Goal: Task Accomplishment & Management: Complete application form

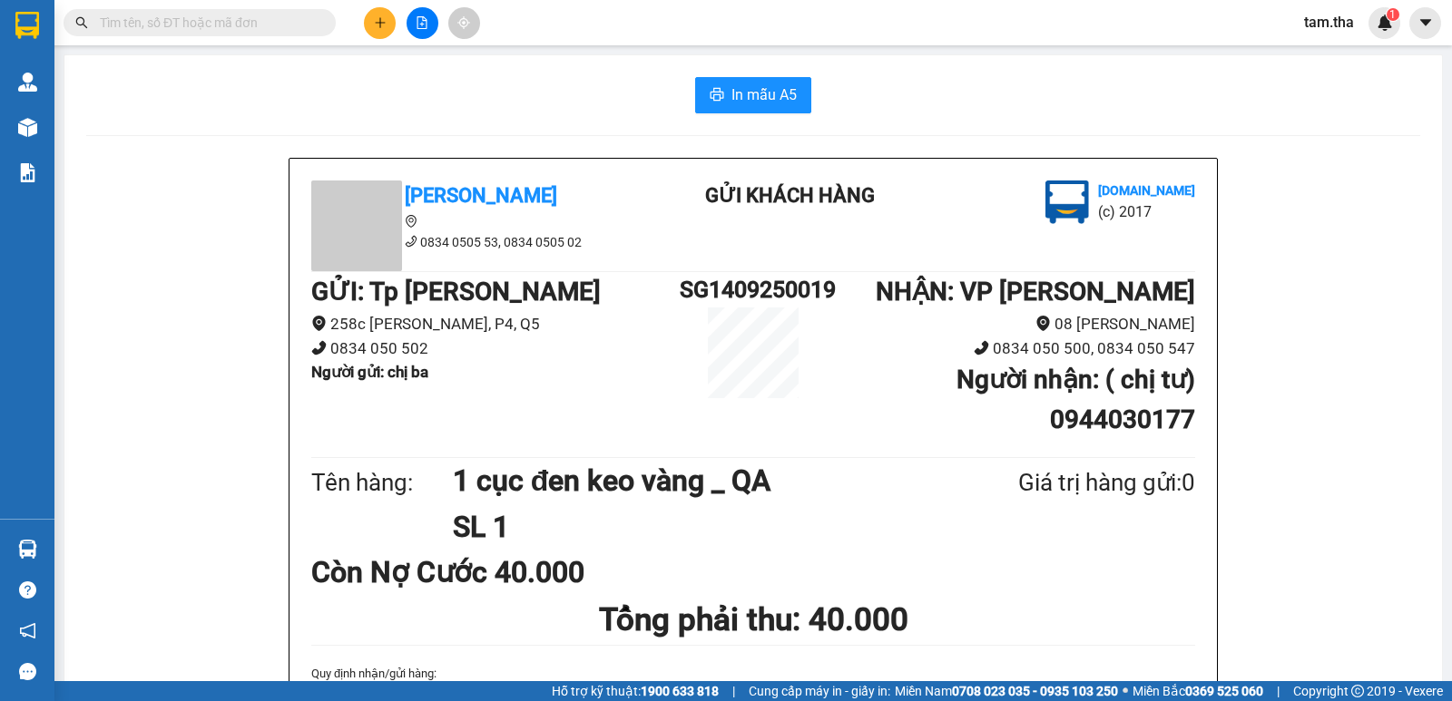
drag, startPoint x: 0, startPoint y: 0, endPoint x: 414, endPoint y: 21, distance: 414.3
click at [397, 25] on div at bounding box center [422, 23] width 136 height 32
click at [366, 33] on div at bounding box center [422, 23] width 136 height 32
click at [372, 33] on button at bounding box center [380, 23] width 32 height 32
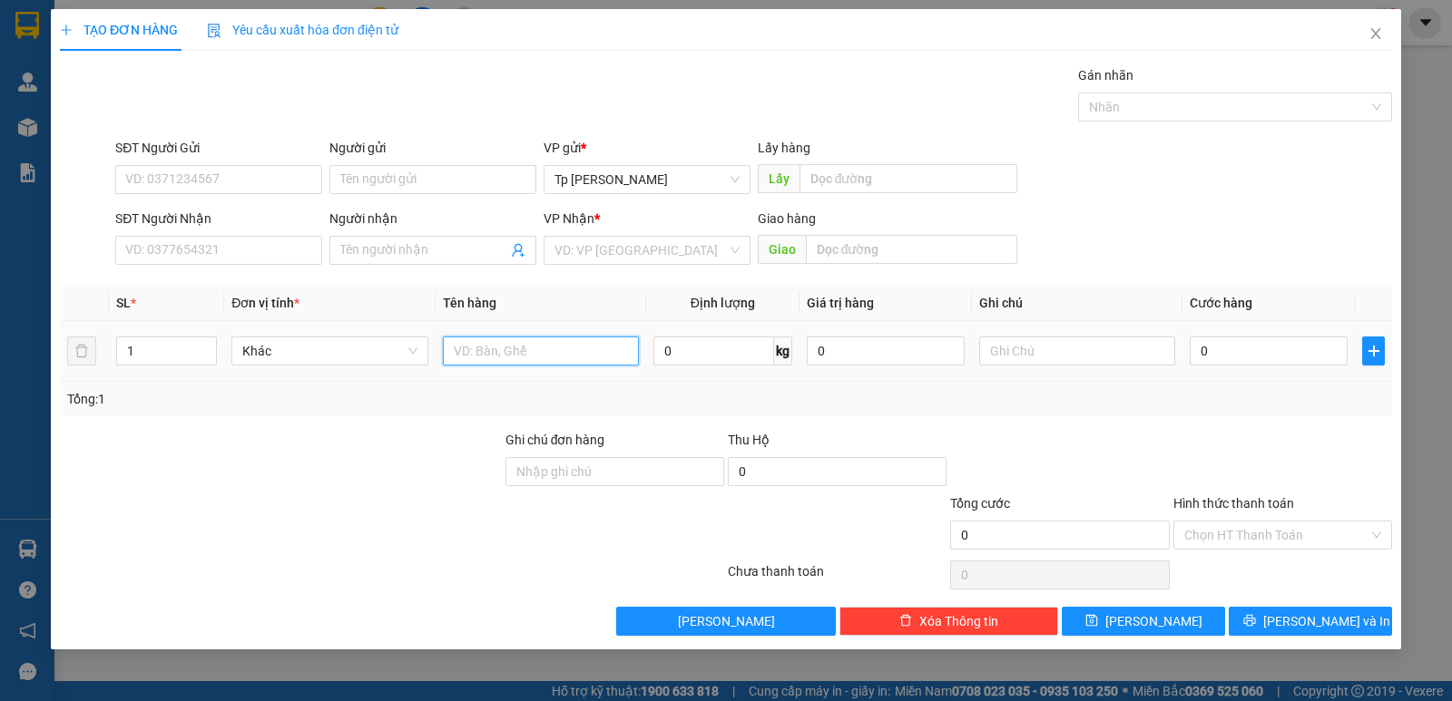
click at [573, 354] on input "text" at bounding box center [541, 351] width 196 height 29
type input "2T xám keo trắng _ sữa"
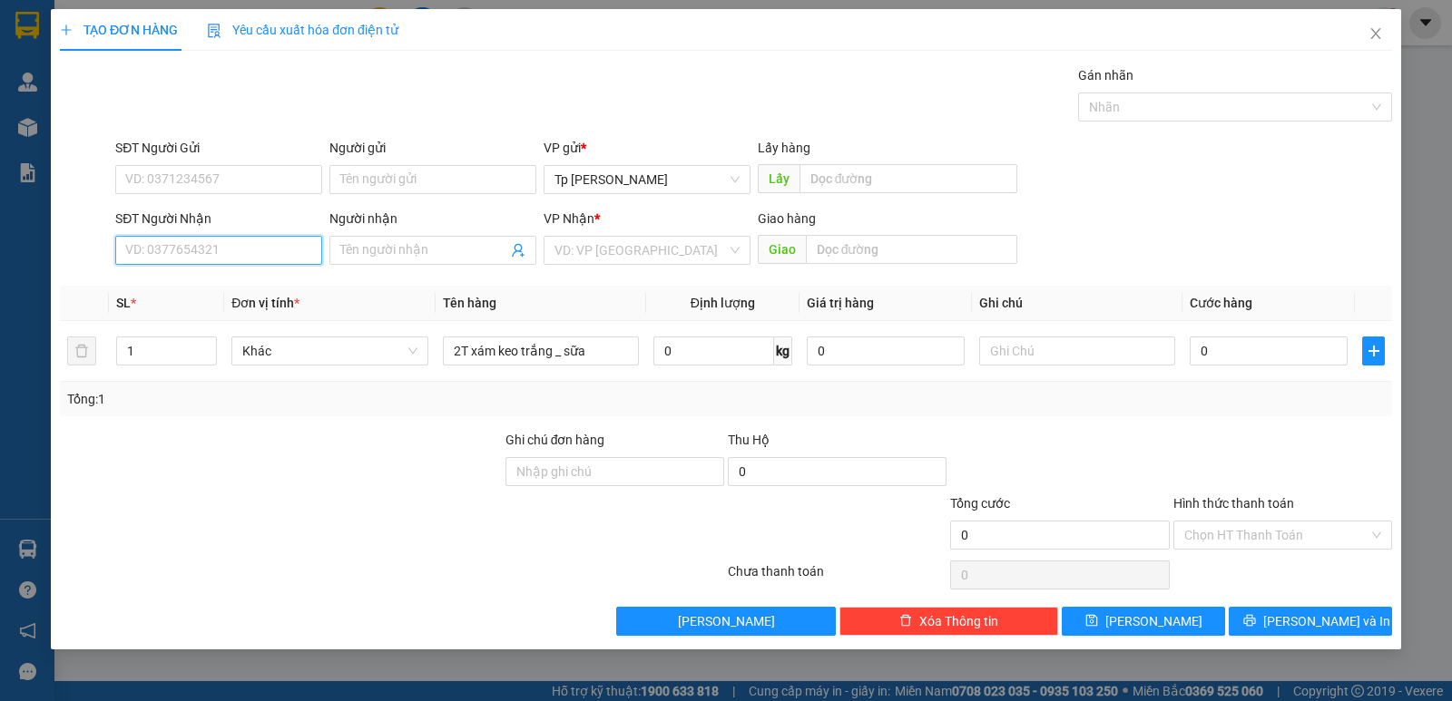
drag, startPoint x: 258, startPoint y: 259, endPoint x: 99, endPoint y: 317, distance: 168.8
click at [191, 281] on div "Transit Pickup Surcharge Ids Transit Deliver Surcharge Ids Transit Deliver Surc…" at bounding box center [726, 350] width 1332 height 571
type input "2"
click at [202, 345] on span "up" at bounding box center [206, 346] width 11 height 11
click at [214, 264] on input "SĐT Người Nhận" at bounding box center [218, 250] width 207 height 29
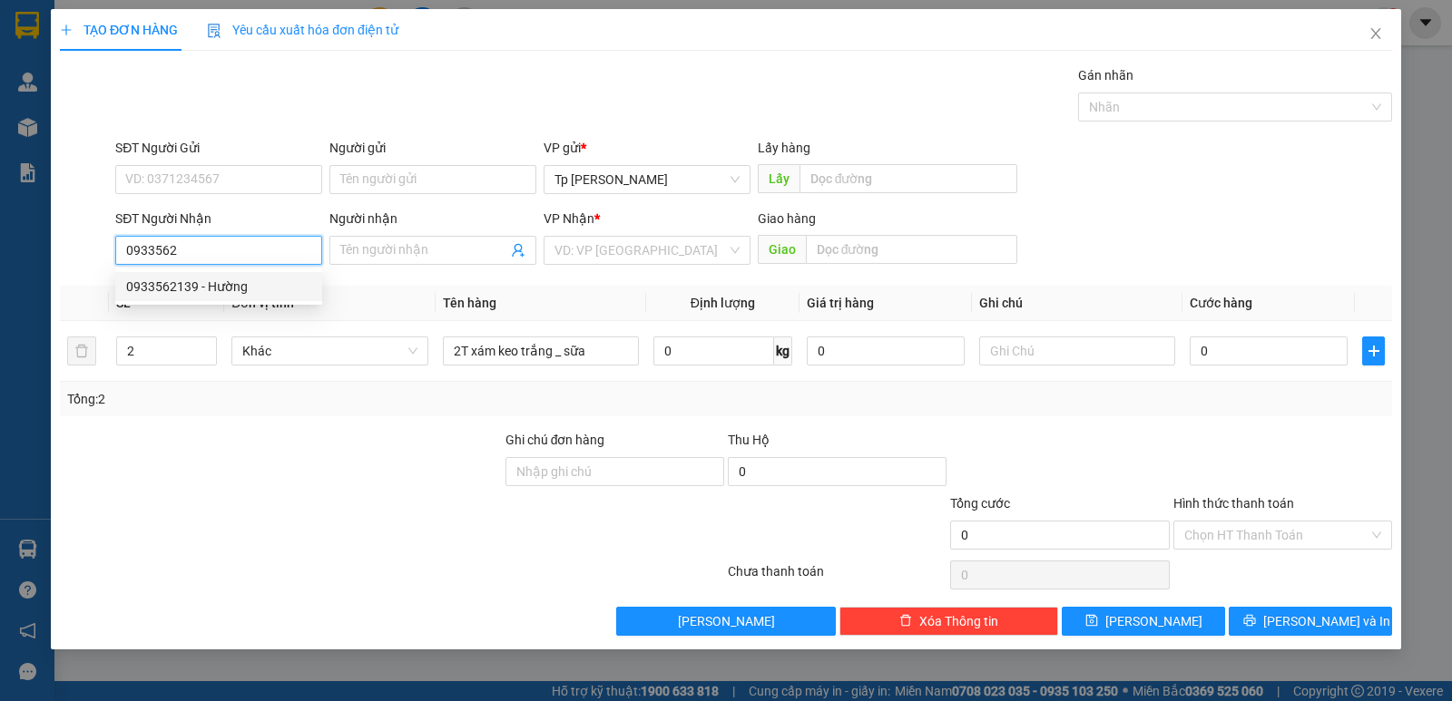
drag, startPoint x: 221, startPoint y: 287, endPoint x: 263, endPoint y: 272, distance: 44.2
click at [234, 285] on div "0933562139 - Hường" at bounding box center [218, 287] width 185 height 20
type input "0933562139"
type input "Hường"
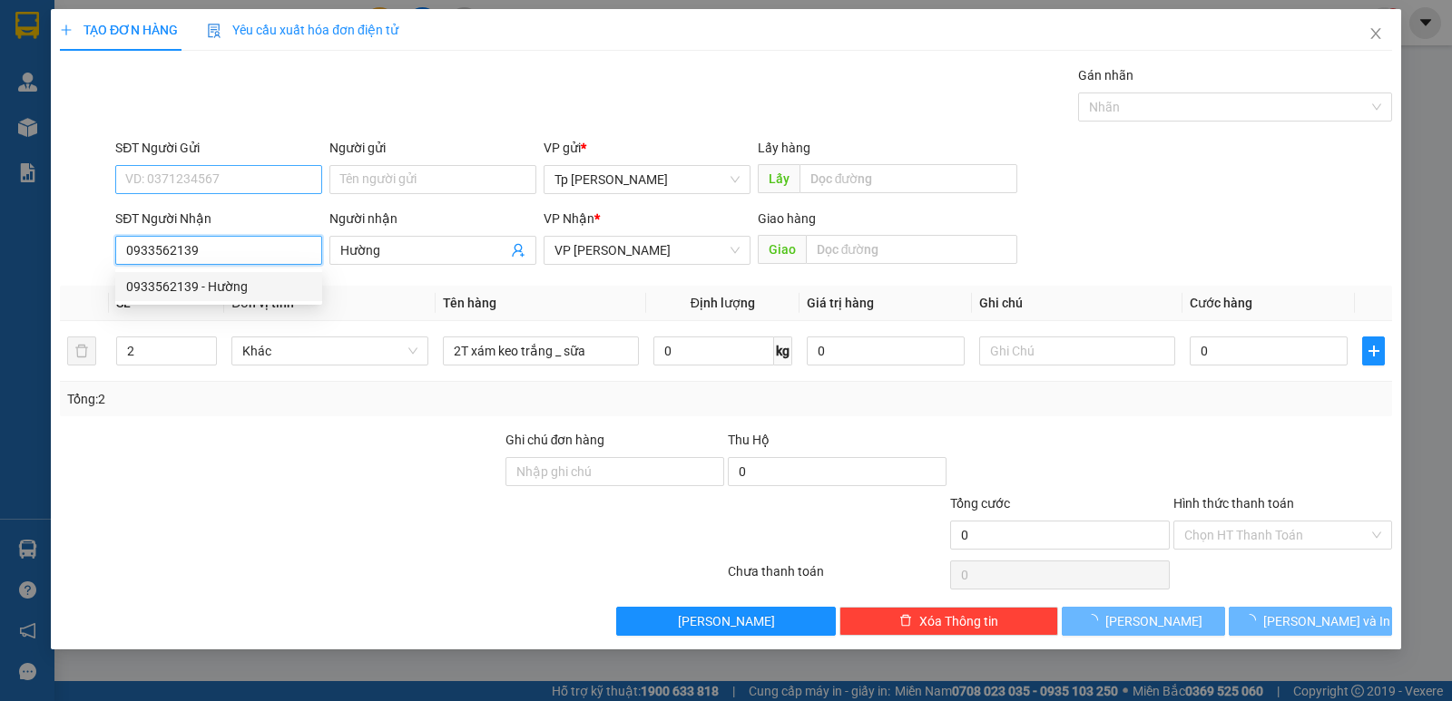
type input "0933562139"
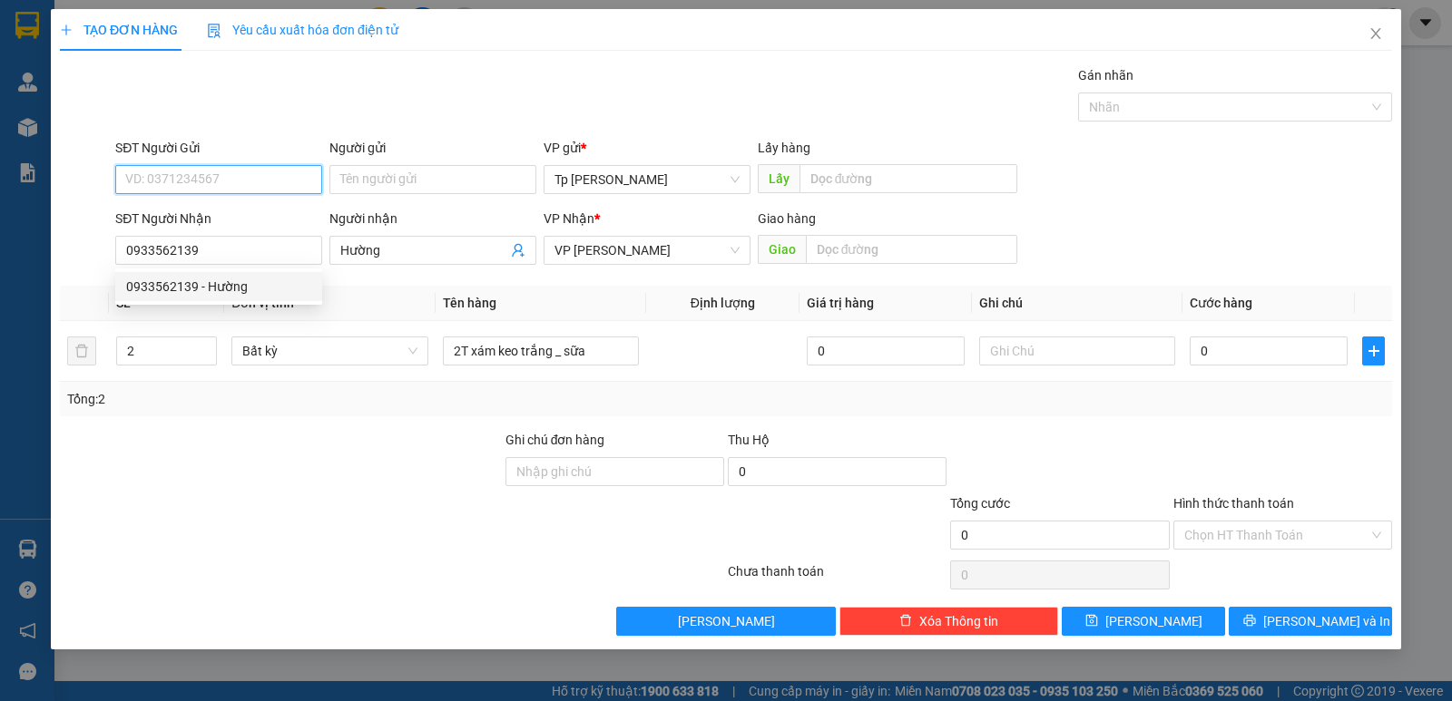
click at [287, 177] on input "SĐT Người Gửi" at bounding box center [218, 179] width 207 height 29
click at [239, 230] on div "0768710918 - Duyên" at bounding box center [218, 215] width 207 height 29
type input "0768710918"
type input "Duyên"
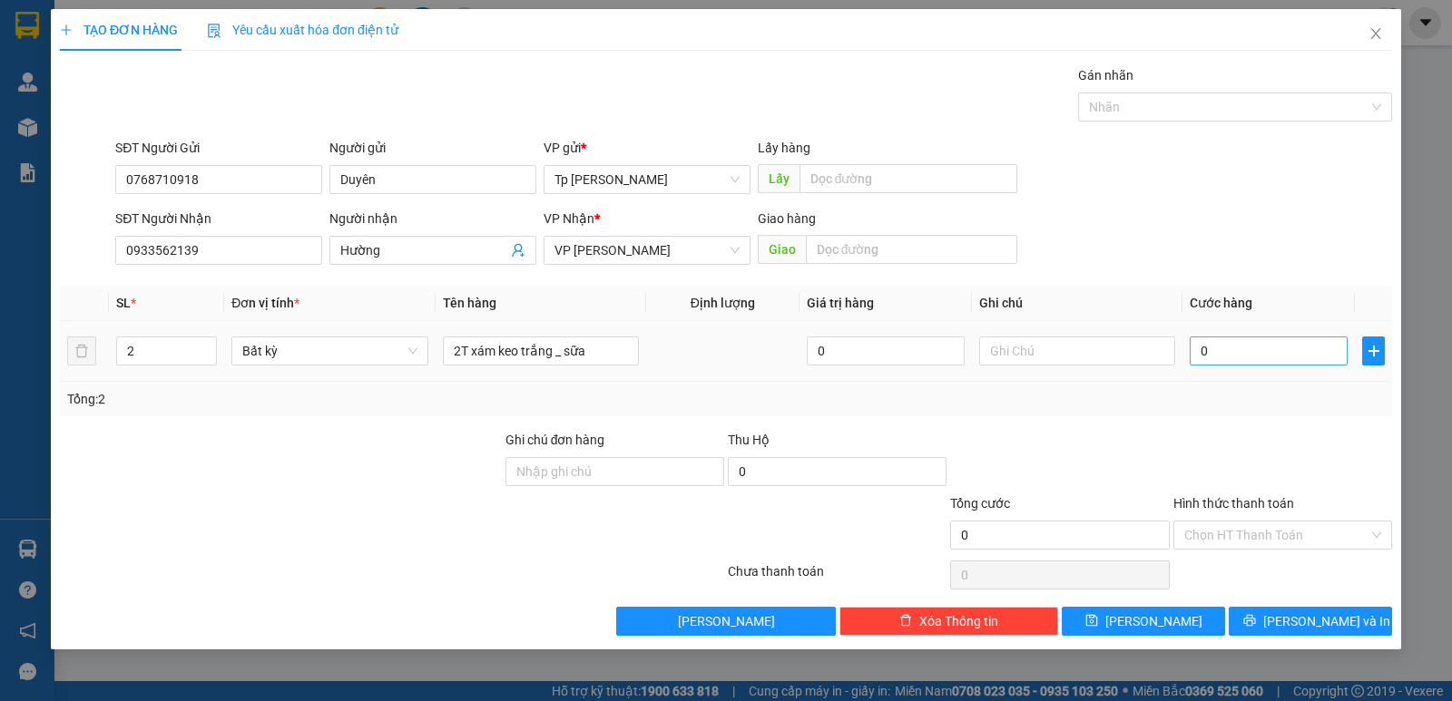
click at [1240, 361] on div "0" at bounding box center [1268, 351] width 158 height 36
click at [1238, 357] on input "0" at bounding box center [1268, 351] width 158 height 29
type input "6"
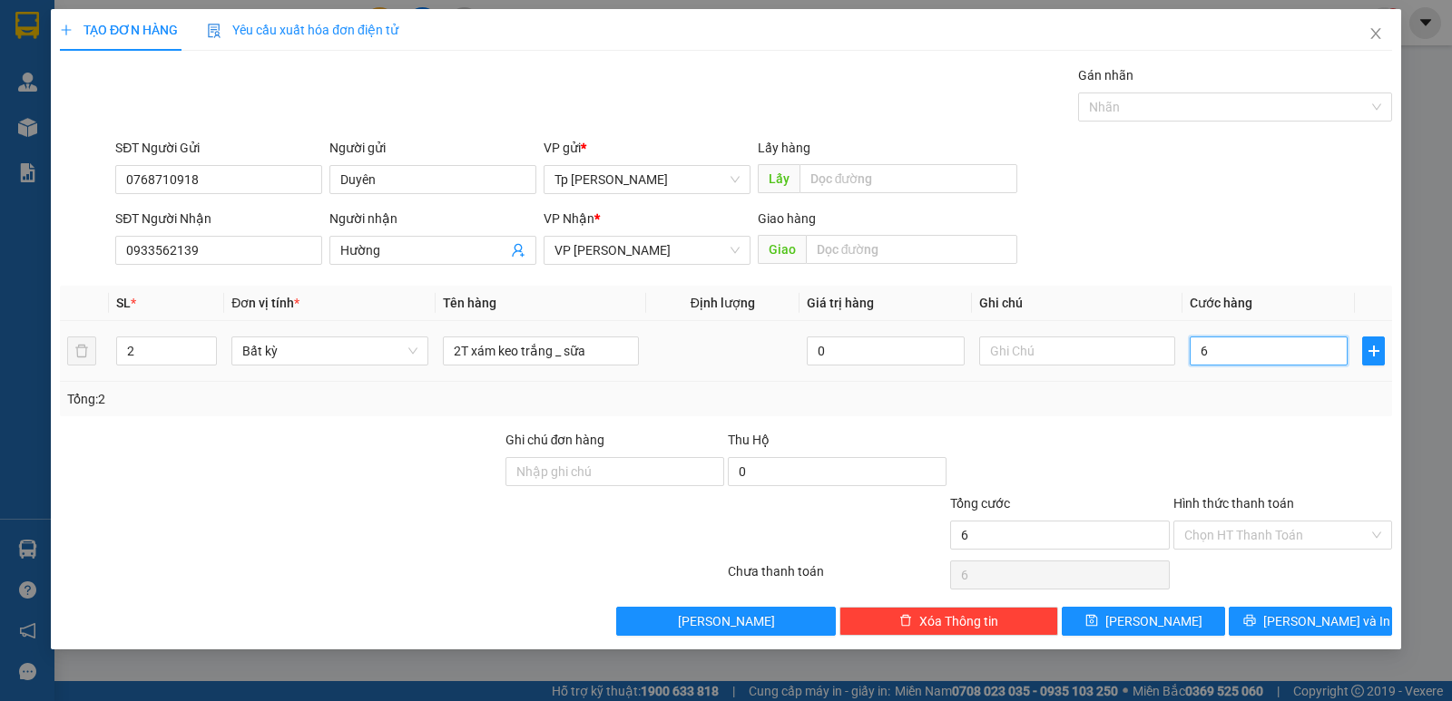
type input "60"
type input "60.000"
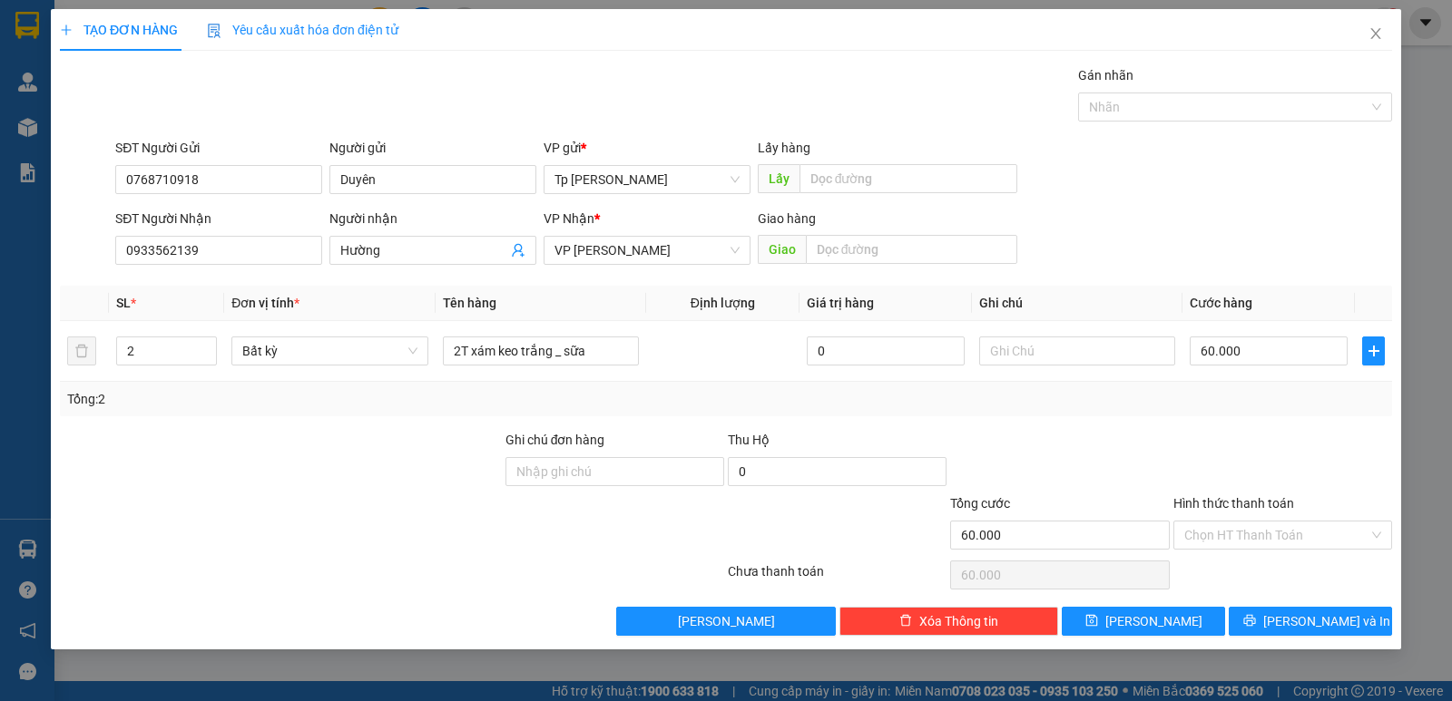
click at [1234, 426] on div "Transit Pickup Surcharge Ids Transit Deliver Surcharge Ids Transit Deliver Surc…" at bounding box center [726, 350] width 1332 height 571
click at [1246, 549] on div "Chọn HT Thanh Toán" at bounding box center [1282, 535] width 219 height 29
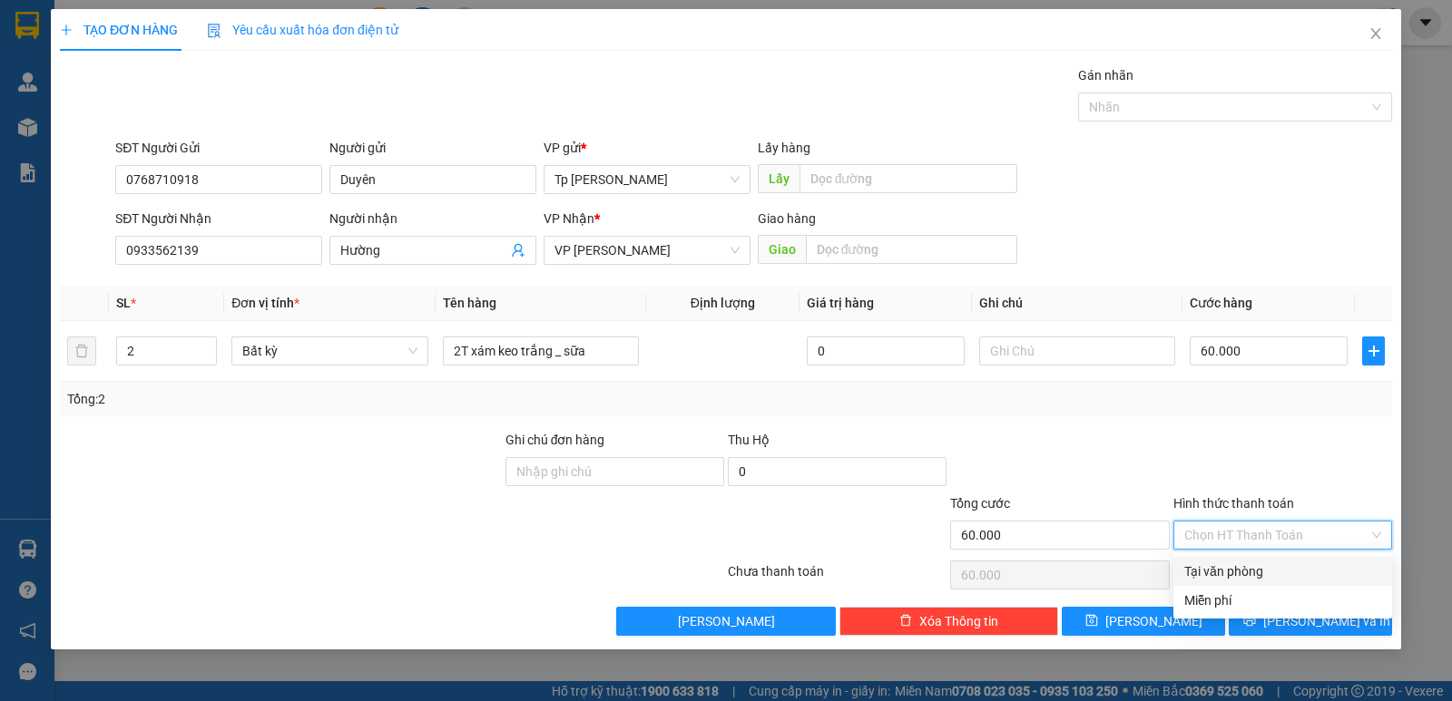
drag, startPoint x: 1243, startPoint y: 550, endPoint x: 1235, endPoint y: 568, distance: 19.9
click at [1233, 567] on div "Tại văn phòng" at bounding box center [1282, 572] width 197 height 20
type input "0"
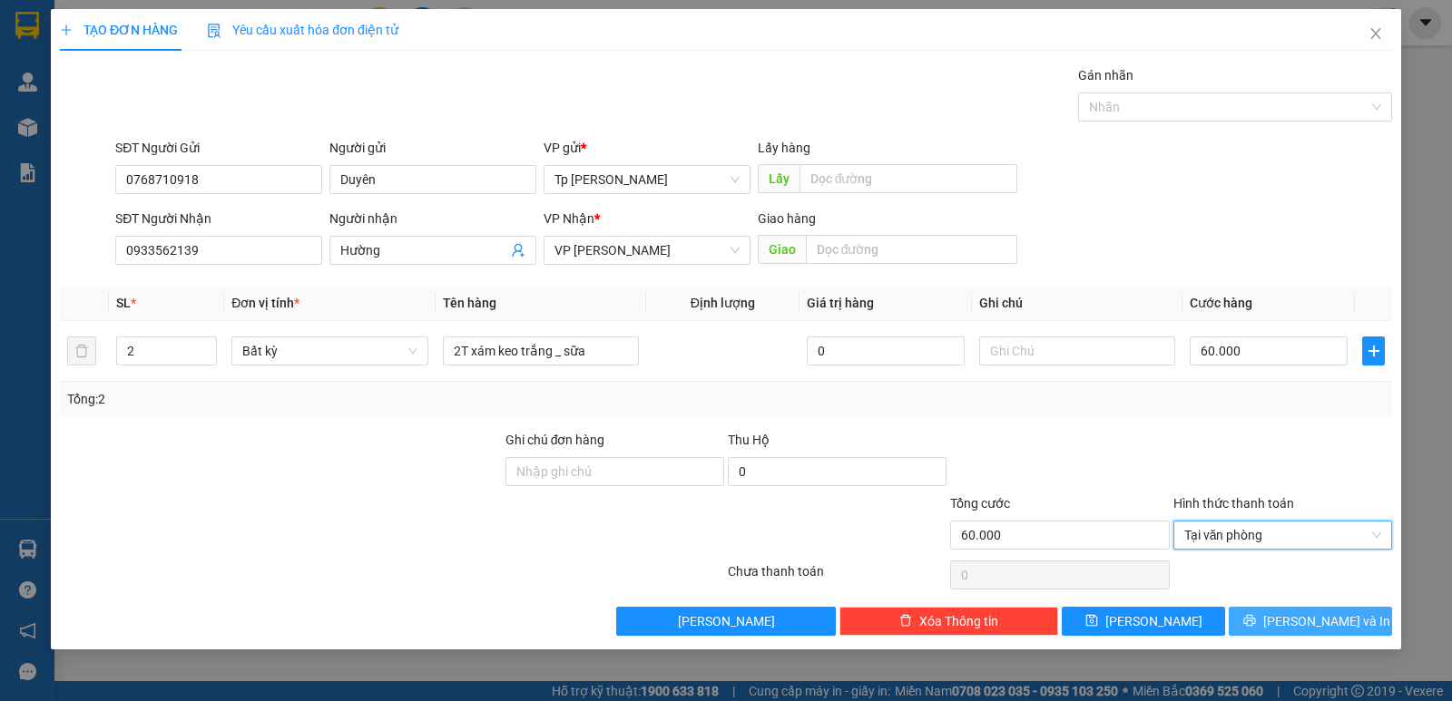
drag, startPoint x: 1255, startPoint y: 602, endPoint x: 1263, endPoint y: 612, distance: 13.6
click at [1256, 602] on div "Transit Pickup Surcharge Ids Transit Deliver Surcharge Ids Transit Deliver Surc…" at bounding box center [726, 350] width 1332 height 571
click at [1263, 612] on button "[PERSON_NAME] và In" at bounding box center [1309, 621] width 163 height 29
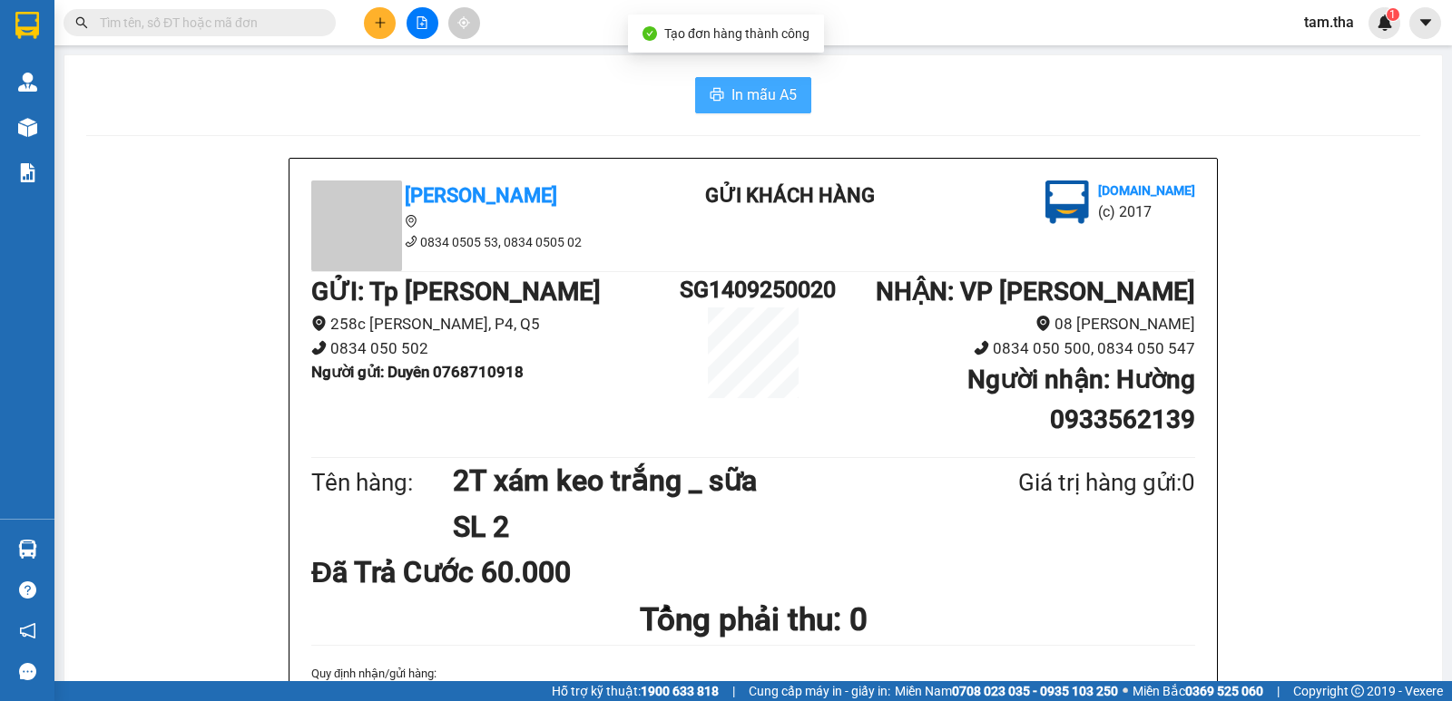
click at [740, 95] on span "In mẫu A5" at bounding box center [763, 94] width 65 height 23
click at [794, 93] on button "In mẫu A5" at bounding box center [753, 95] width 116 height 36
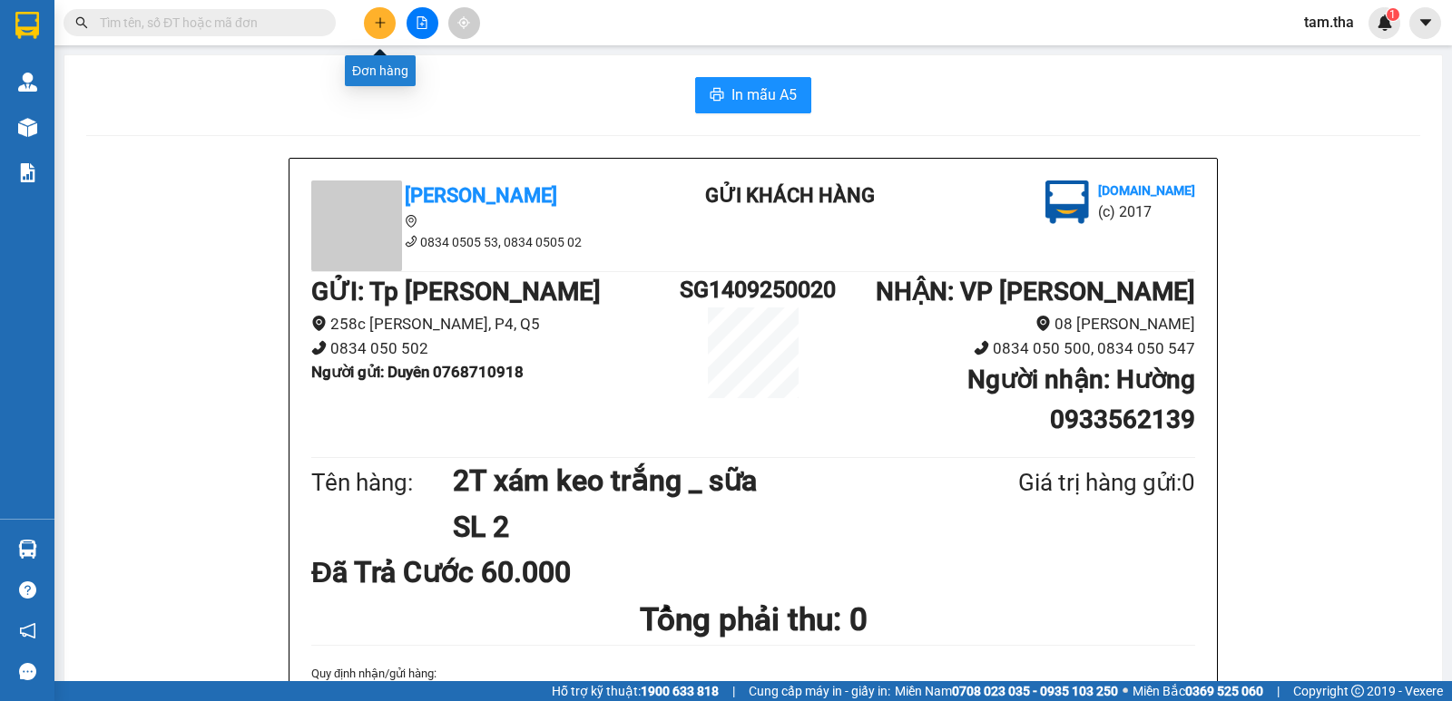
click at [377, 12] on button at bounding box center [380, 23] width 32 height 32
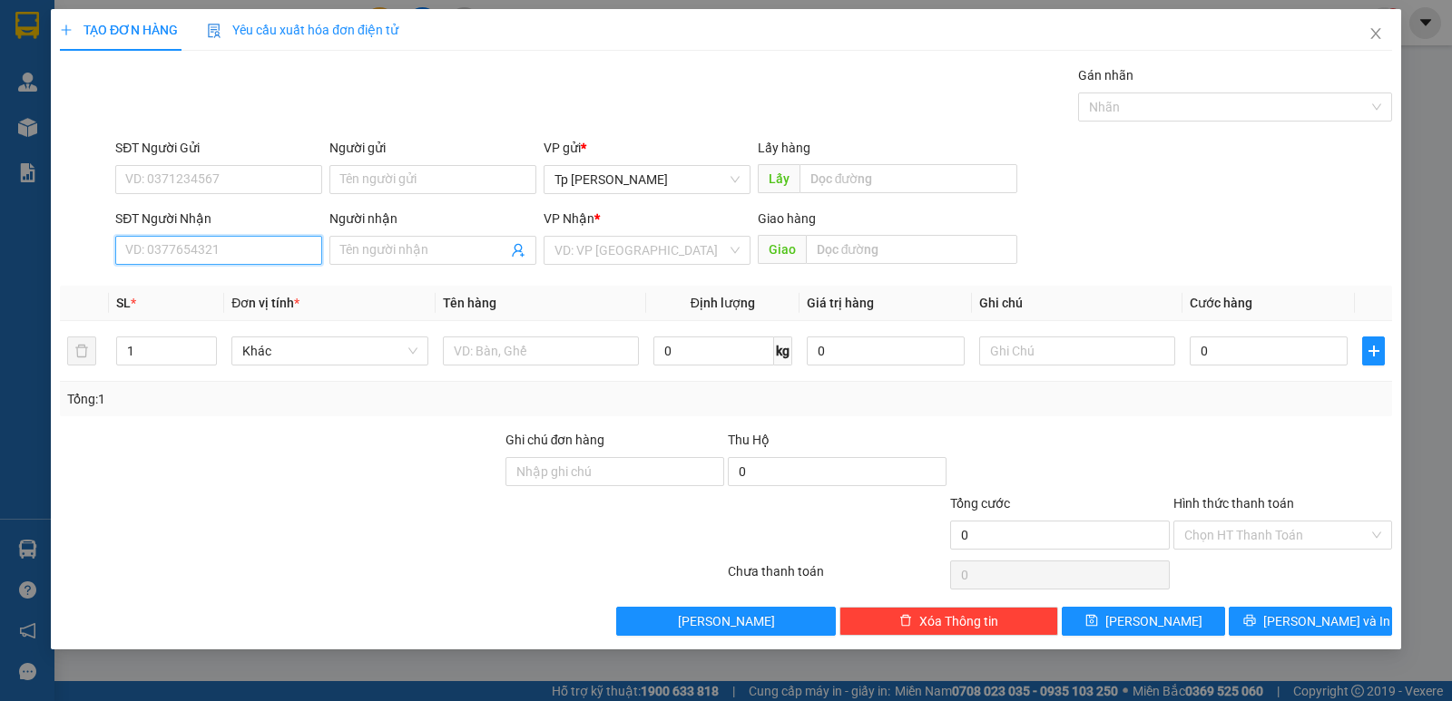
click at [230, 260] on input "SĐT Người Nhận" at bounding box center [218, 250] width 207 height 29
type input "0358945564"
click at [257, 284] on div "0358945564 - Tiền" at bounding box center [218, 287] width 185 height 20
type input "Tiền"
type input "0358945564"
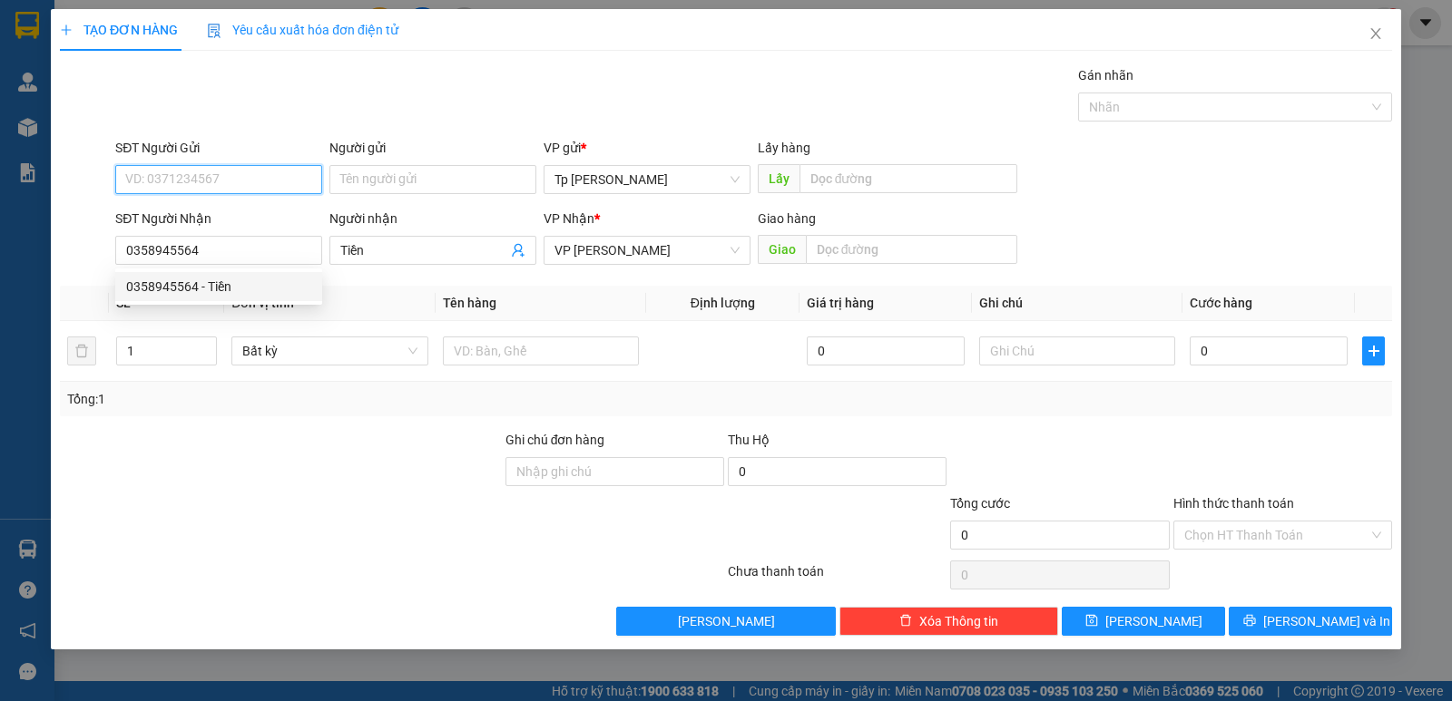
click at [270, 190] on input "SĐT Người Gửi" at bounding box center [218, 179] width 207 height 29
click at [275, 204] on div "0979565031 - Tròn" at bounding box center [218, 215] width 207 height 29
type input "0979565031"
type input "Tròn"
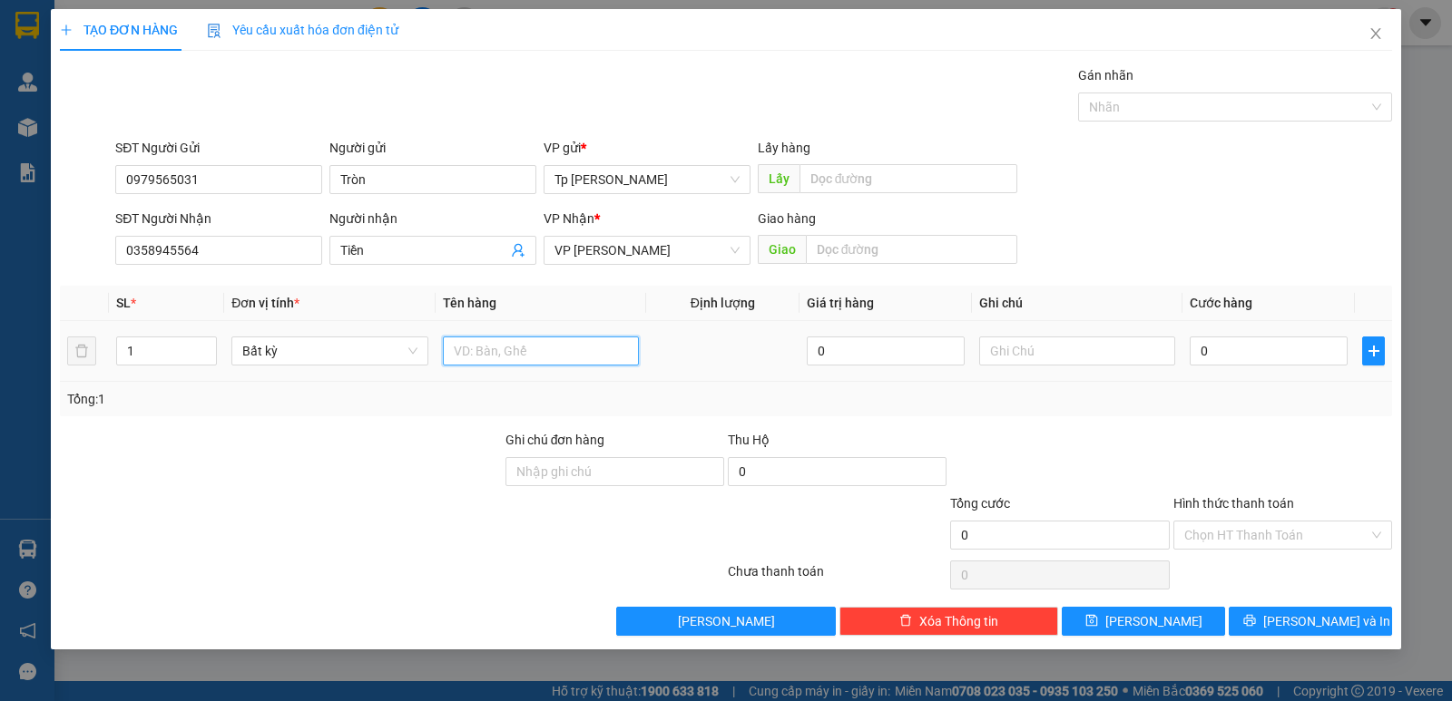
click at [513, 349] on input "text" at bounding box center [541, 351] width 196 height 29
type input "1T xám _ đồ ăn"
click at [1214, 358] on input "0" at bounding box center [1268, 351] width 158 height 29
type input "3"
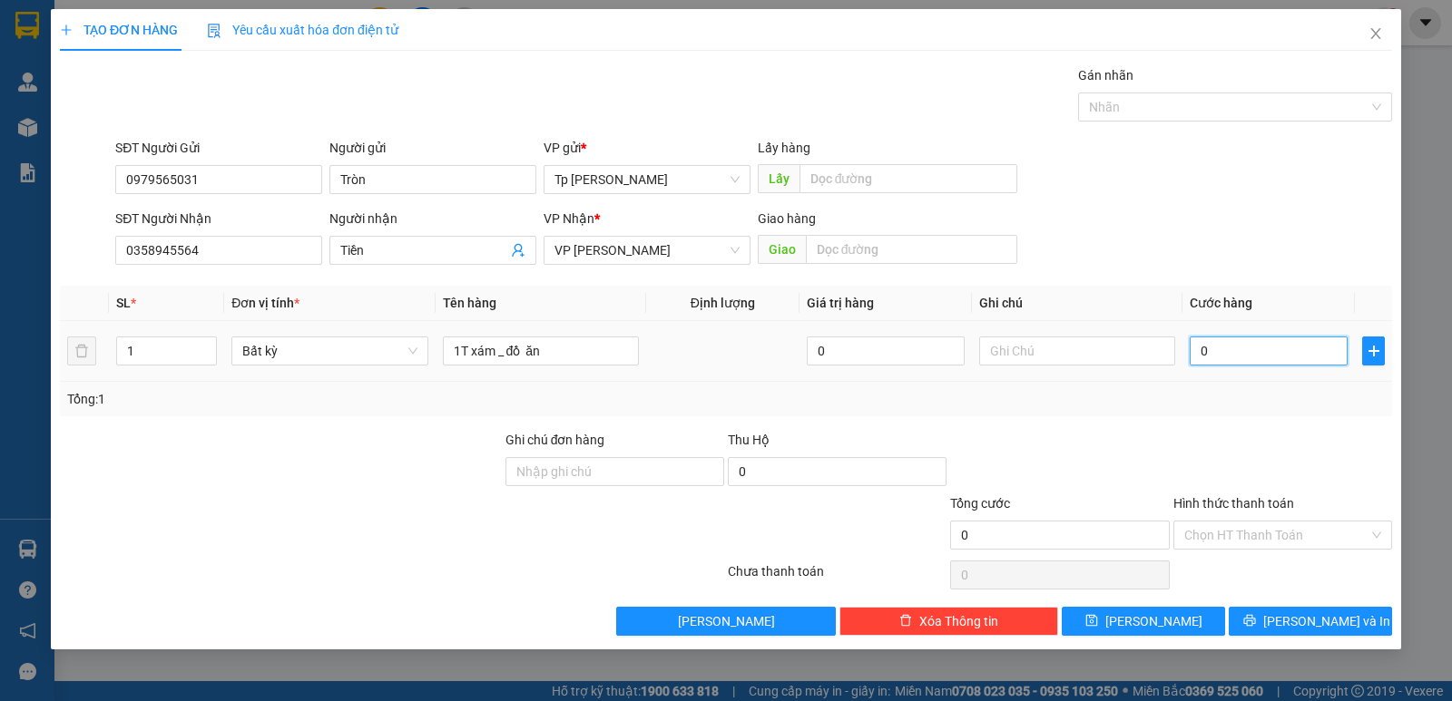
type input "3"
type input "30"
type input "30.000"
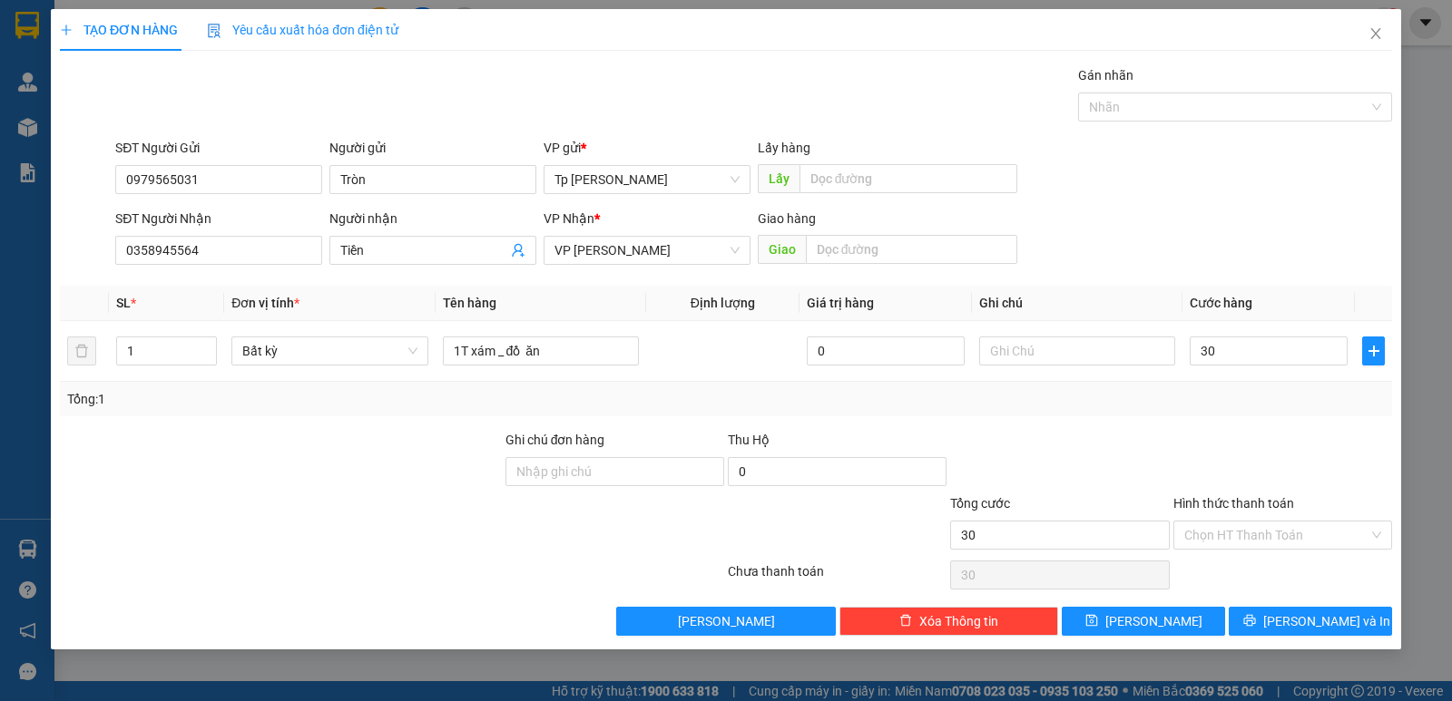
type input "30.000"
click at [1238, 384] on div "Tổng: 1" at bounding box center [726, 399] width 1332 height 34
click at [1260, 526] on input "Hình thức thanh toán" at bounding box center [1276, 535] width 184 height 27
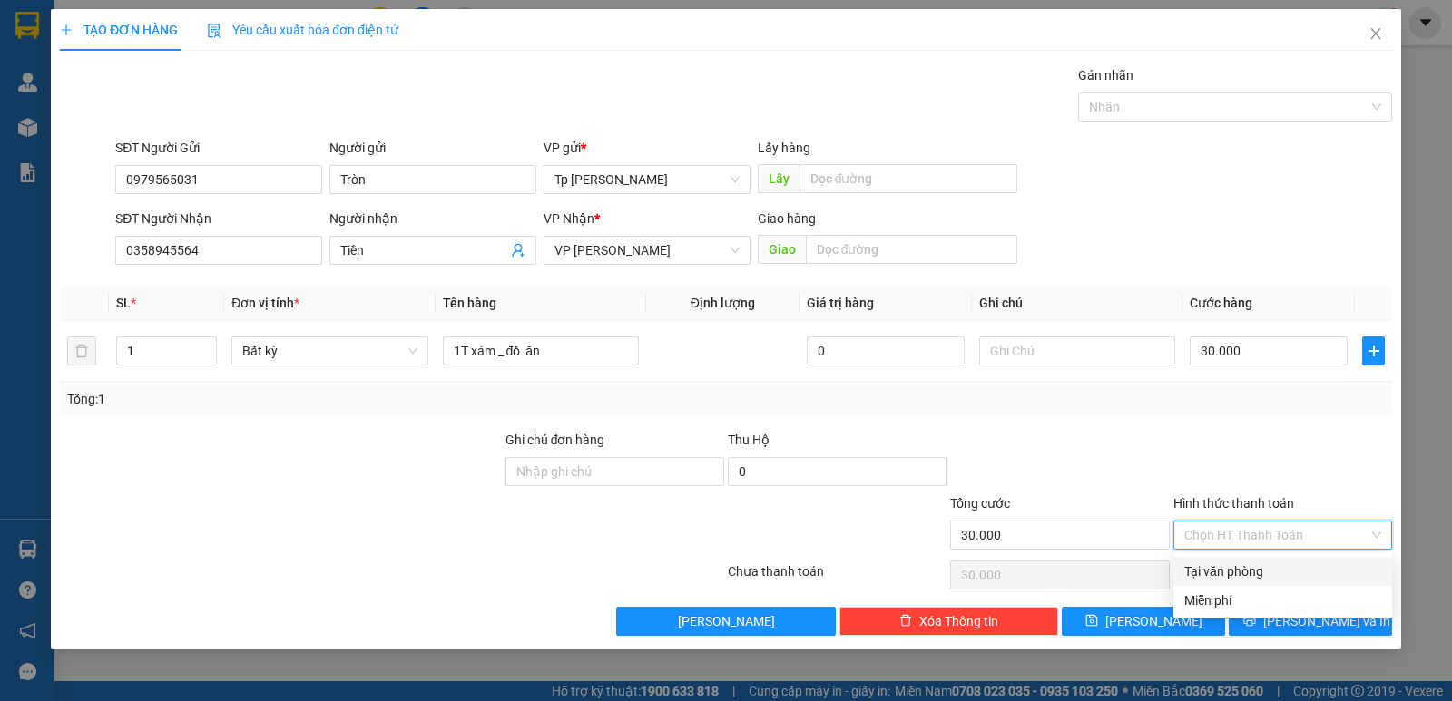
click at [1271, 561] on div "Tại văn phòng" at bounding box center [1282, 571] width 219 height 29
type input "0"
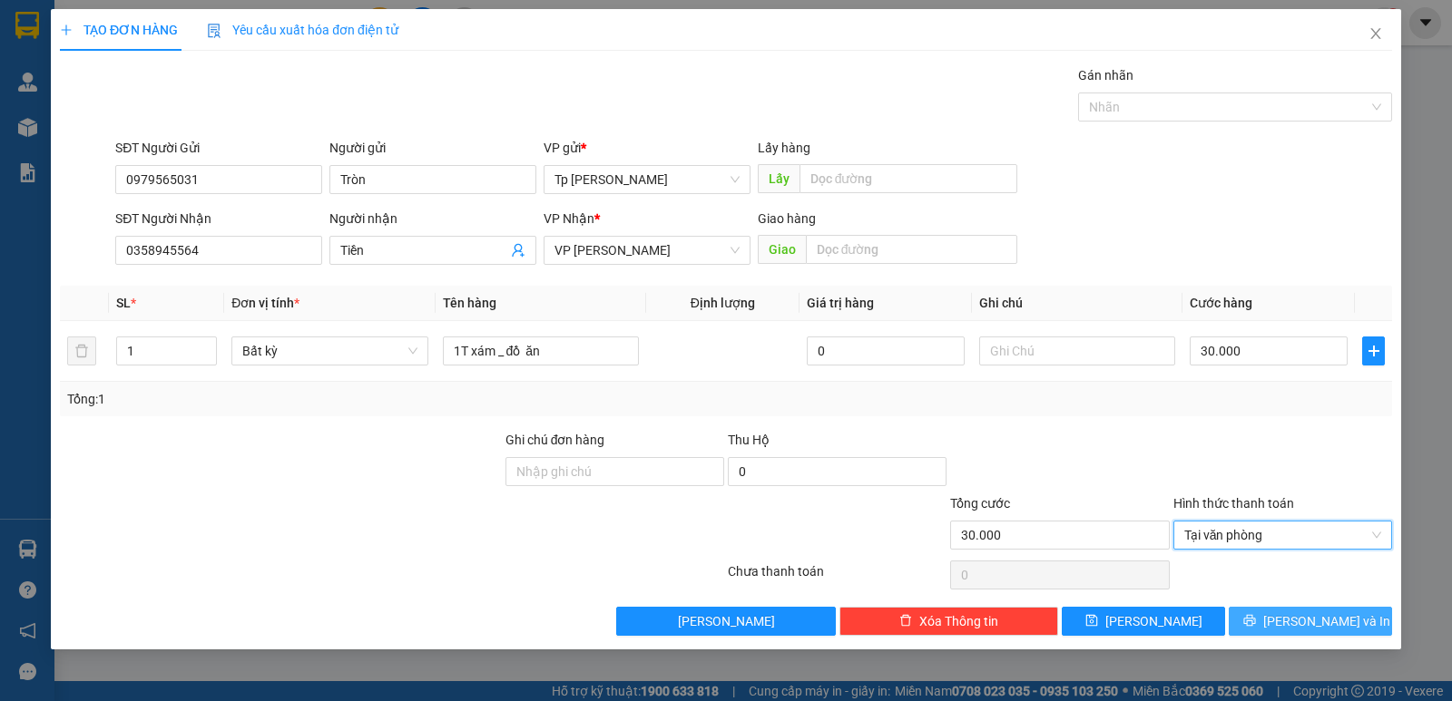
drag, startPoint x: 1296, startPoint y: 604, endPoint x: 1298, endPoint y: 616, distance: 12.1
click at [1296, 606] on div "Transit Pickup Surcharge Ids Transit Deliver Surcharge Ids Transit Deliver Surc…" at bounding box center [726, 350] width 1332 height 571
click at [1299, 616] on span "[PERSON_NAME] và In" at bounding box center [1326, 622] width 127 height 20
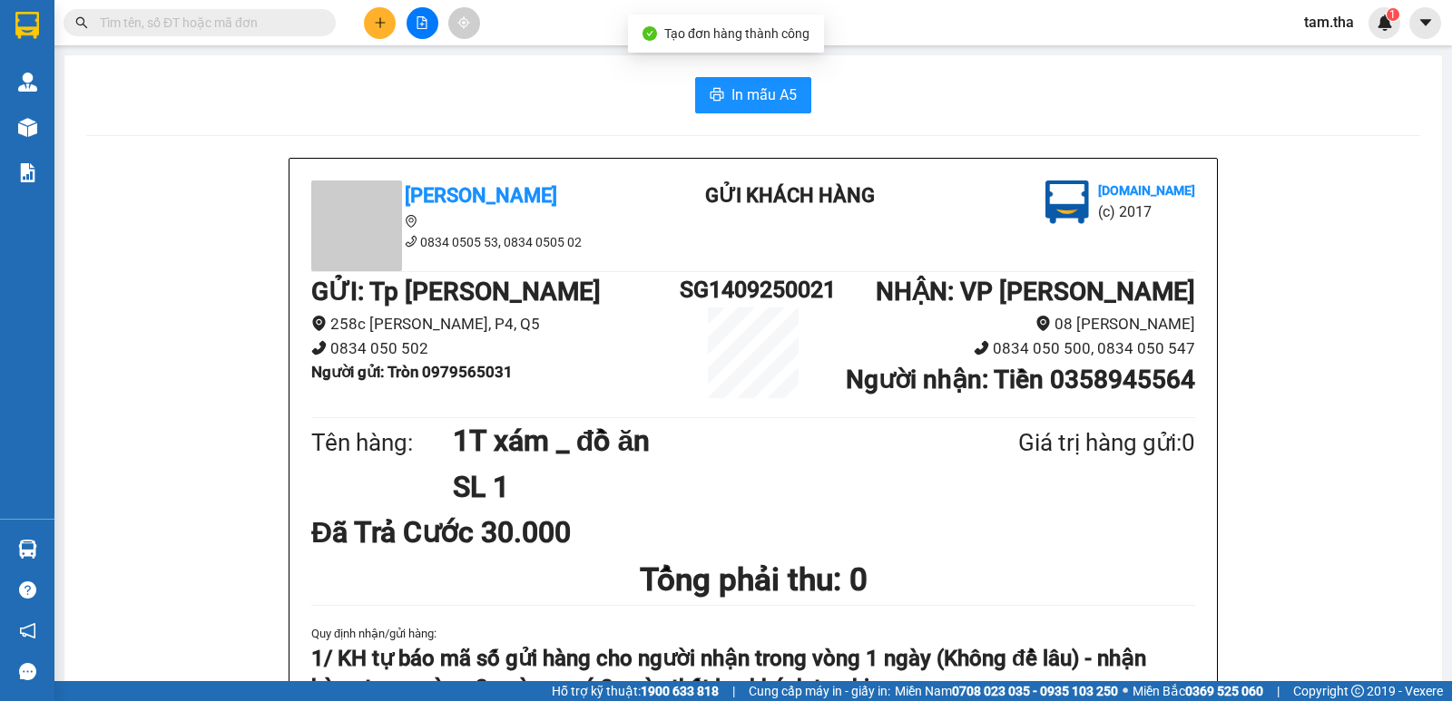
click at [759, 103] on span "In mẫu A5" at bounding box center [763, 94] width 65 height 23
click at [395, 18] on button at bounding box center [380, 23] width 32 height 32
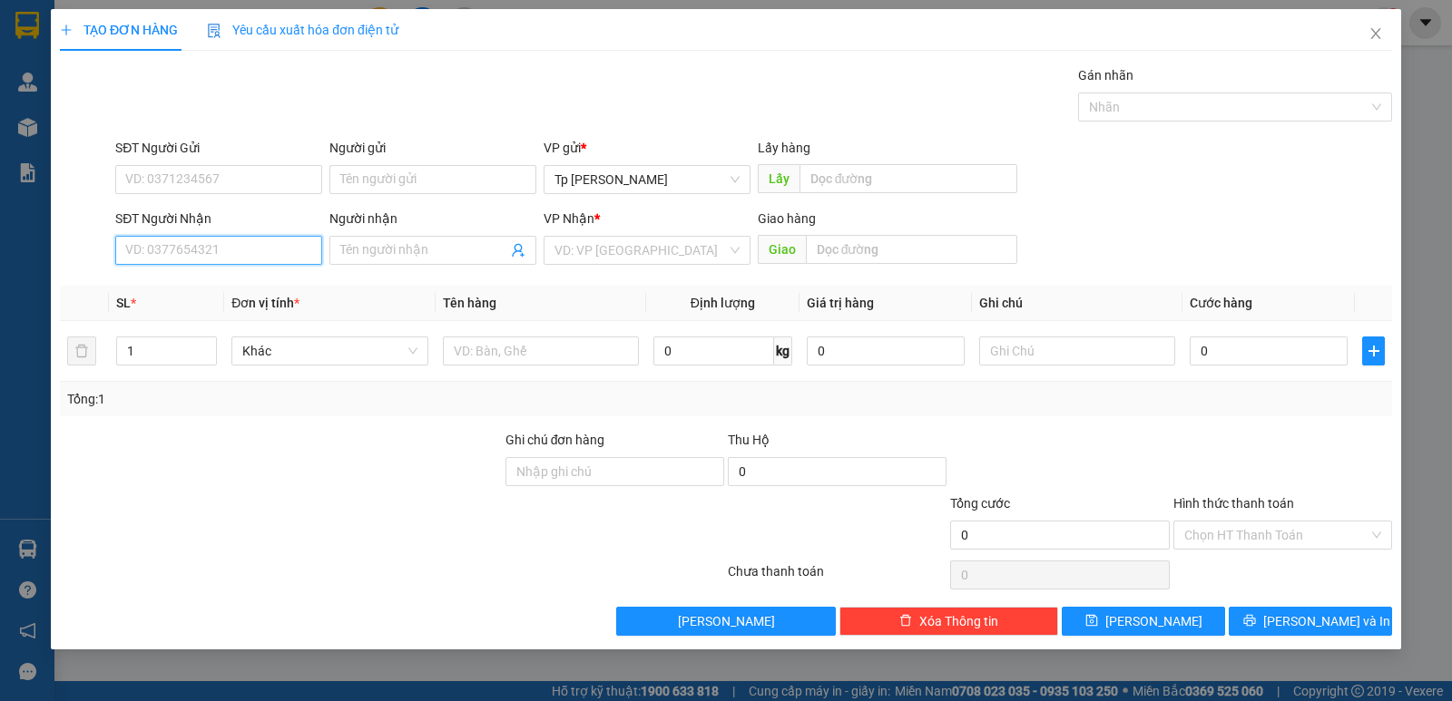
click at [259, 263] on input "SĐT Người Nhận" at bounding box center [218, 250] width 207 height 29
drag, startPoint x: 233, startPoint y: 283, endPoint x: 649, endPoint y: 373, distance: 425.1
click at [253, 288] on div "0967440000 - Cường" at bounding box center [218, 287] width 185 height 20
type input "0967440000"
type input "Cường"
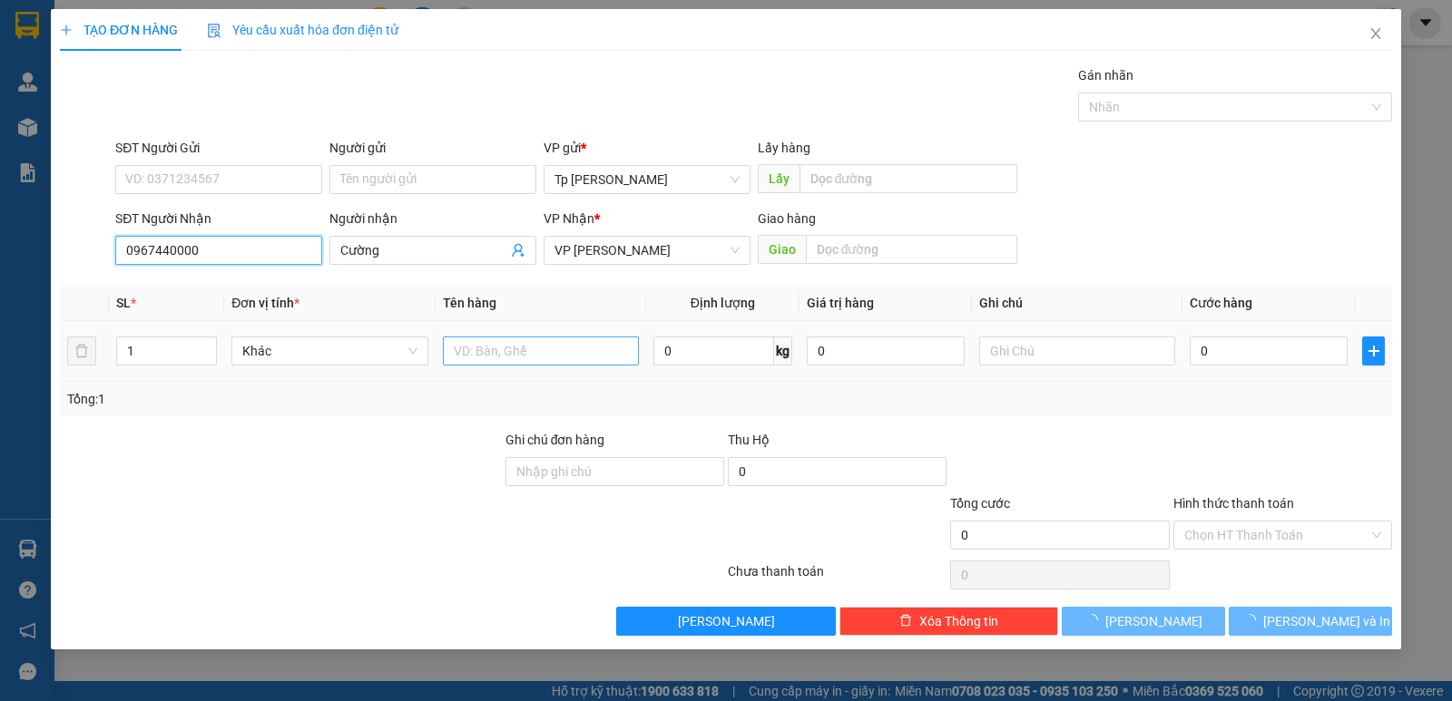
type input "0967440000"
click at [575, 347] on input "text" at bounding box center [541, 351] width 196 height 29
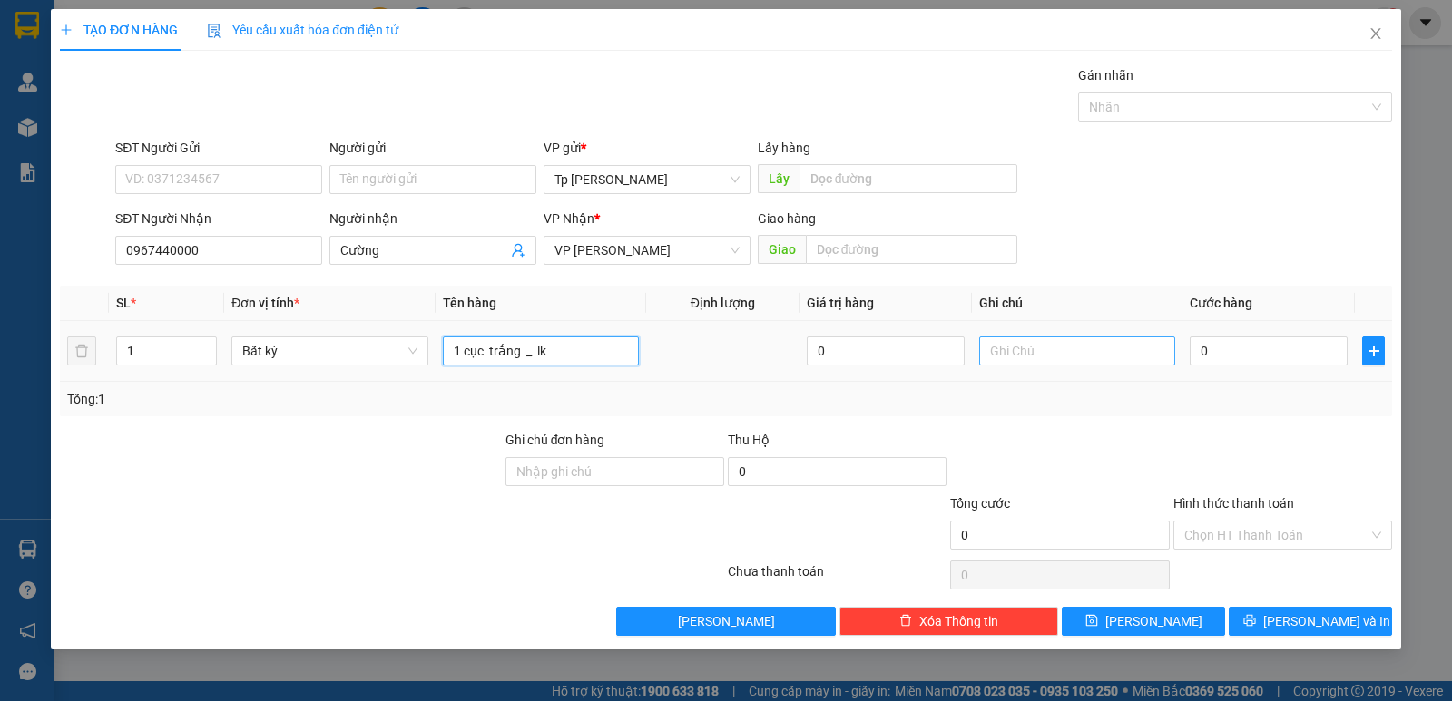
type input "1 cục trắng _ lk"
click at [1019, 342] on input "text" at bounding box center [1077, 351] width 196 height 29
type input "CK VCB"
click at [1254, 349] on input "0" at bounding box center [1268, 351] width 158 height 29
type input "2"
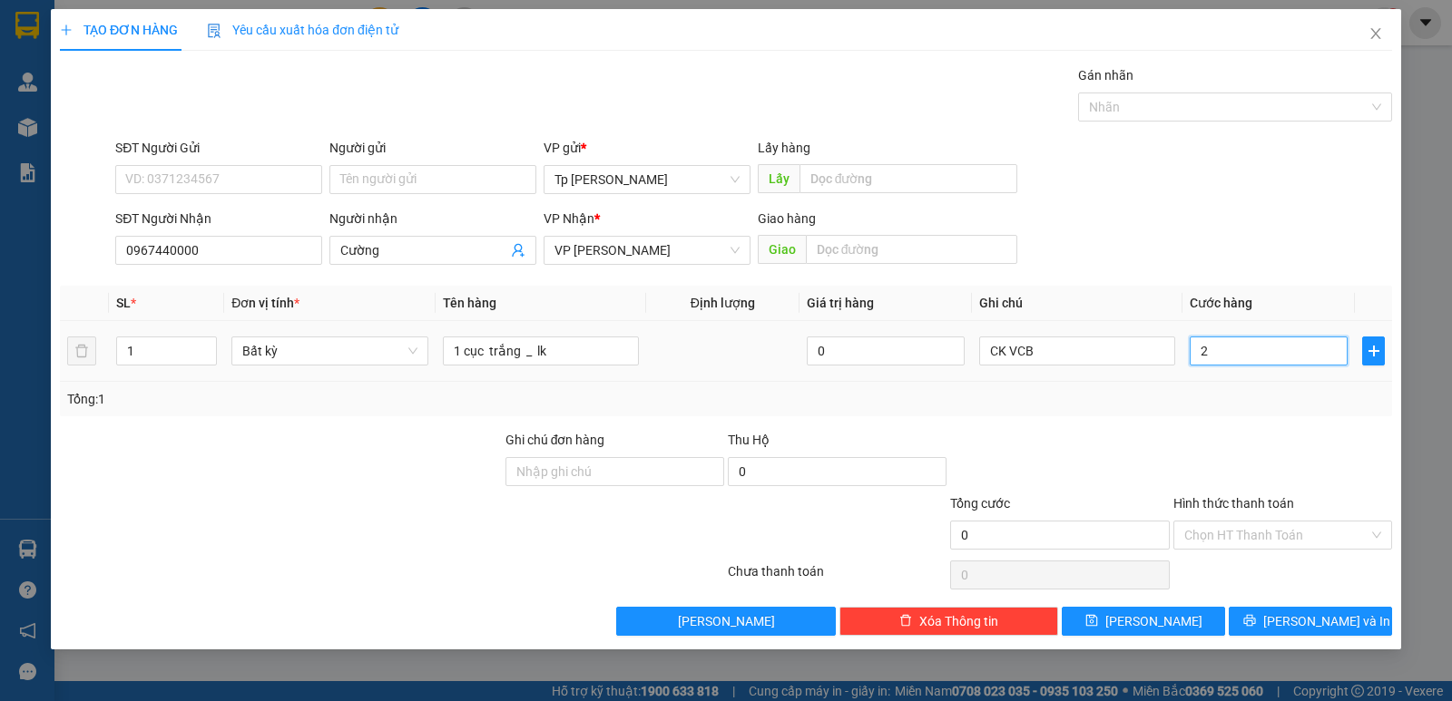
type input "2"
type input "20"
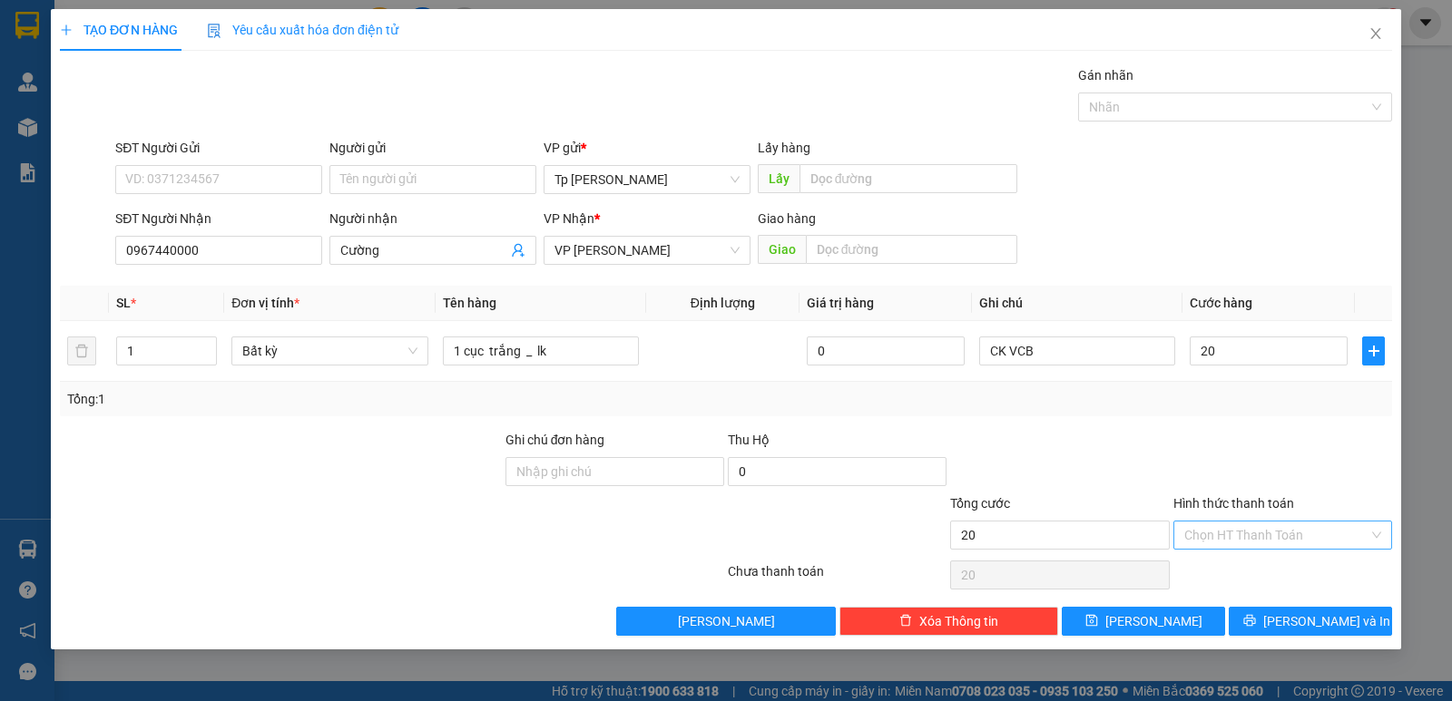
click at [1274, 524] on input "Hình thức thanh toán" at bounding box center [1276, 535] width 184 height 27
type input "20.000"
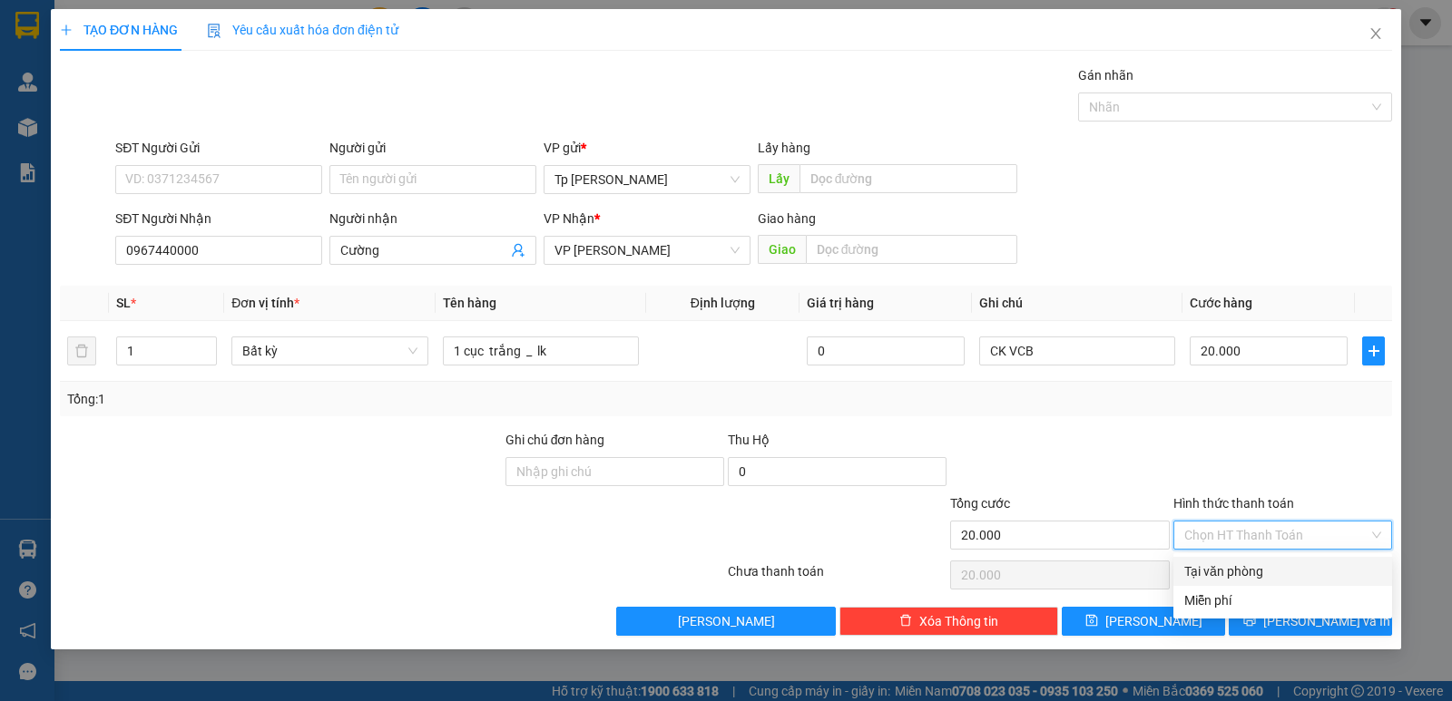
click at [1274, 563] on div "Tại văn phòng" at bounding box center [1282, 572] width 197 height 20
type input "0"
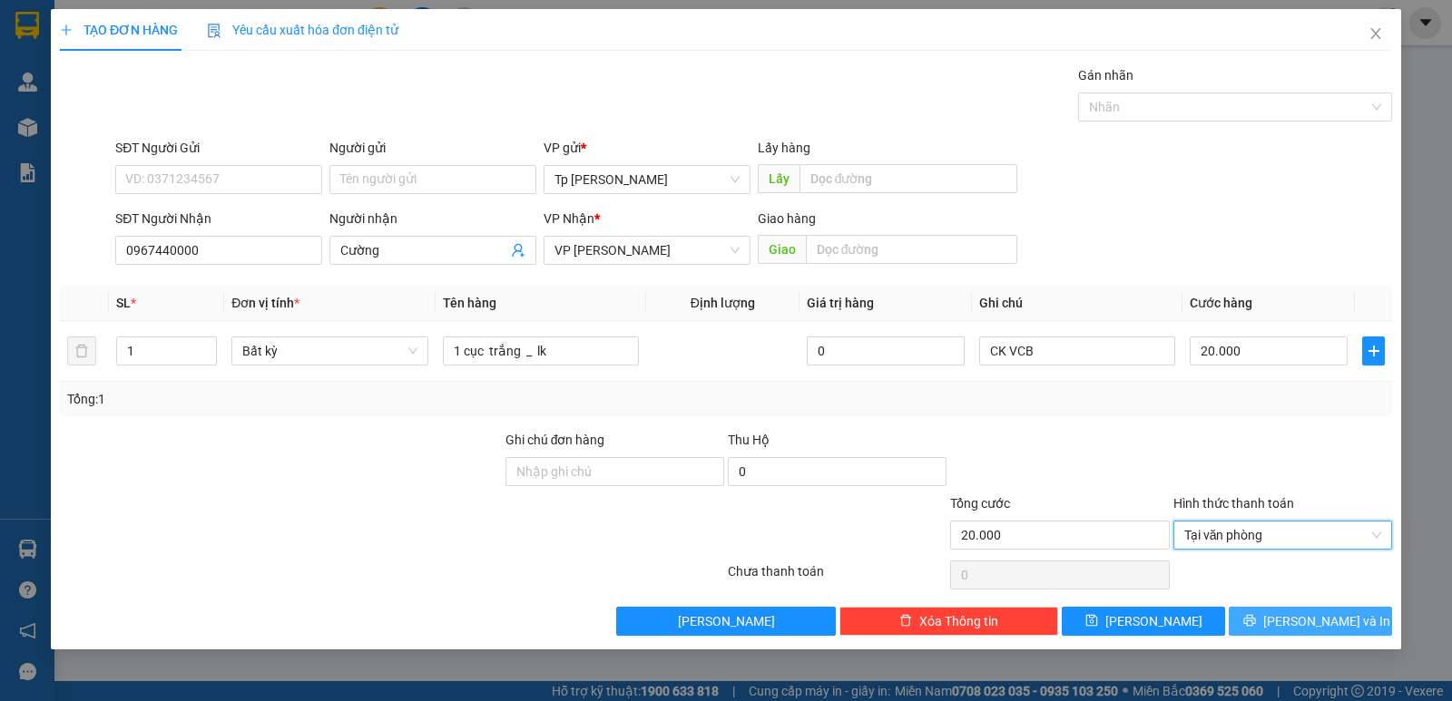
click at [1292, 621] on button "[PERSON_NAME] và In" at bounding box center [1309, 621] width 163 height 29
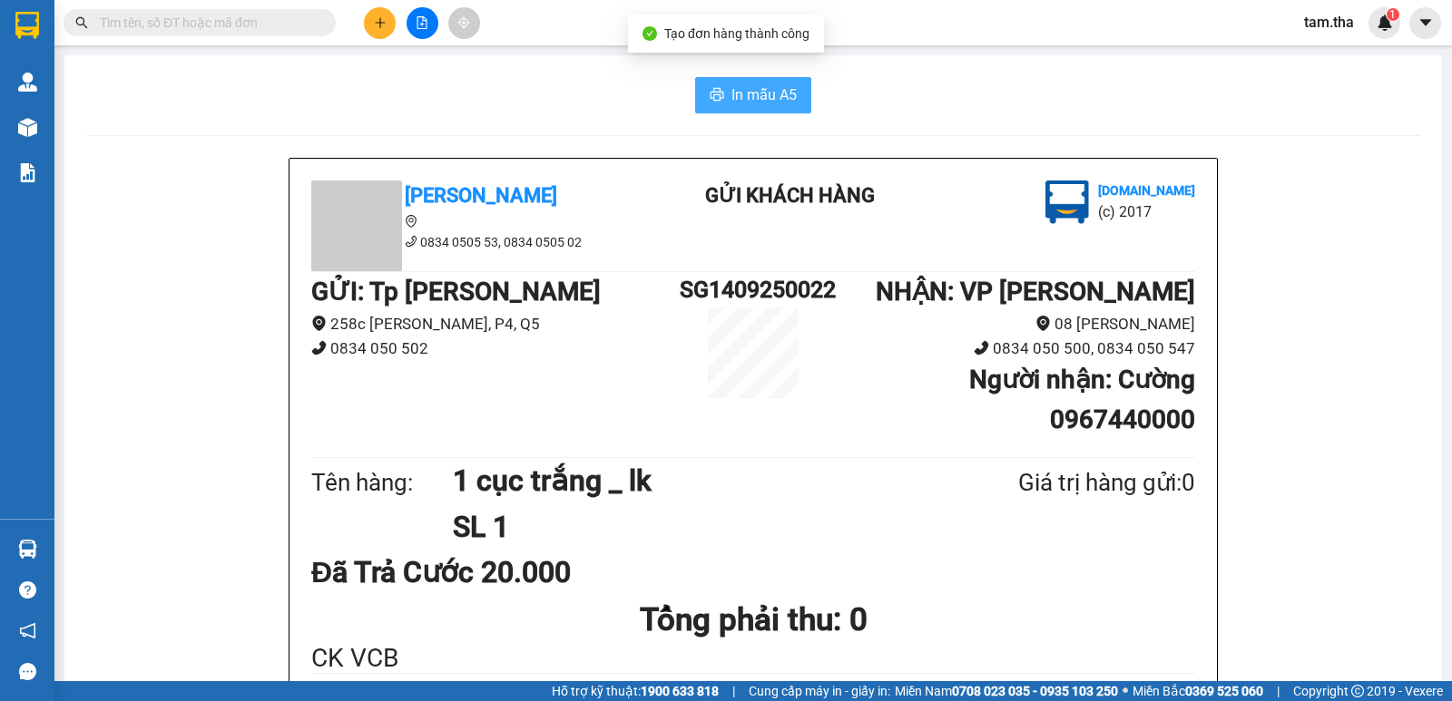
click at [731, 100] on span "In mẫu A5" at bounding box center [763, 94] width 65 height 23
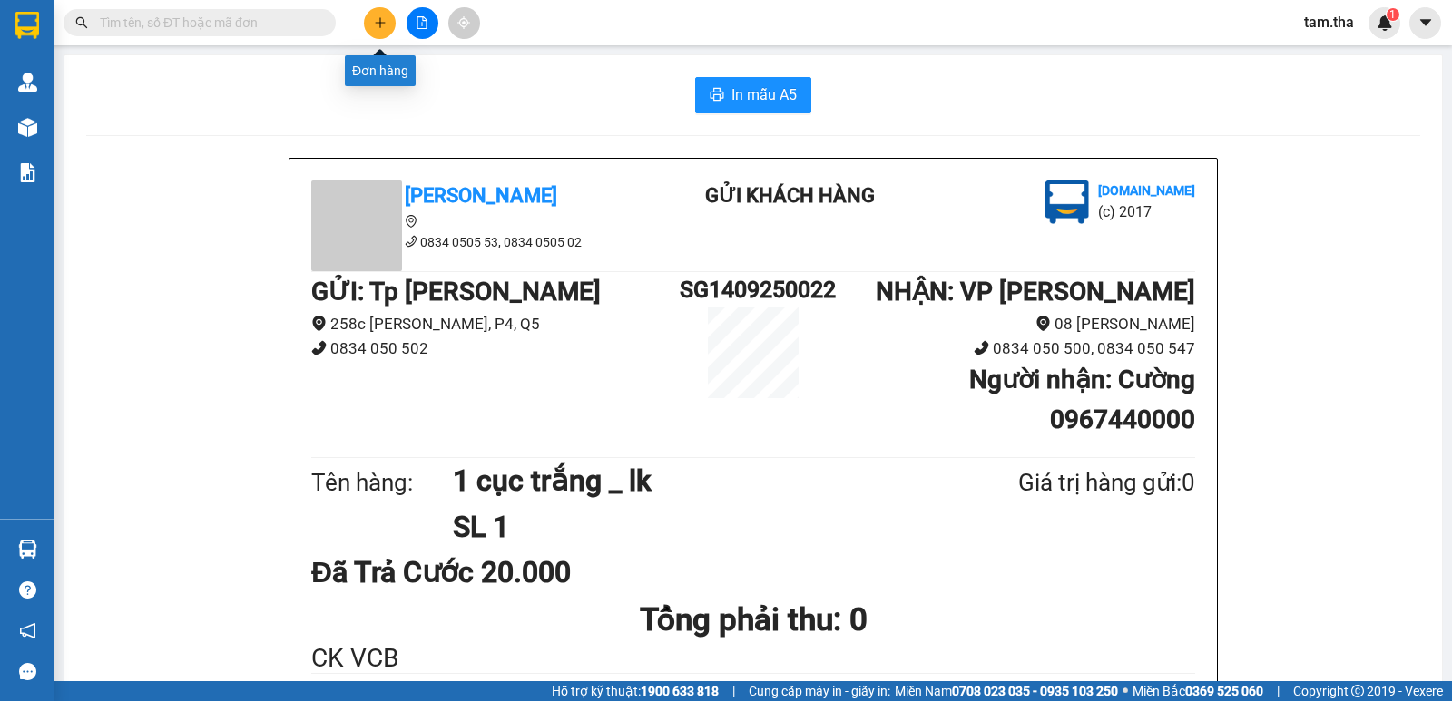
click at [377, 33] on button at bounding box center [380, 23] width 32 height 32
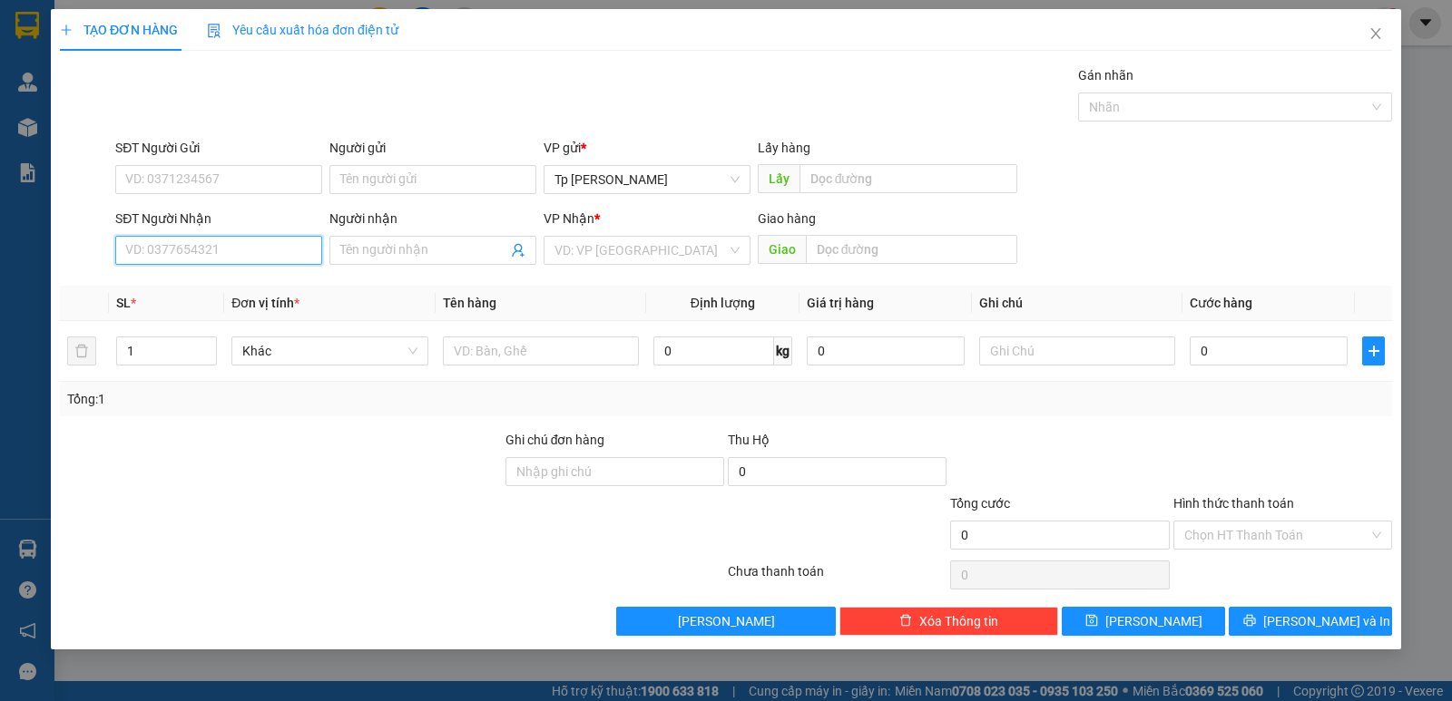
click at [234, 241] on input "SĐT Người Nhận" at bounding box center [218, 250] width 207 height 29
type input "0886161170"
drag, startPoint x: 231, startPoint y: 286, endPoint x: 227, endPoint y: 189, distance: 97.2
click at [230, 284] on div "0886161170 - Chú Thành" at bounding box center [218, 287] width 185 height 20
type input "Chú Thành"
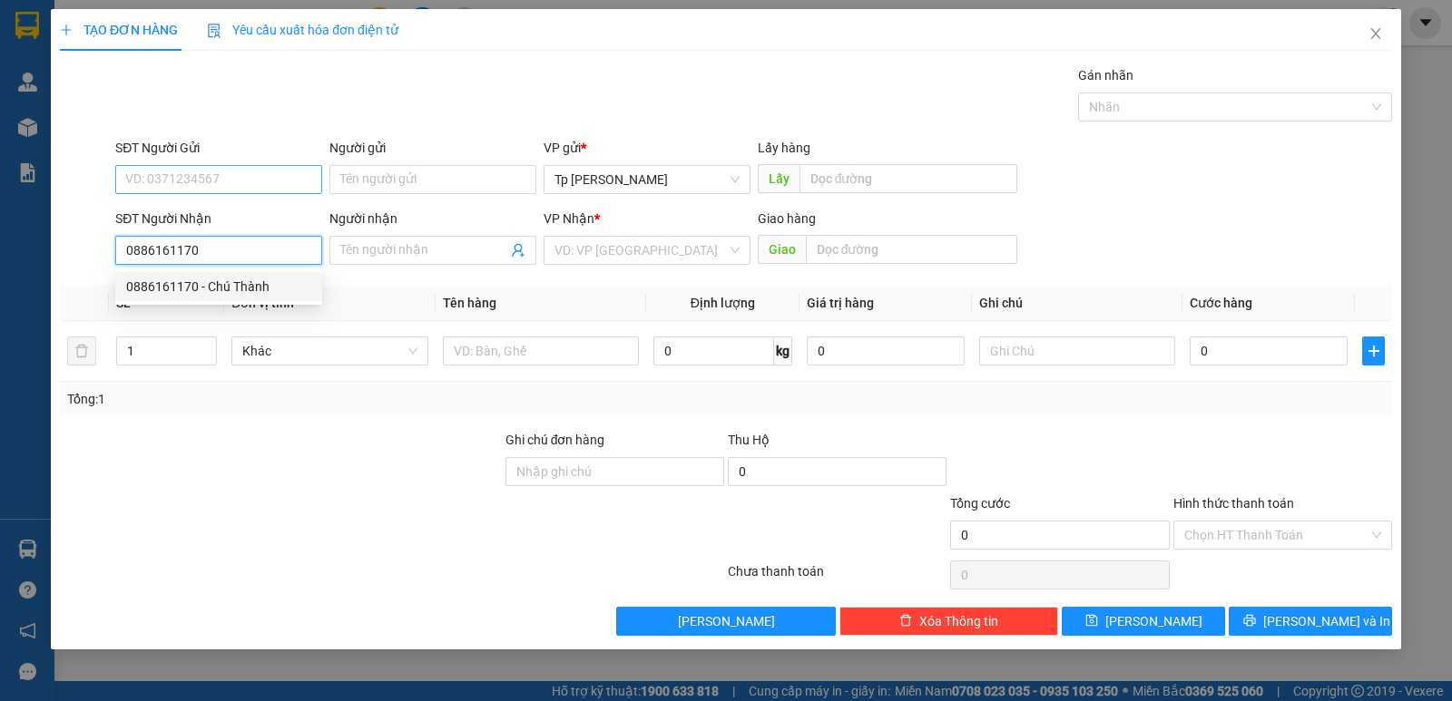
type input "Cà ná"
type input "0886161170"
click at [227, 189] on input "SĐT Người Gửi" at bounding box center [218, 179] width 207 height 29
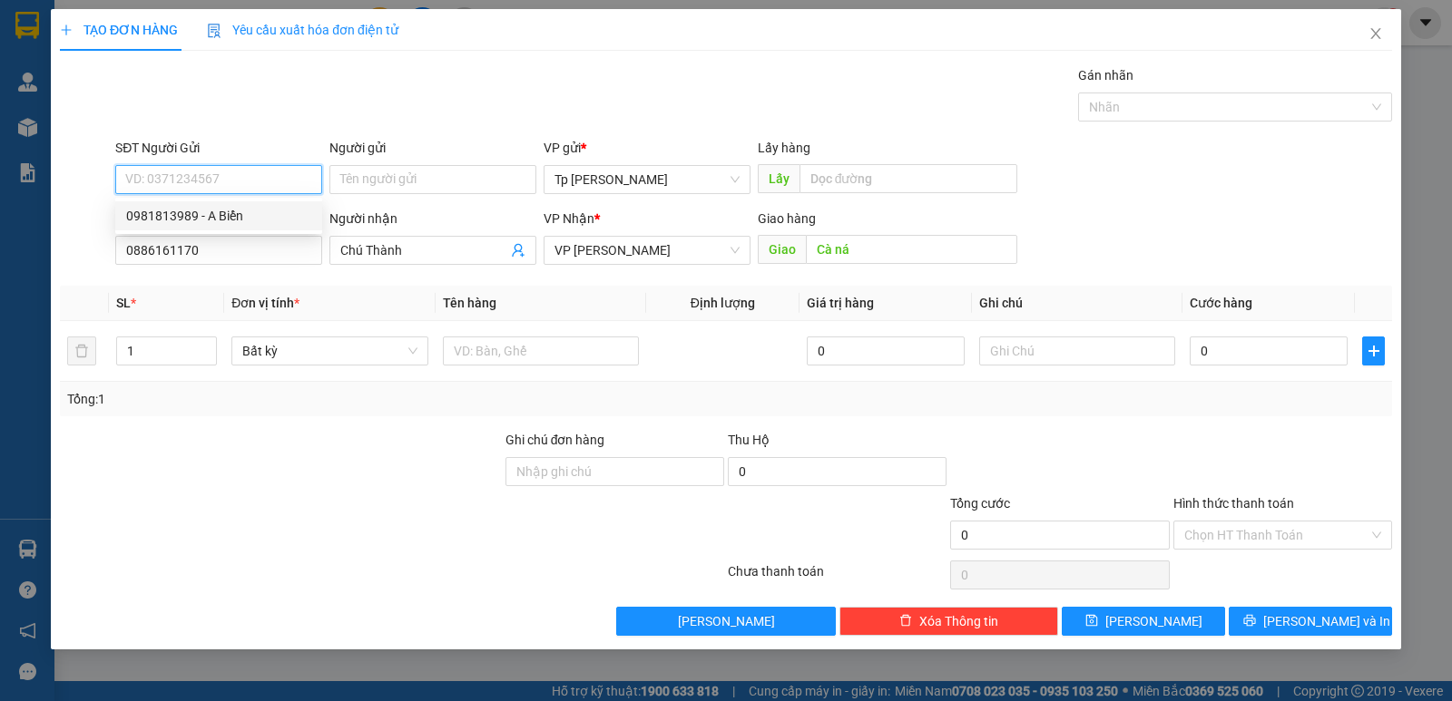
click at [272, 218] on div "0981813989 - A Biển" at bounding box center [218, 216] width 185 height 20
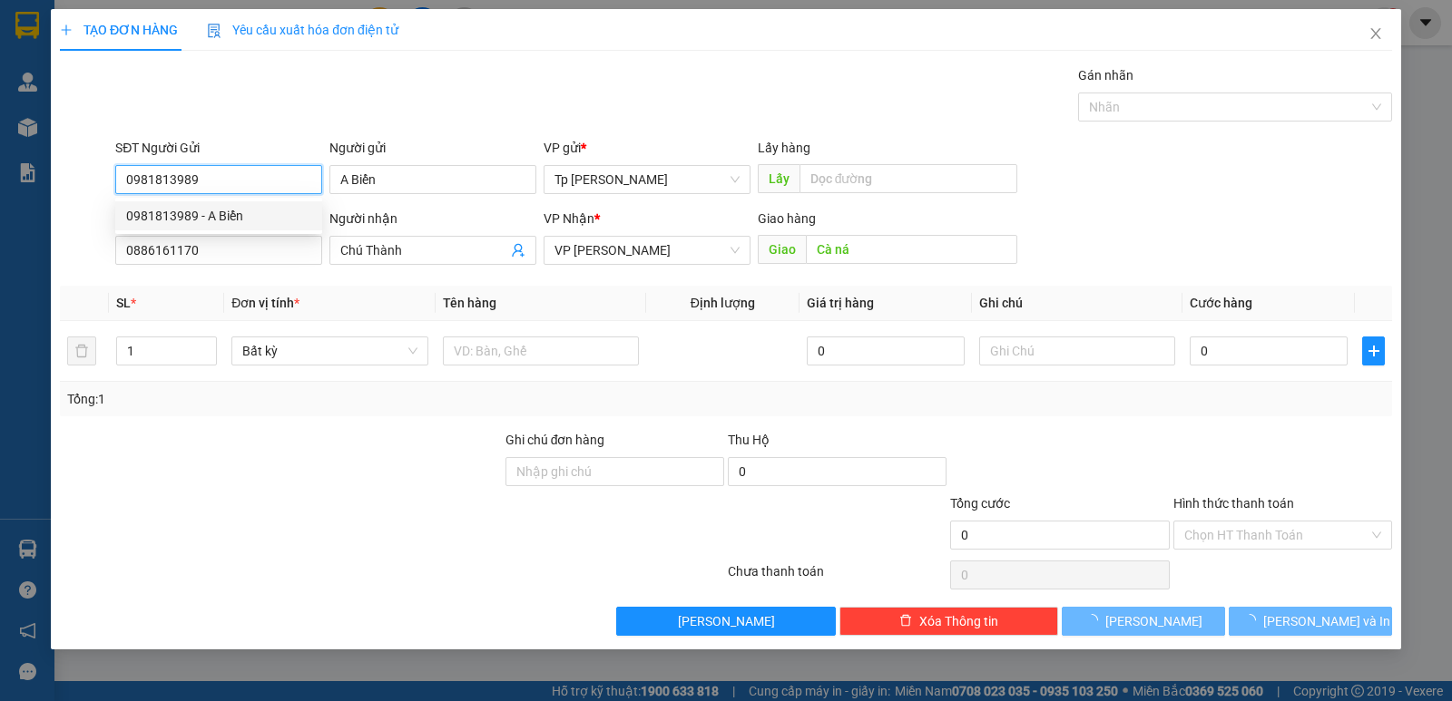
type input "0981813989"
type input "A Biển"
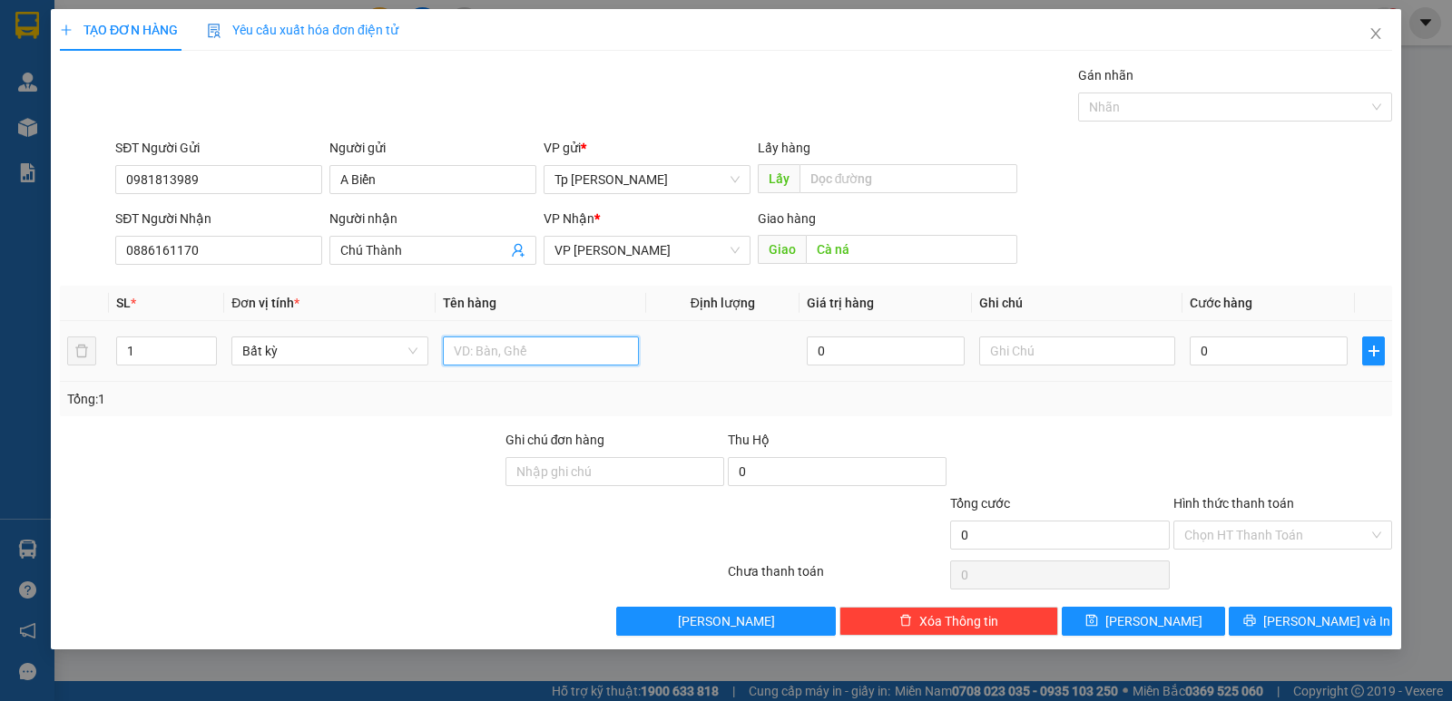
click at [509, 350] on input "text" at bounding box center [541, 351] width 196 height 29
type input "1 kiện xám _ L K"
click at [1336, 345] on input "0" at bounding box center [1268, 351] width 158 height 29
type input "5"
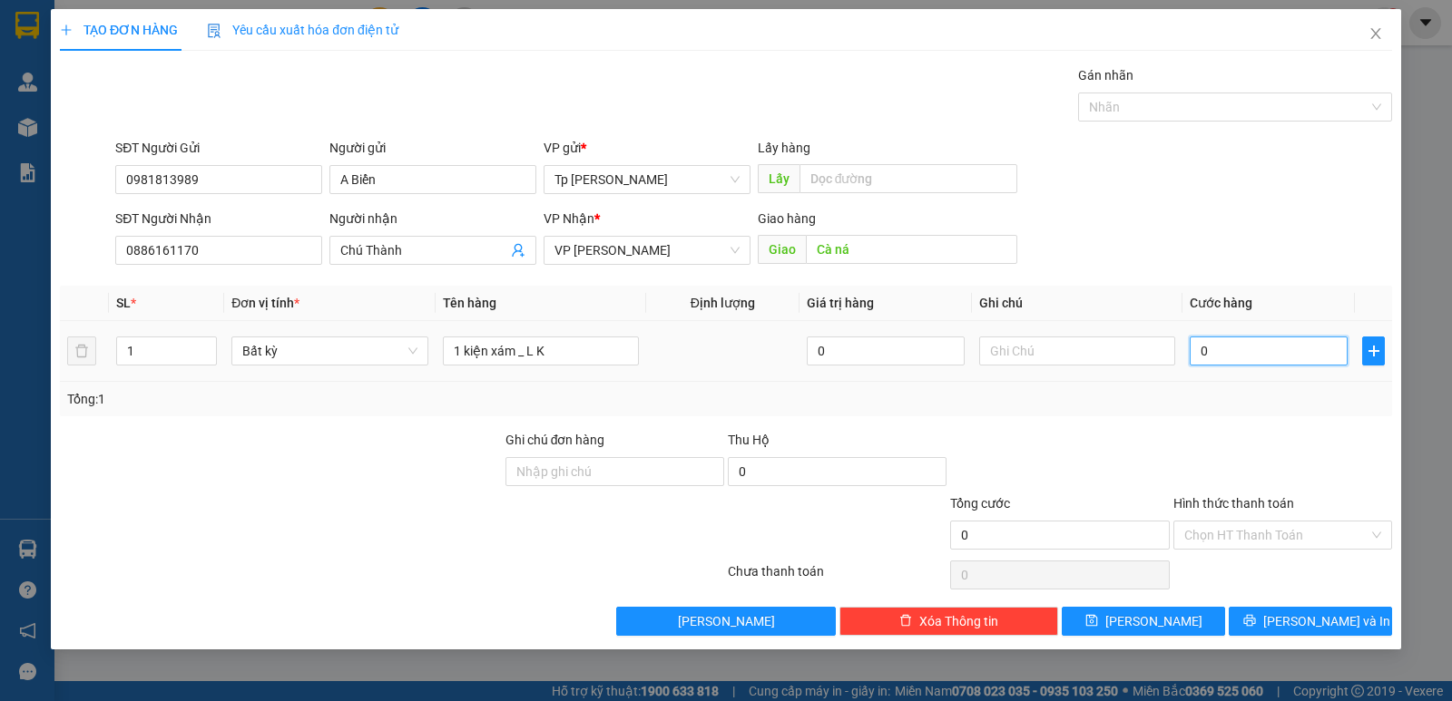
type input "5"
type input "50"
drag, startPoint x: 1333, startPoint y: 386, endPoint x: 1300, endPoint y: 559, distance: 176.3
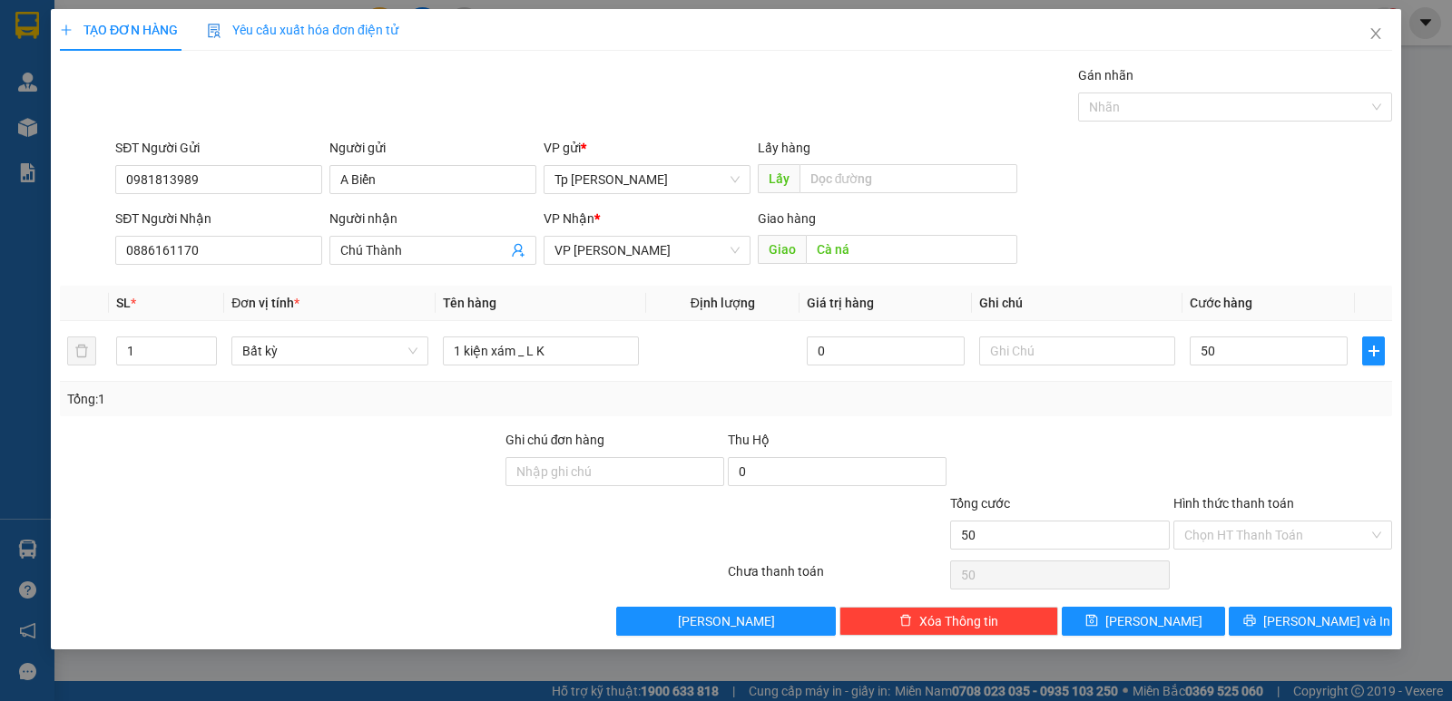
click at [1331, 387] on div "Tổng: 1" at bounding box center [726, 399] width 1332 height 34
type input "50.000"
click at [1297, 531] on input "Hình thức thanh toán" at bounding box center [1276, 535] width 184 height 27
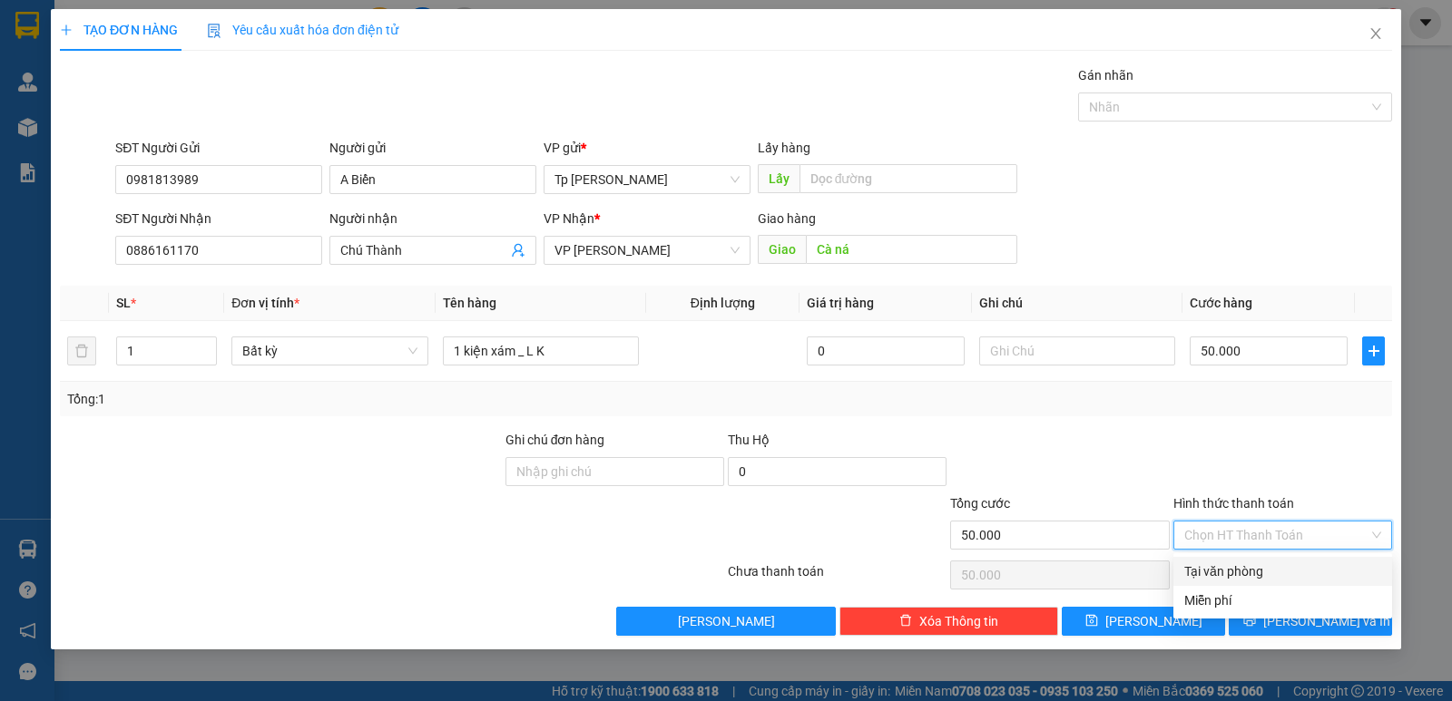
click at [1295, 565] on div "Tại văn phòng" at bounding box center [1282, 572] width 197 height 20
type input "0"
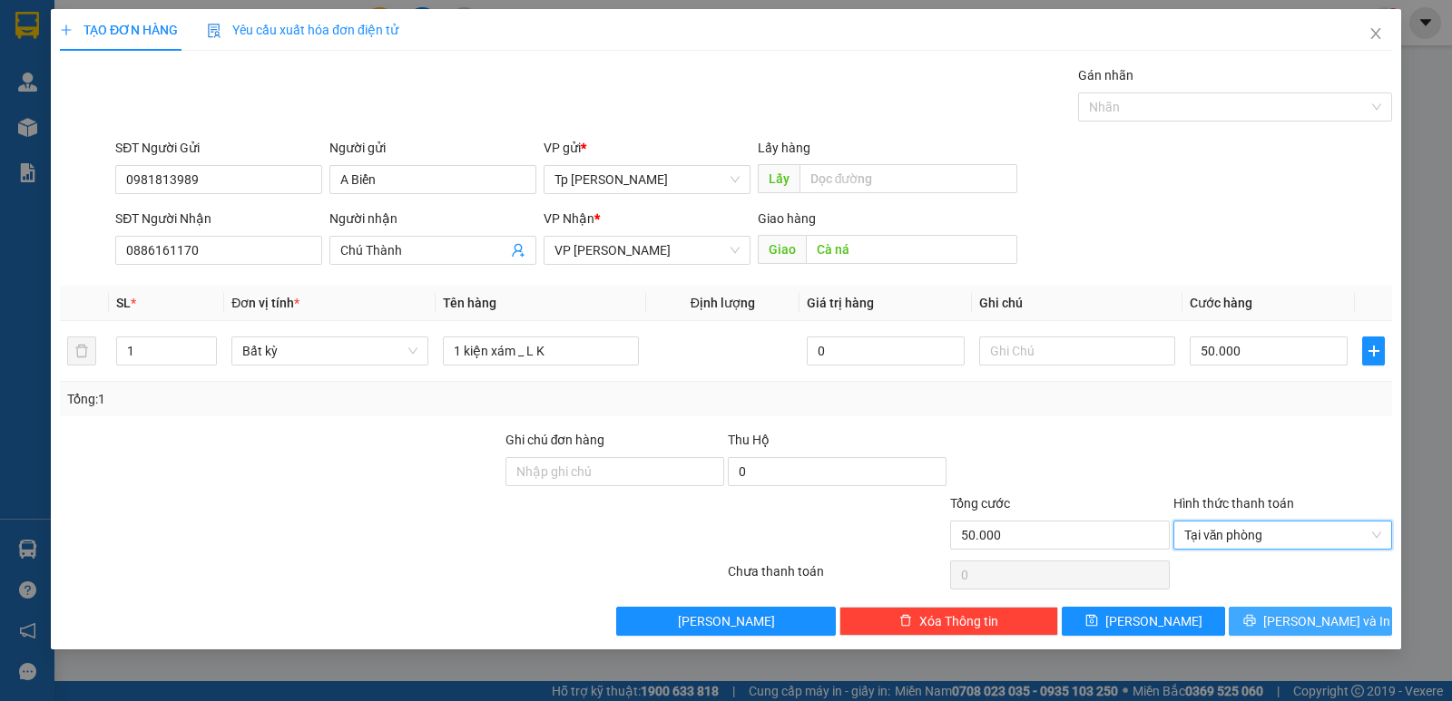
click at [1336, 631] on span "[PERSON_NAME] và In" at bounding box center [1326, 622] width 127 height 20
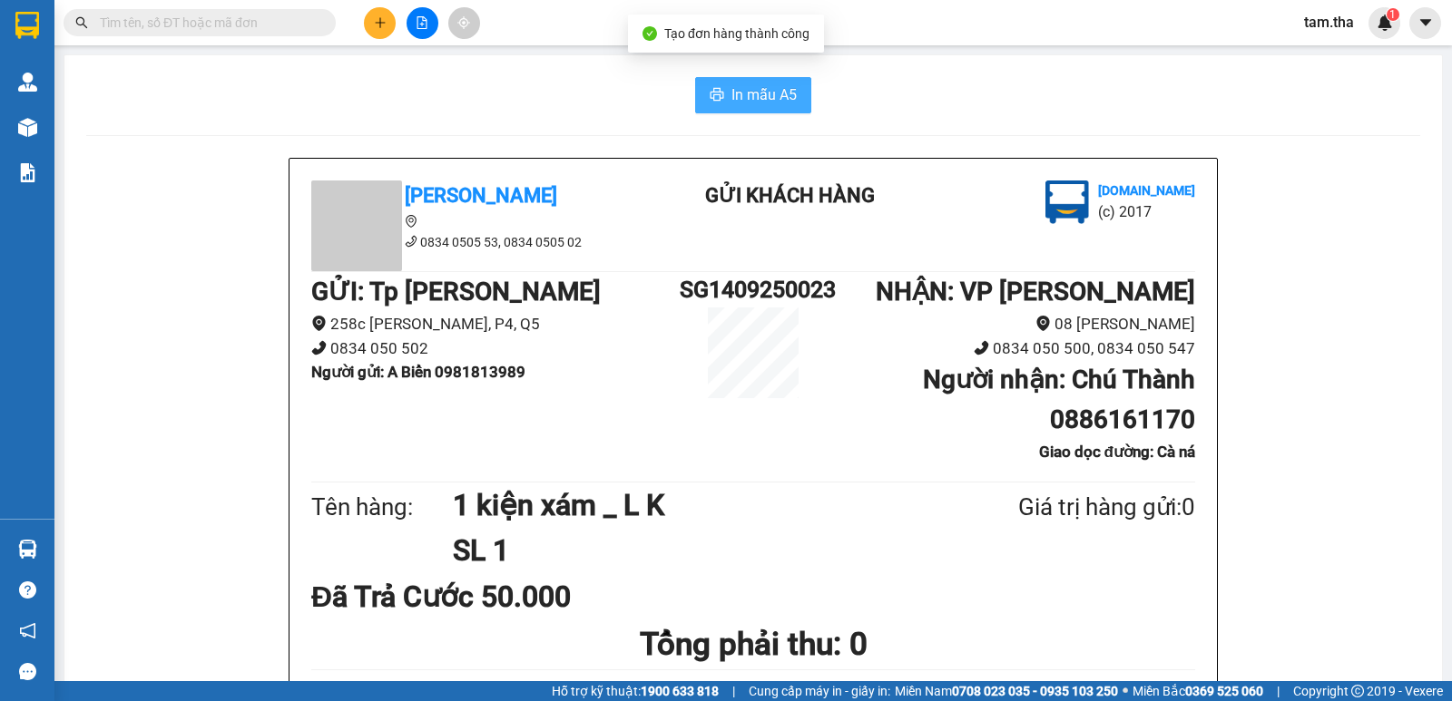
drag, startPoint x: 715, startPoint y: 116, endPoint x: 722, endPoint y: 100, distance: 17.9
click at [722, 98] on button "In mẫu A5" at bounding box center [753, 95] width 116 height 36
click at [374, 21] on icon "plus" at bounding box center [380, 22] width 13 height 13
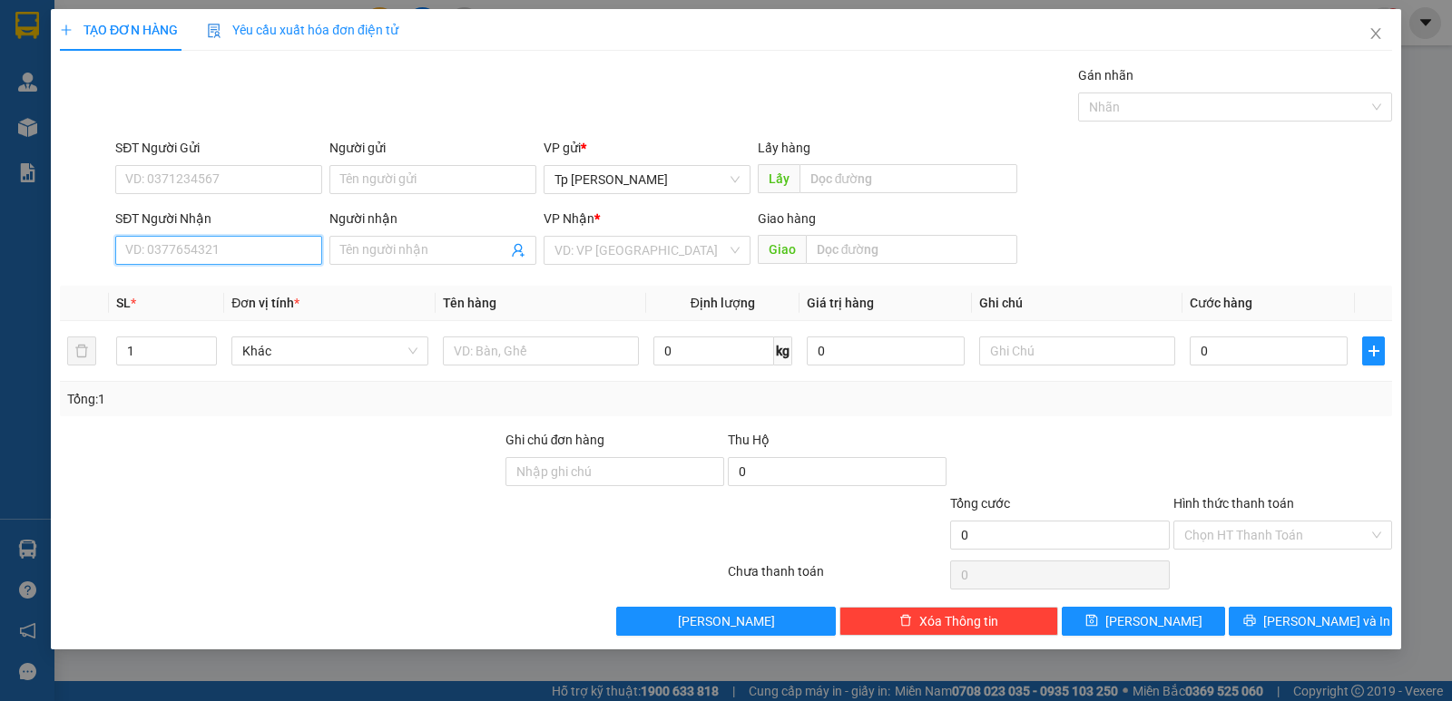
drag, startPoint x: 290, startPoint y: 248, endPoint x: 324, endPoint y: 239, distance: 34.8
click at [301, 246] on input "SĐT Người Nhận" at bounding box center [218, 250] width 207 height 29
drag, startPoint x: 249, startPoint y: 256, endPoint x: 108, endPoint y: 244, distance: 141.1
click at [33, 258] on div "TẠO ĐƠN HÀNG Yêu cầu xuất hóa đơn điện tử Transit Pickup Surcharge Ids Transit …" at bounding box center [726, 350] width 1452 height 701
type input "097373122"
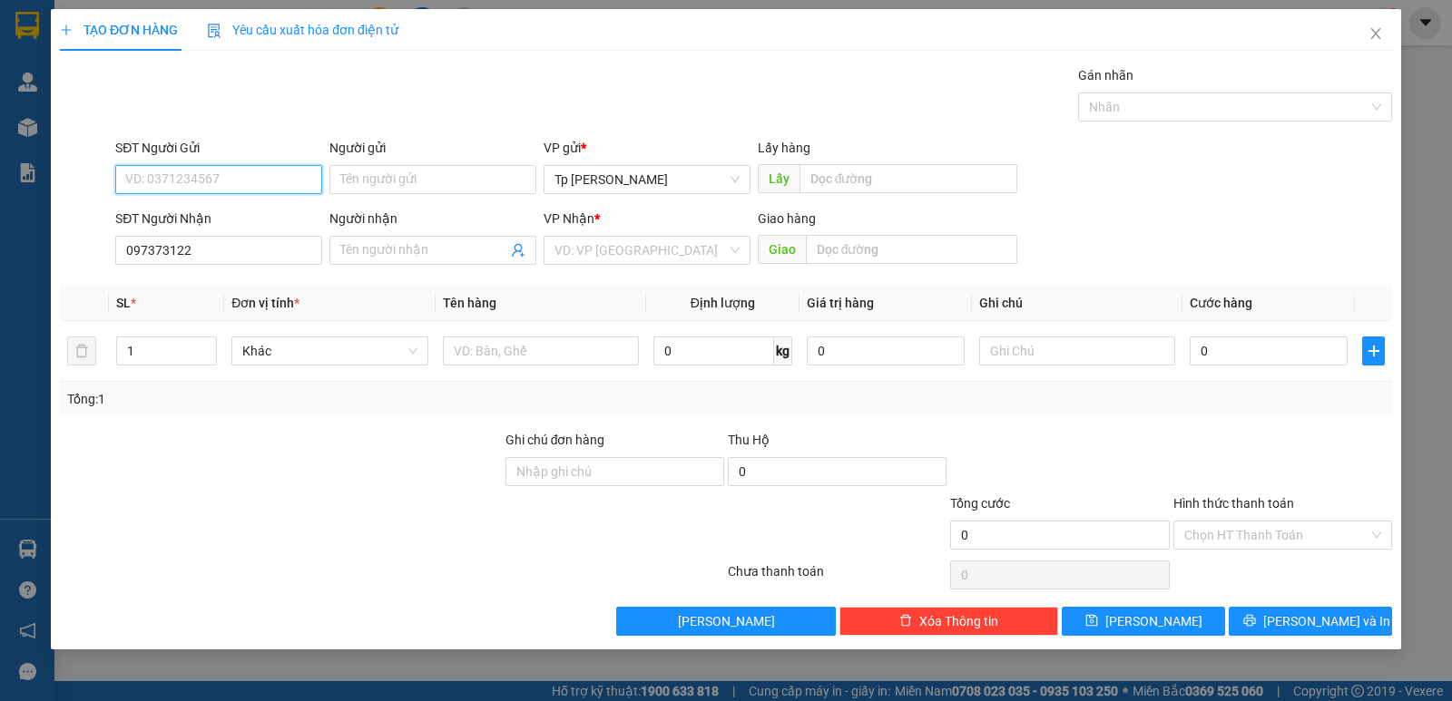
click at [154, 191] on input "SĐT Người Gửi" at bounding box center [218, 179] width 207 height 29
type input "0903055368"
click at [171, 220] on div "0903055368 - cty [GEOGRAPHIC_DATA]" at bounding box center [238, 216] width 224 height 20
type input "cty [GEOGRAPHIC_DATA]"
type input "0903055368"
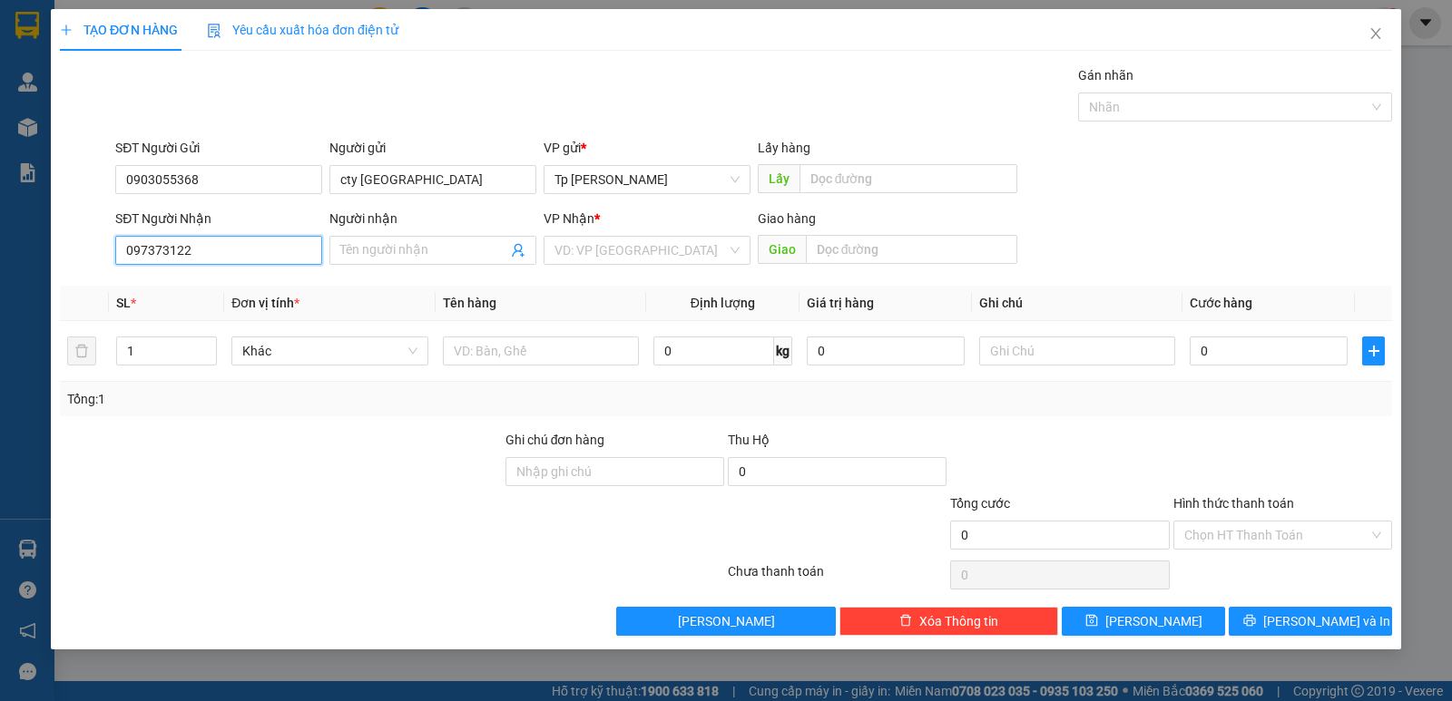
click at [250, 250] on input "097373122" at bounding box center [218, 250] width 207 height 29
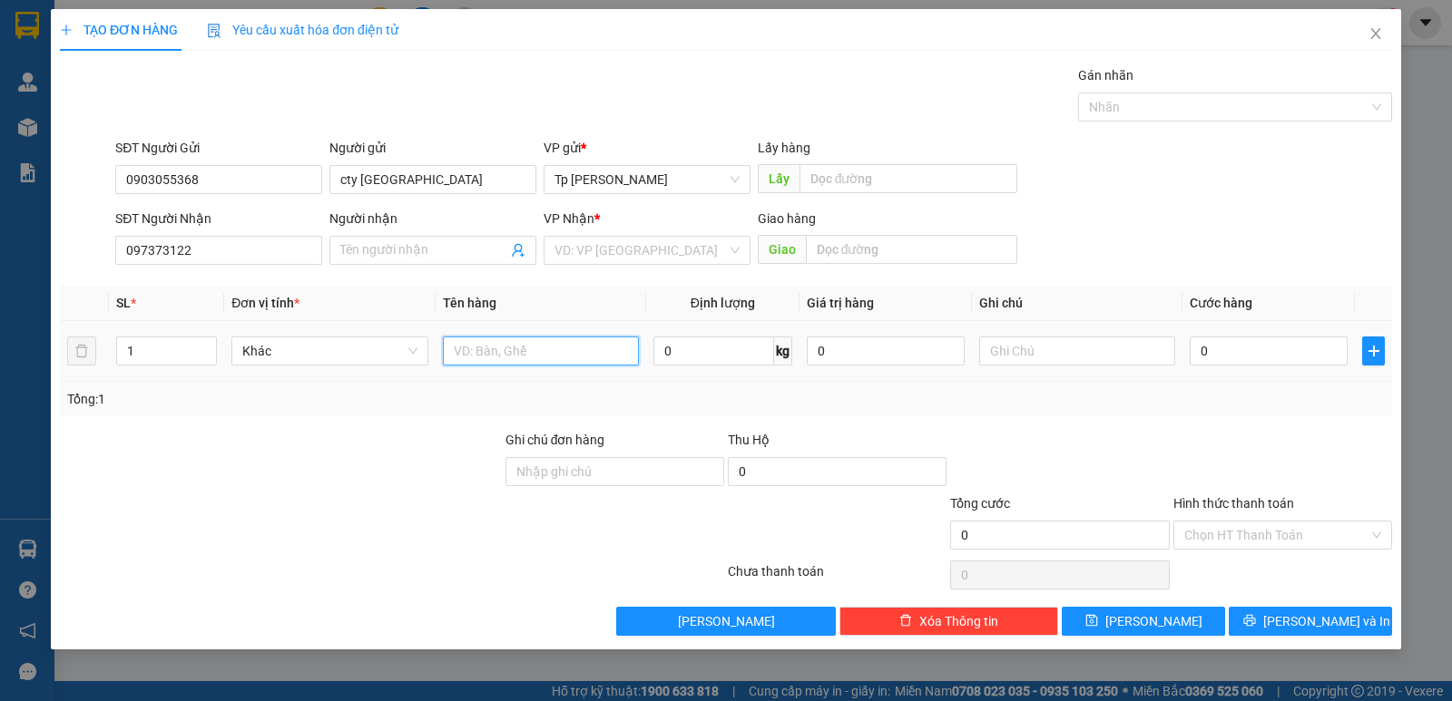
click at [583, 354] on input "text" at bounding box center [541, 351] width 196 height 29
type input "1T xám _ VT"
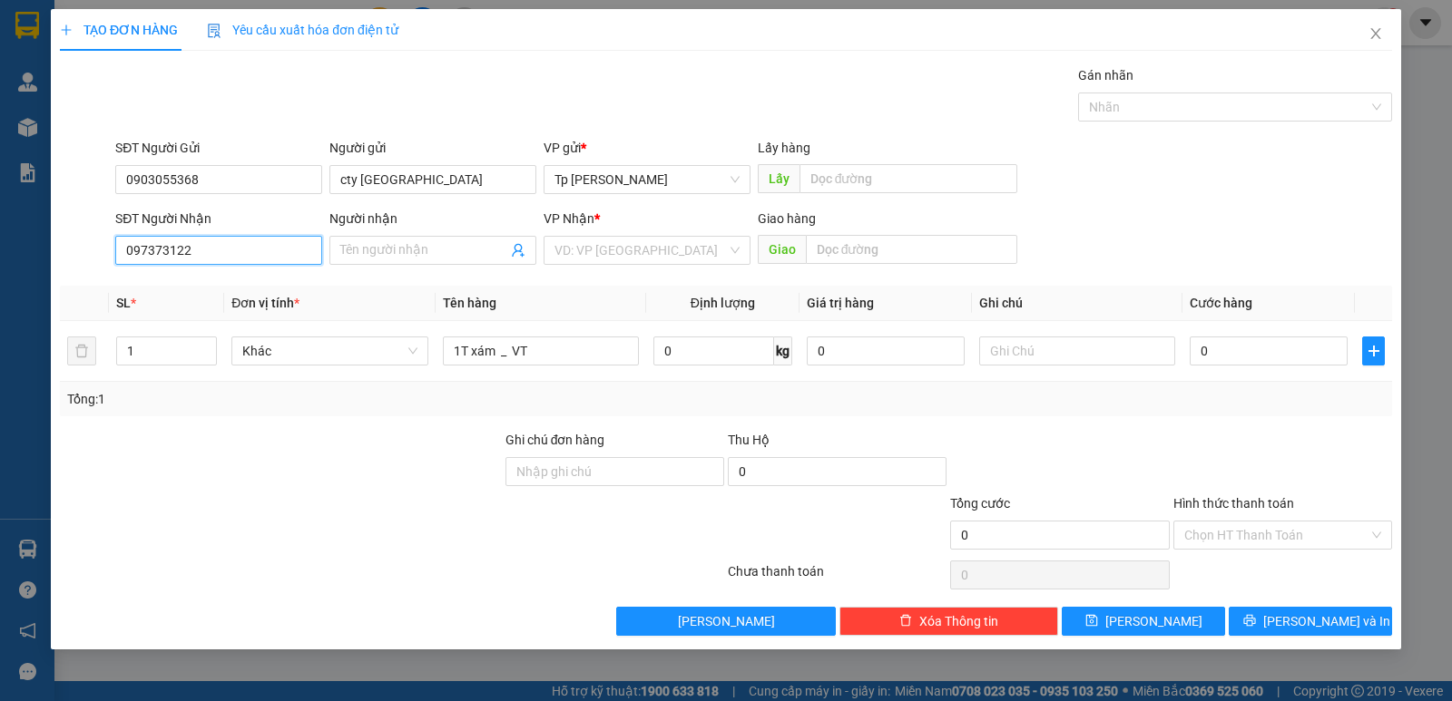
click at [170, 249] on input "097373122" at bounding box center [218, 250] width 207 height 29
type input "0973737122"
drag, startPoint x: 196, startPoint y: 295, endPoint x: 416, endPoint y: 302, distance: 220.6
click at [207, 292] on div "0973737122 - Trinh" at bounding box center [218, 287] width 185 height 20
type input "Trinh"
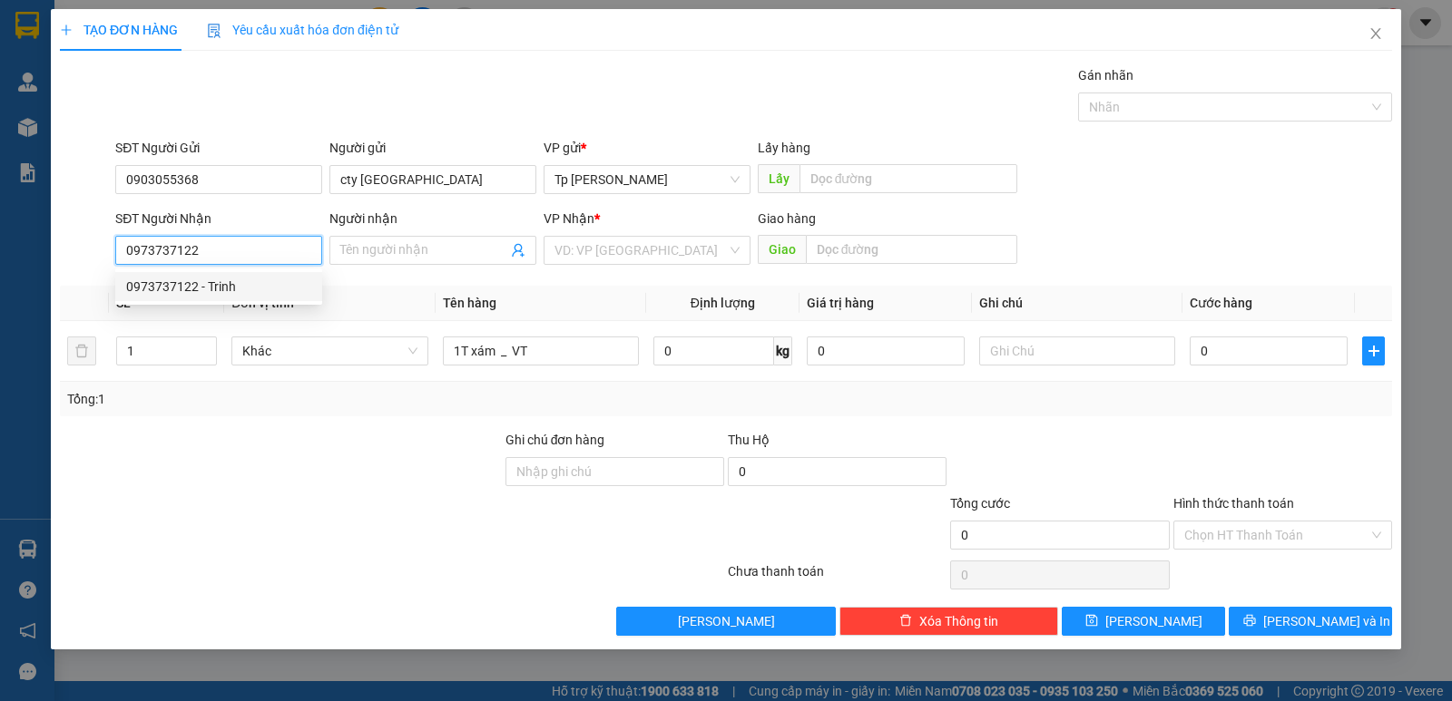
type input "Tan noi BV Tỉnh"
type input "0973737122"
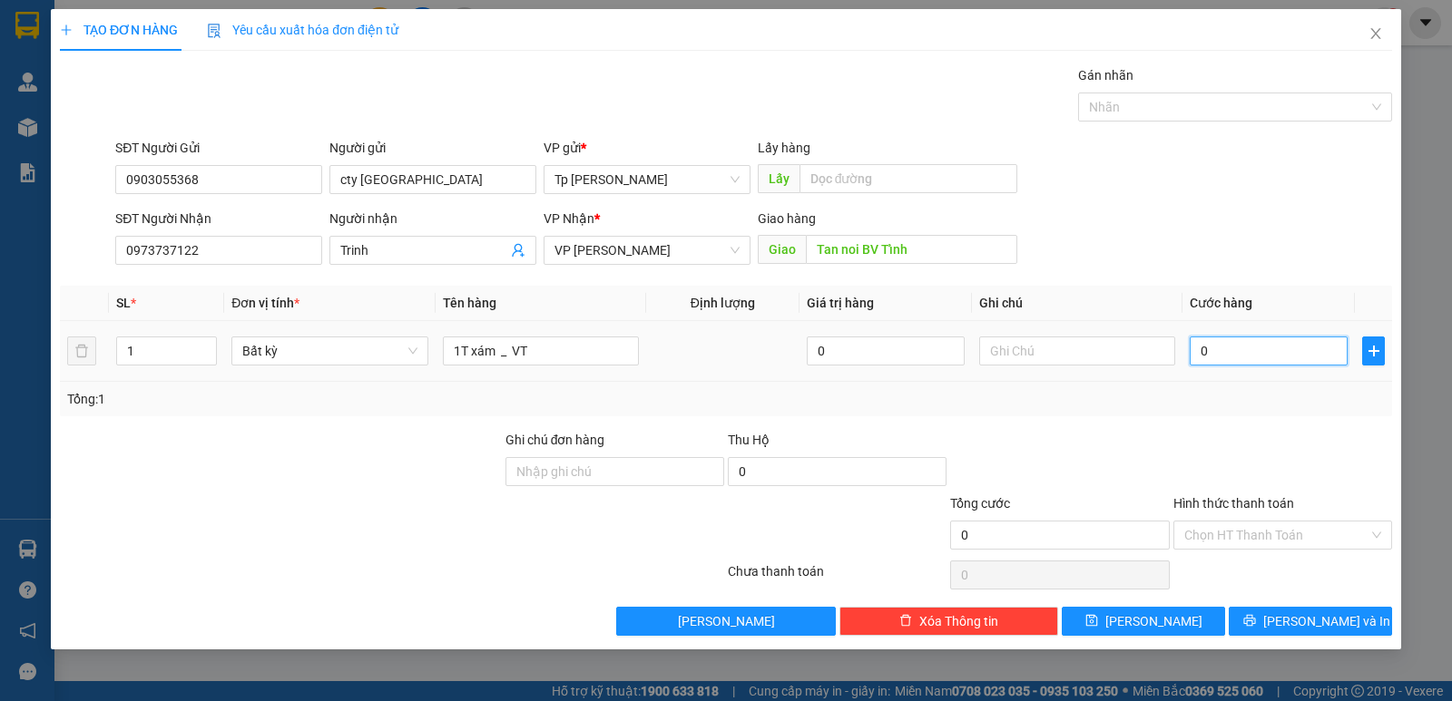
click at [1225, 357] on input "0" at bounding box center [1268, 351] width 158 height 29
type input "5"
type input "50"
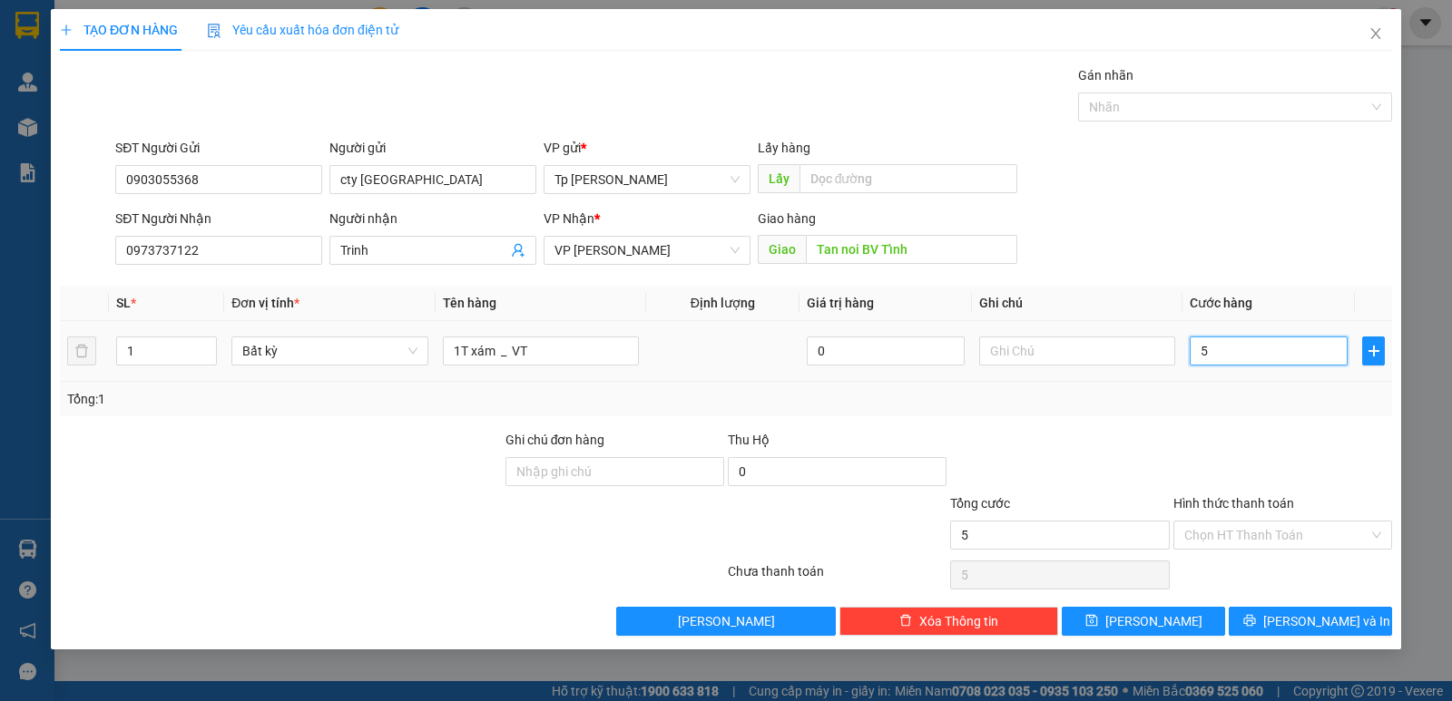
type input "50"
type input "50.000"
click at [1253, 526] on input "Hình thức thanh toán" at bounding box center [1276, 535] width 184 height 27
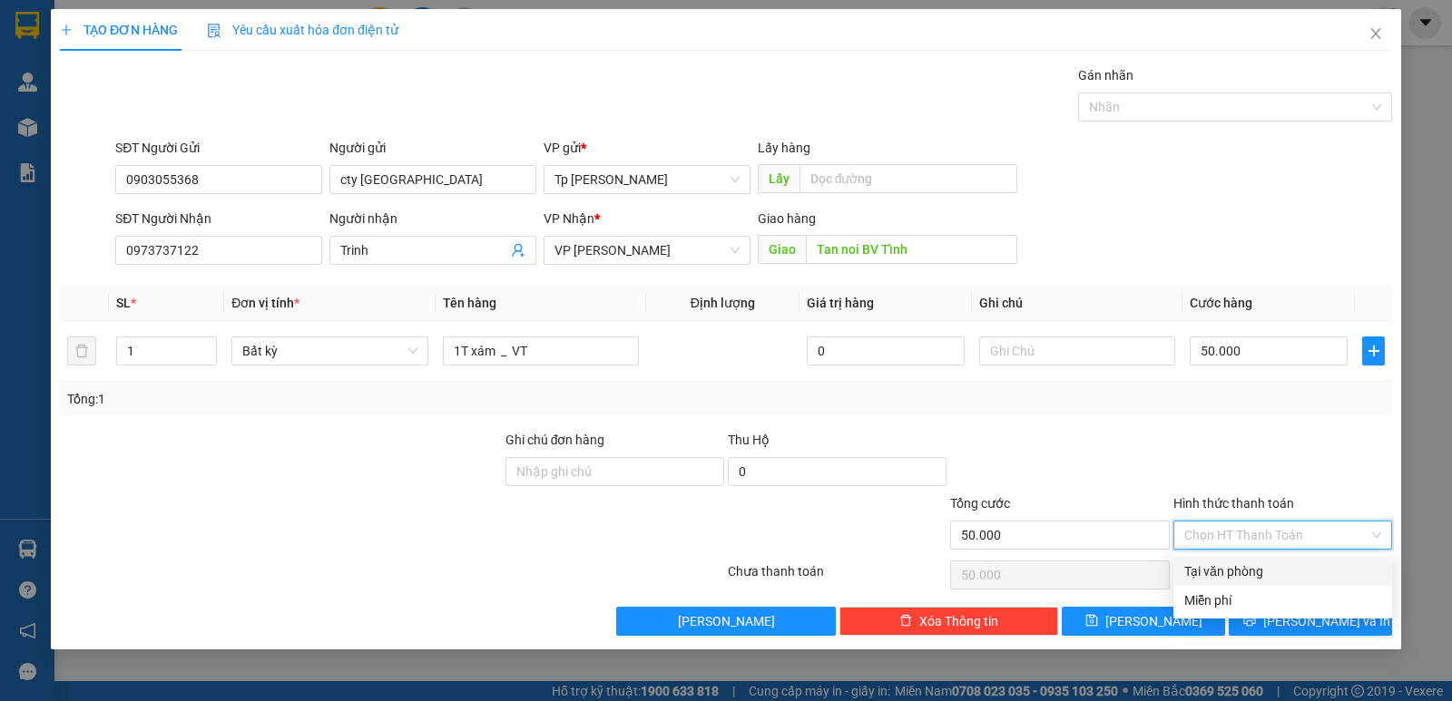
click at [1260, 559] on div "Tại văn phòng" at bounding box center [1282, 571] width 219 height 29
type input "0"
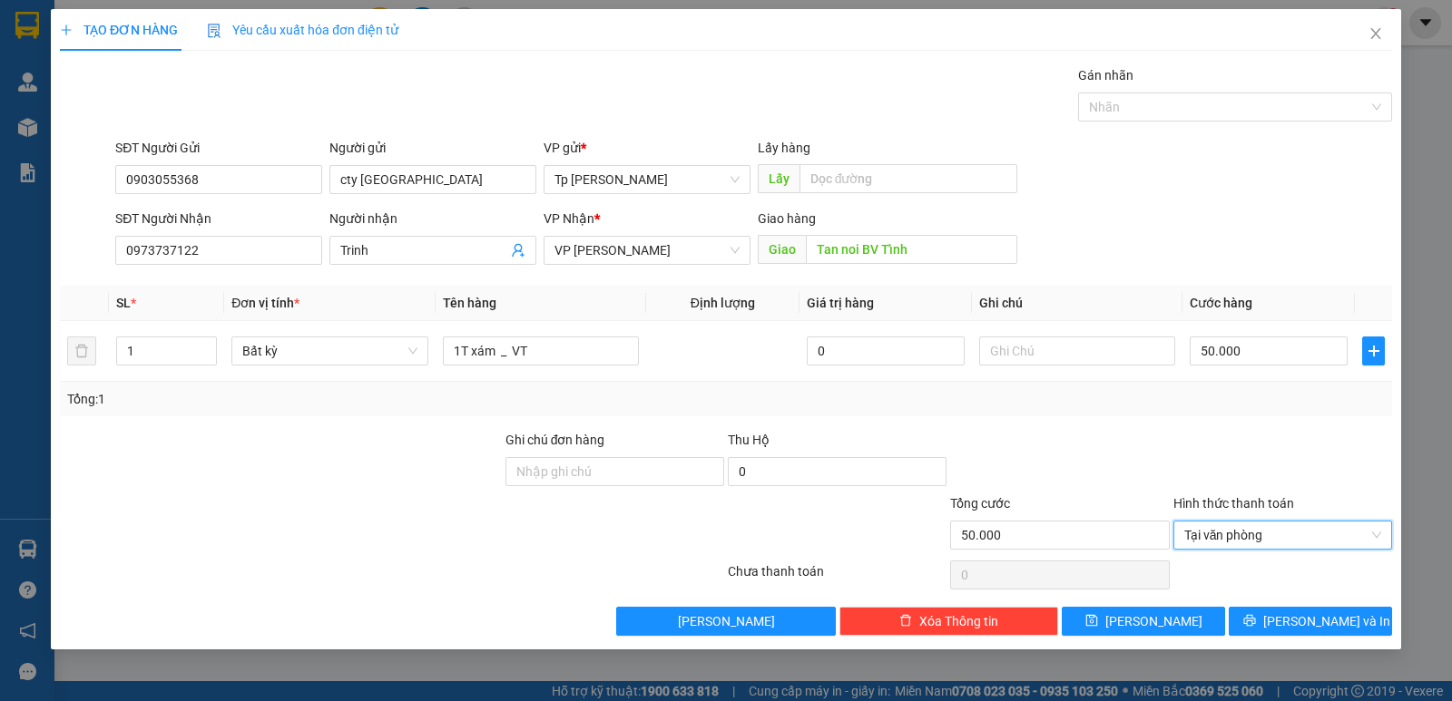
click at [1277, 605] on div "Transit Pickup Surcharge Ids Transit Deliver Surcharge Ids Transit Deliver Surc…" at bounding box center [726, 350] width 1332 height 571
click at [1255, 615] on icon "printer" at bounding box center [1249, 621] width 12 height 12
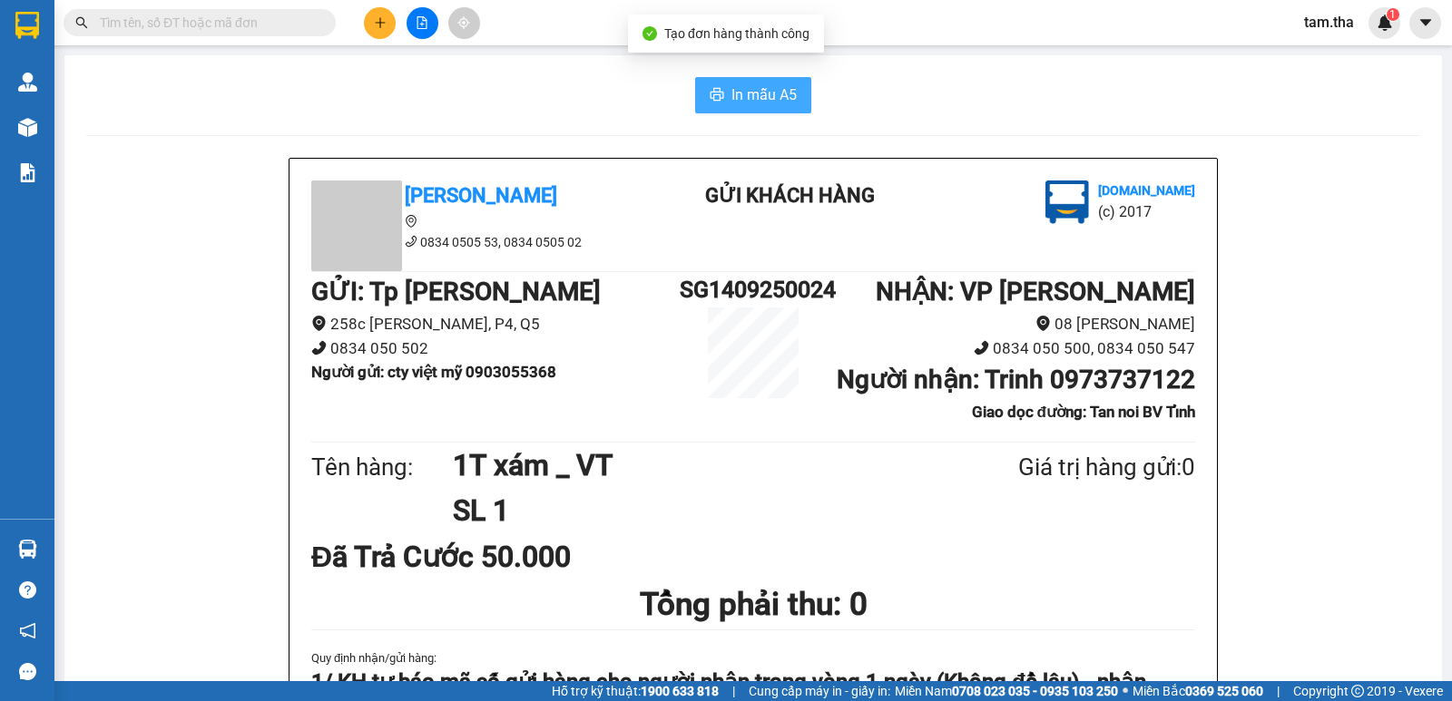
click at [710, 103] on span "printer" at bounding box center [717, 95] width 15 height 17
click at [386, 23] on icon "plus" at bounding box center [380, 22] width 13 height 13
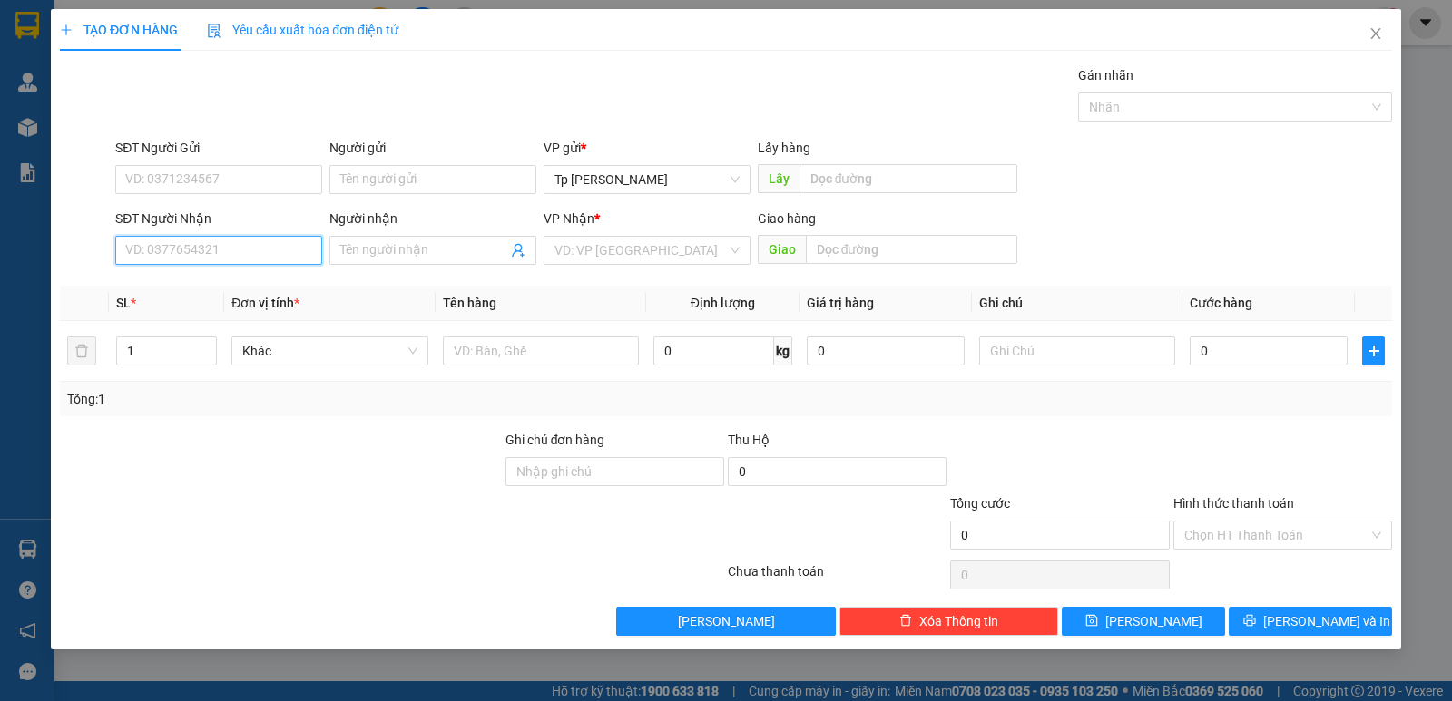
click at [269, 244] on input "SĐT Người Nhận" at bounding box center [218, 250] width 207 height 29
drag, startPoint x: 232, startPoint y: 284, endPoint x: 527, endPoint y: 318, distance: 296.8
click at [241, 285] on div "0373364802 - [PERSON_NAME](NK việt đức)" at bounding box center [252, 287] width 252 height 20
type input "0373364802"
type input "[PERSON_NAME](NK việt đức)"
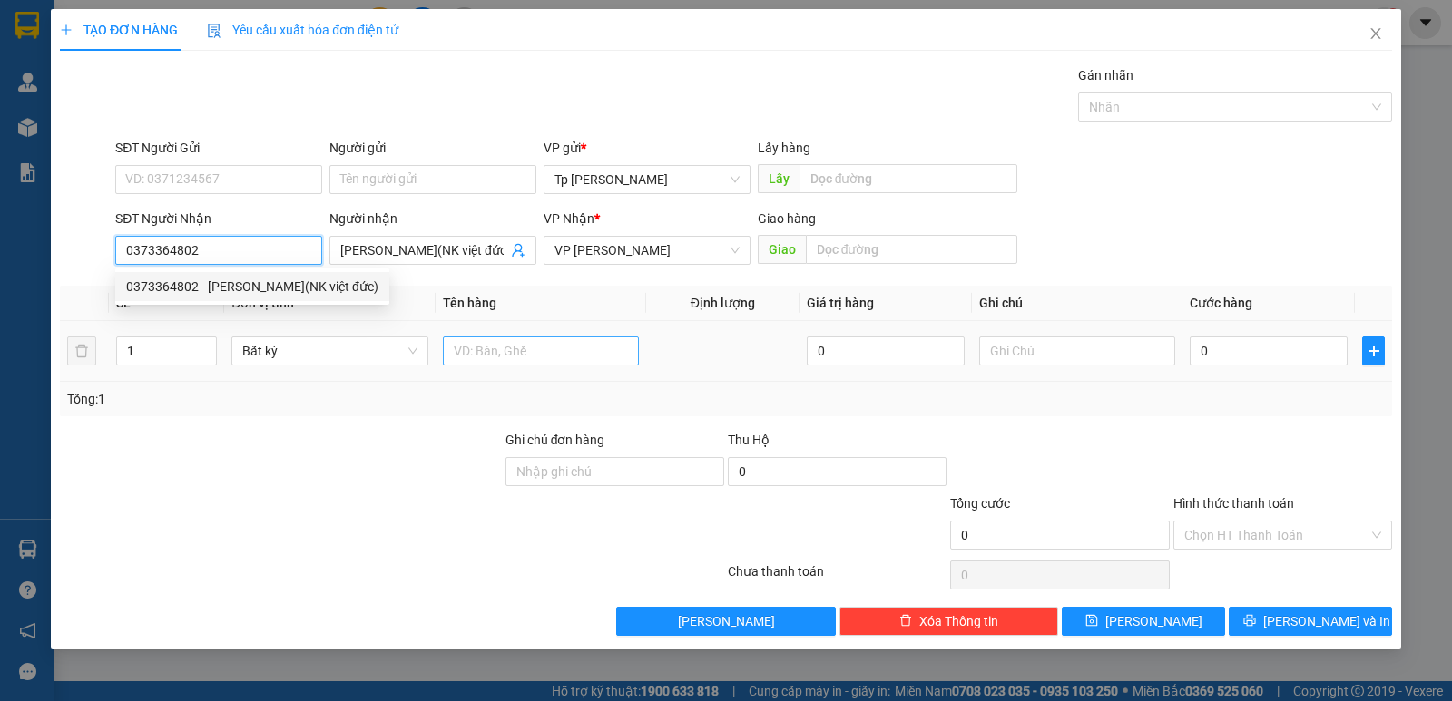
type input "0373364802"
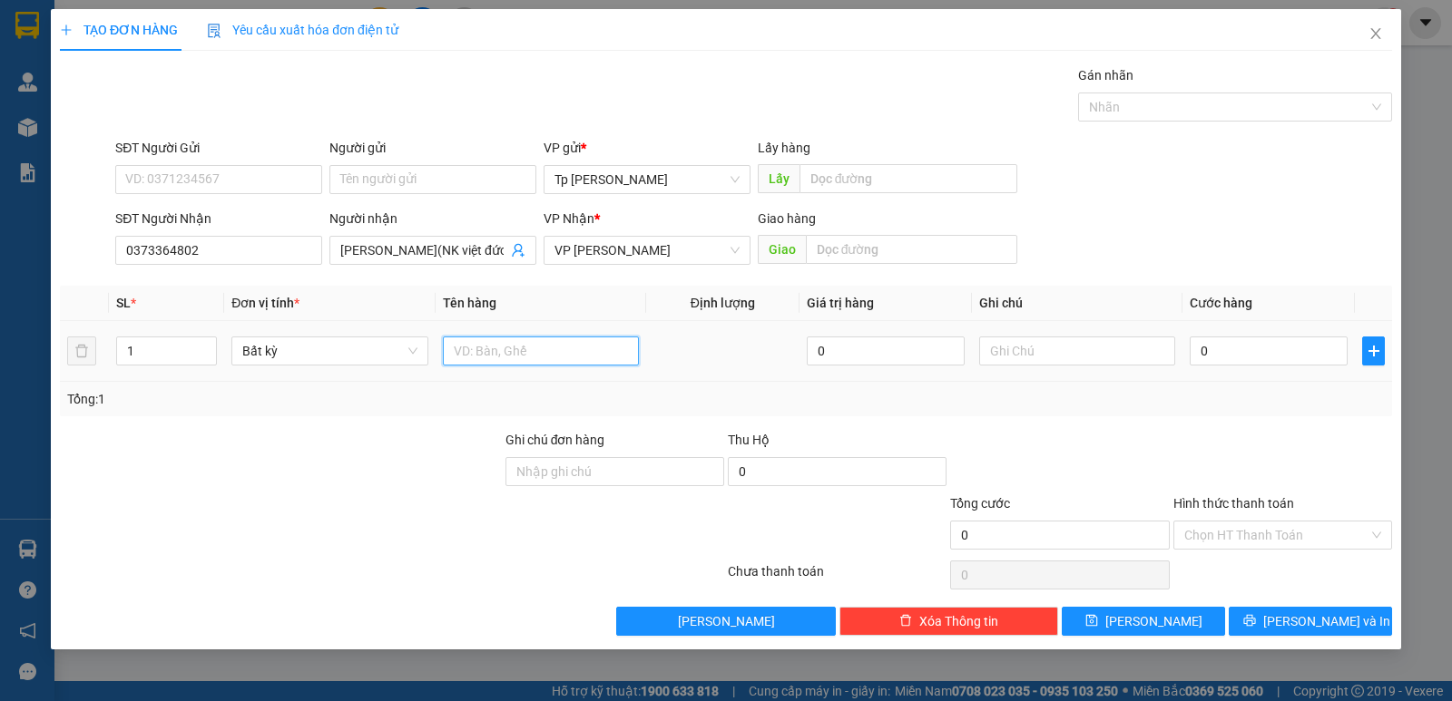
click at [526, 347] on input "text" at bounding box center [541, 351] width 196 height 29
type input "1H xams - răng"
click at [1055, 367] on div at bounding box center [1077, 351] width 196 height 36
click at [1052, 359] on input "text" at bounding box center [1077, 351] width 196 height 29
type input "CK VCB"
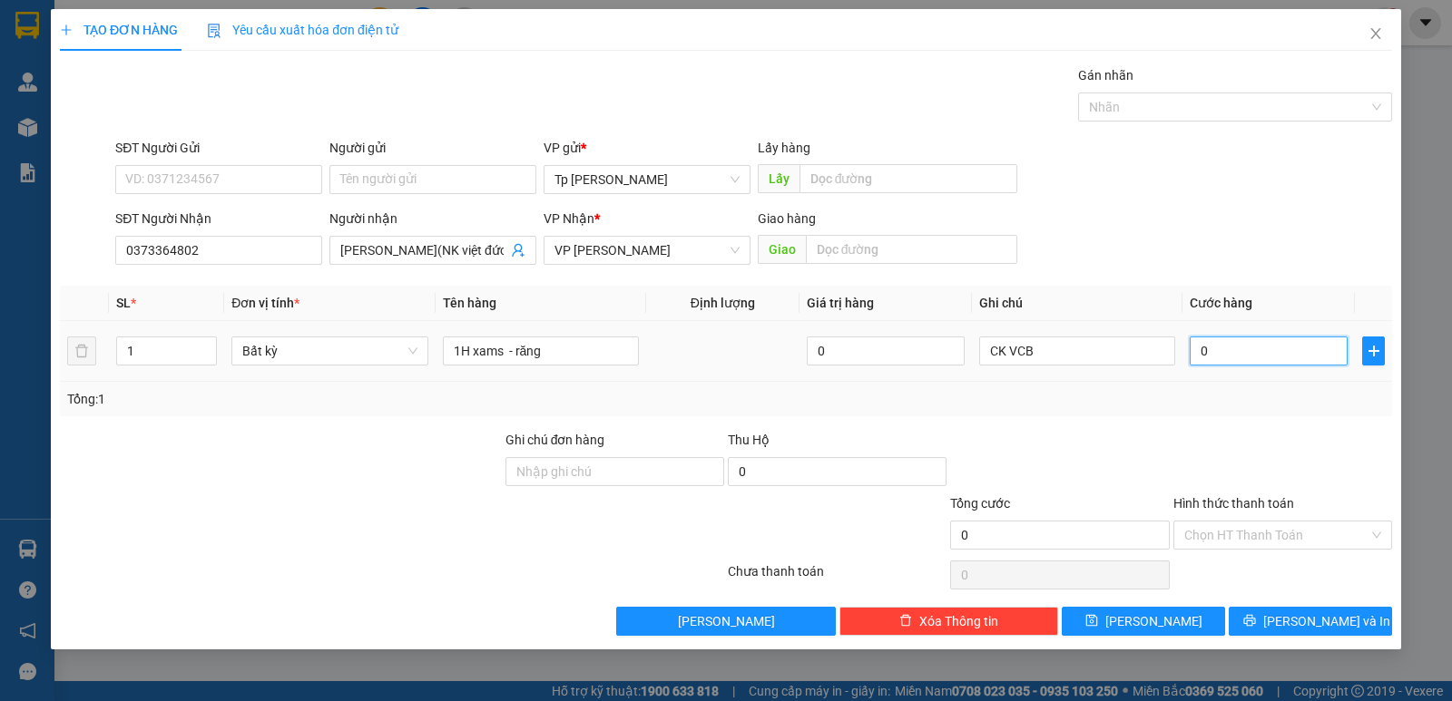
click at [1218, 354] on input "0" at bounding box center [1268, 351] width 158 height 29
type input "5"
type input "50"
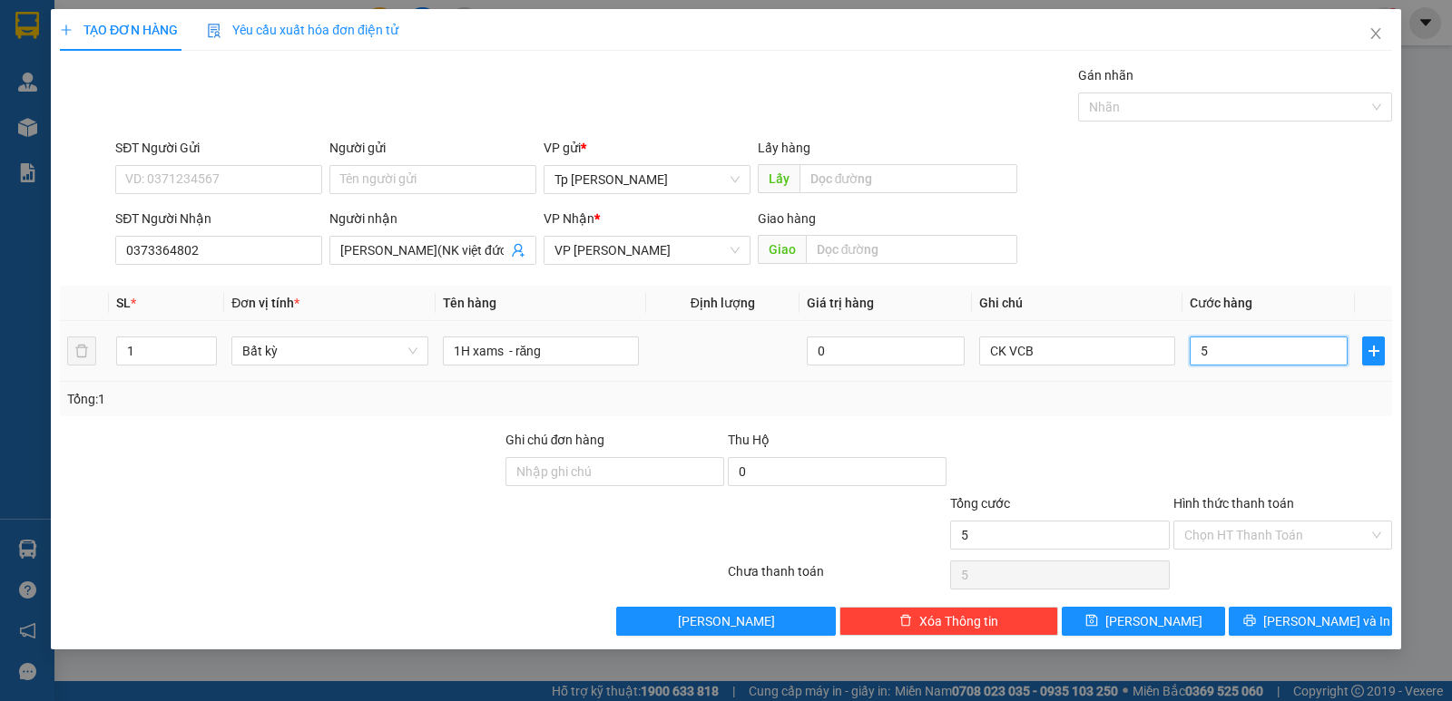
type input "50"
type input "50.000"
drag, startPoint x: 1286, startPoint y: 532, endPoint x: 1286, endPoint y: 573, distance: 40.8
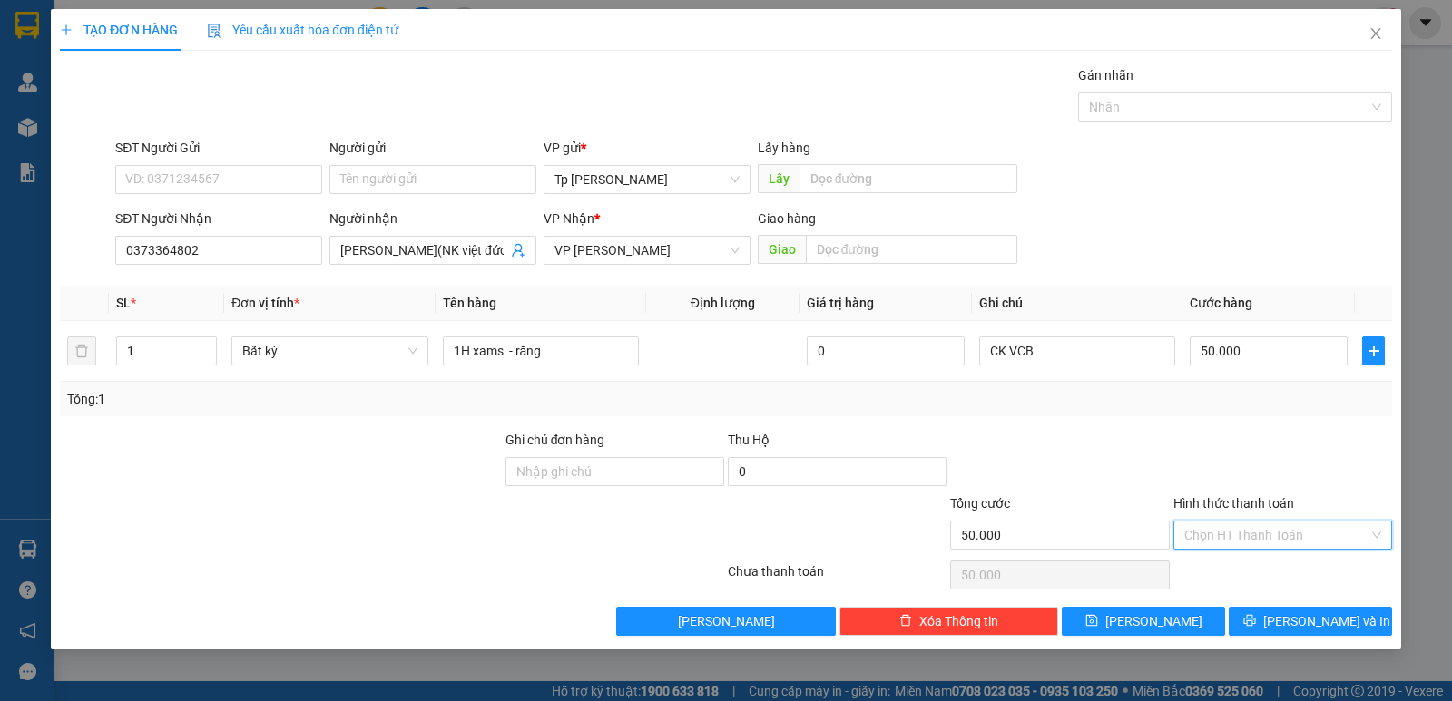
click at [1287, 532] on input "Hình thức thanh toán" at bounding box center [1276, 535] width 184 height 27
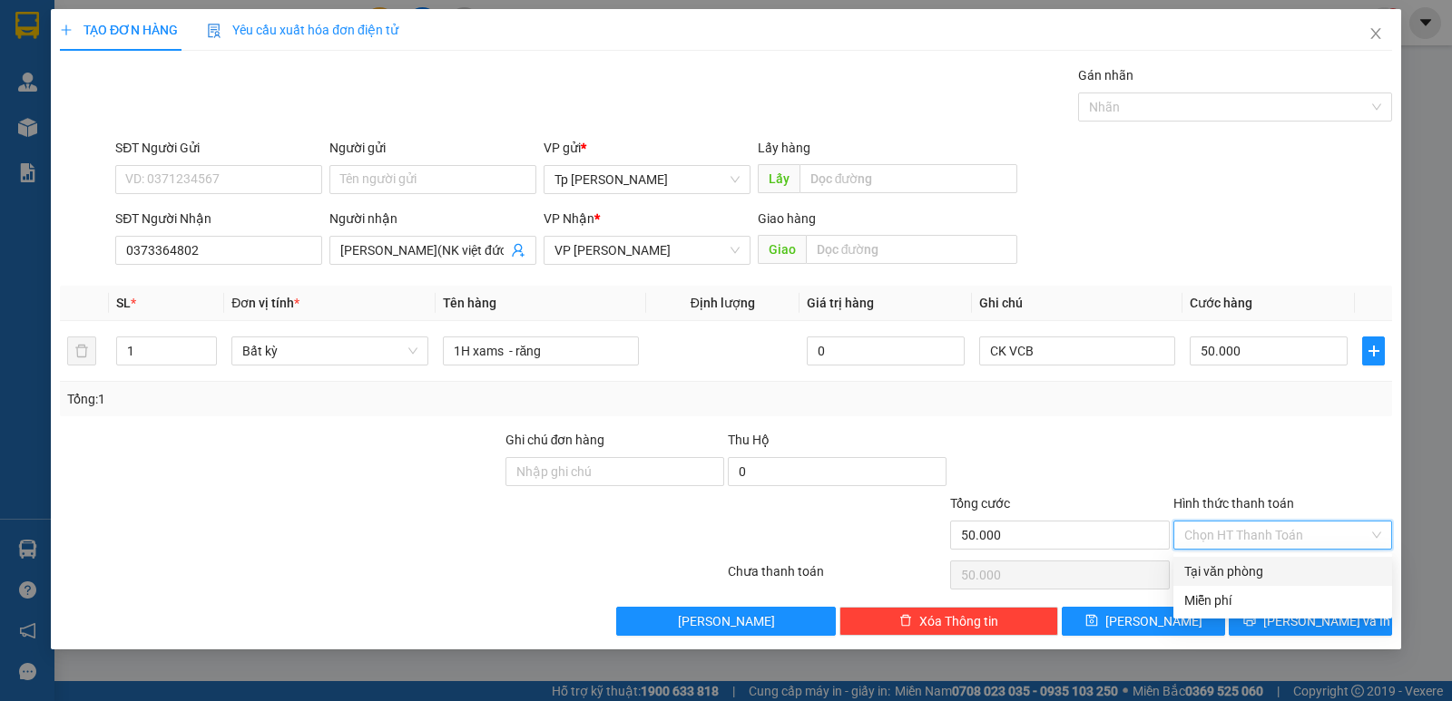
click at [1290, 579] on div "Tại văn phòng" at bounding box center [1282, 572] width 197 height 20
type input "0"
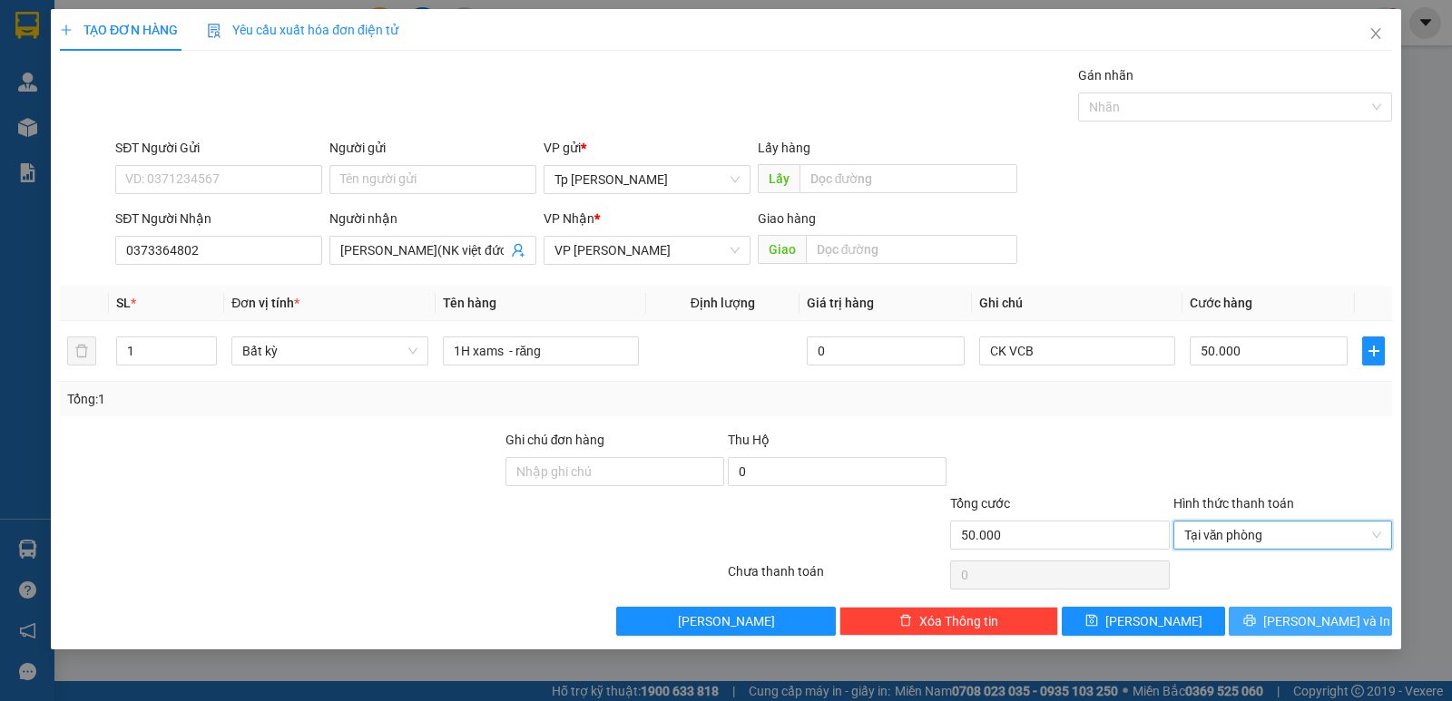
drag, startPoint x: 1309, startPoint y: 623, endPoint x: 1106, endPoint y: 494, distance: 241.1
click at [1307, 623] on span "[PERSON_NAME] và In" at bounding box center [1326, 622] width 127 height 20
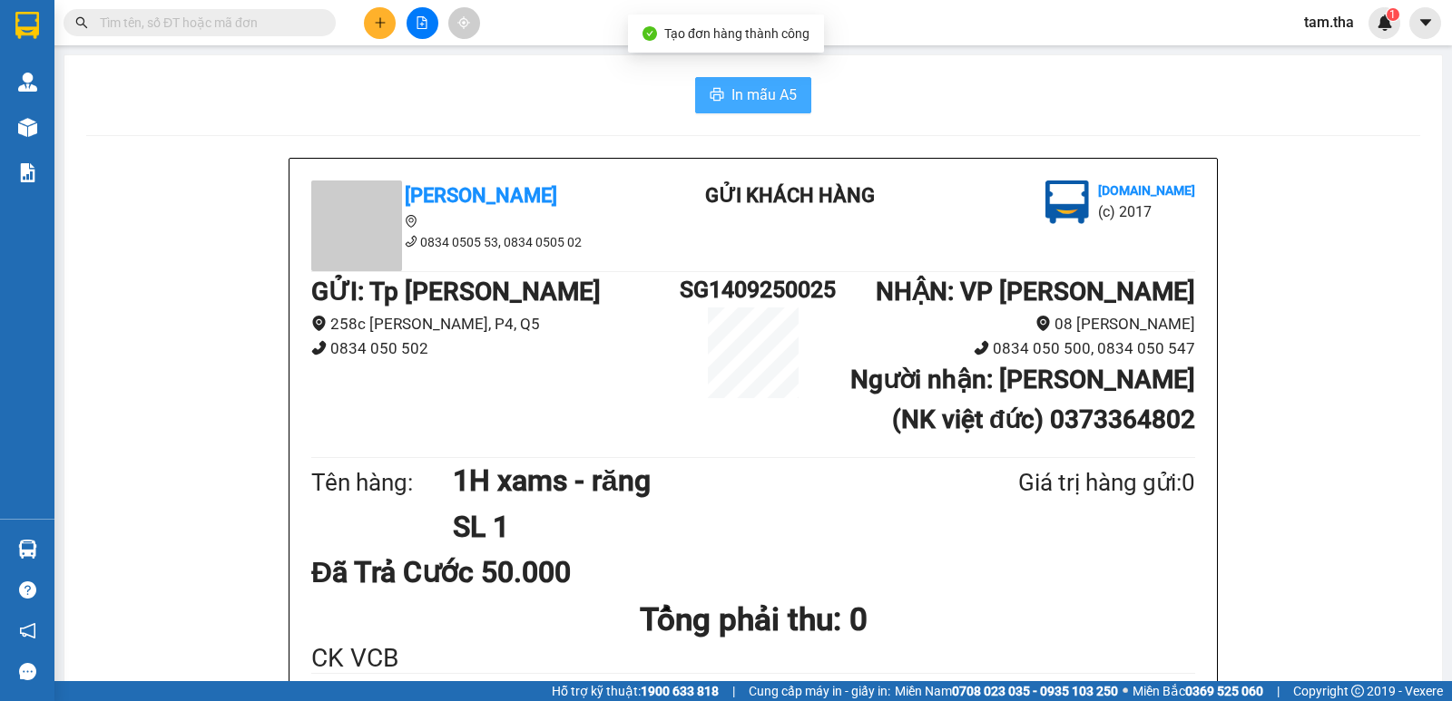
click at [767, 102] on span "In mẫu A5" at bounding box center [763, 94] width 65 height 23
click at [372, 25] on button at bounding box center [380, 23] width 32 height 32
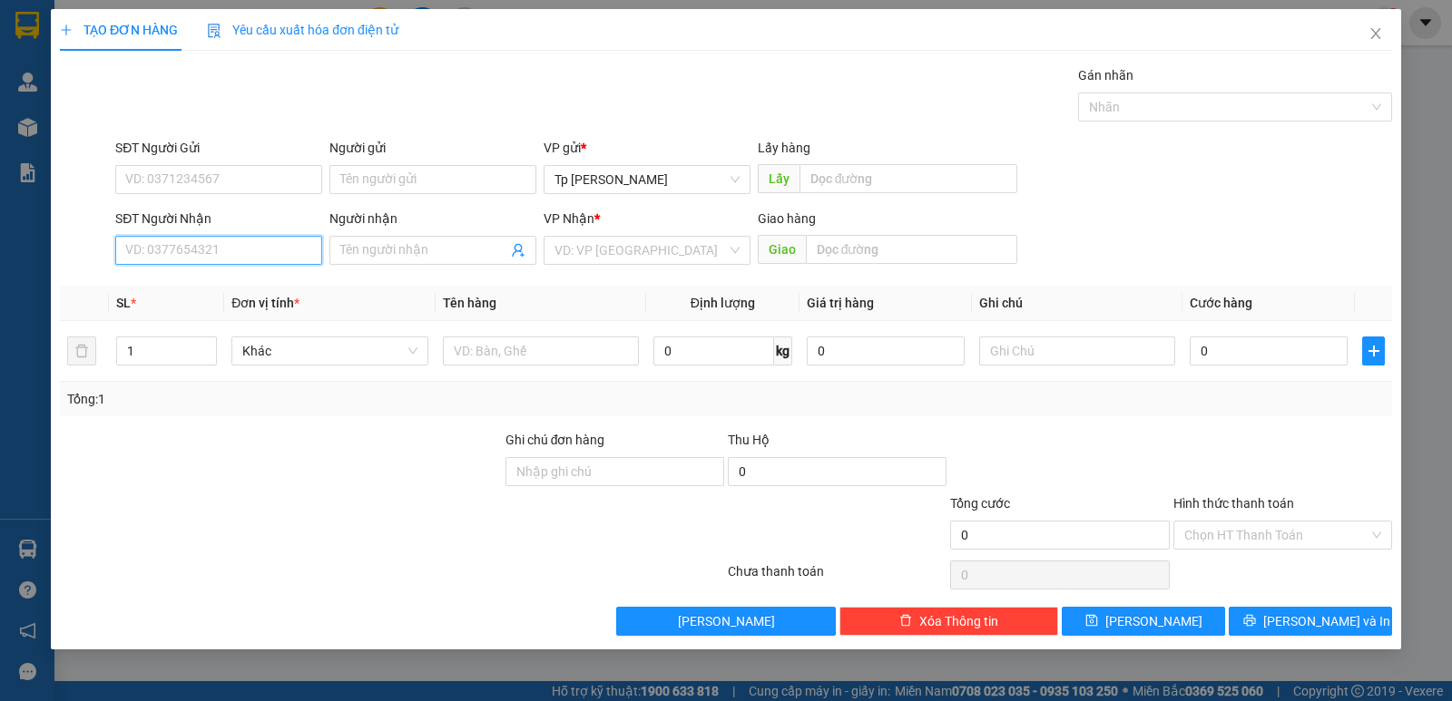
click at [220, 254] on input "SĐT Người Nhận" at bounding box center [218, 250] width 207 height 29
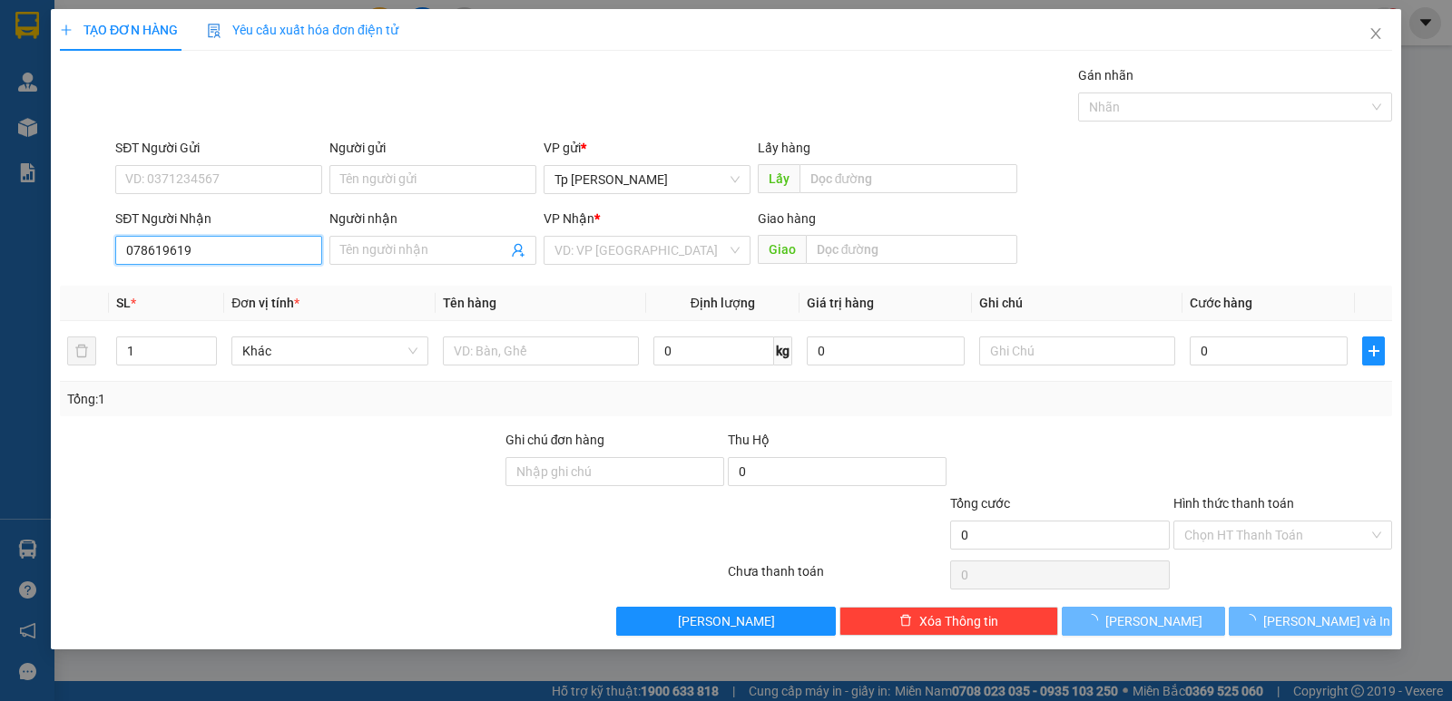
type input "0786196196"
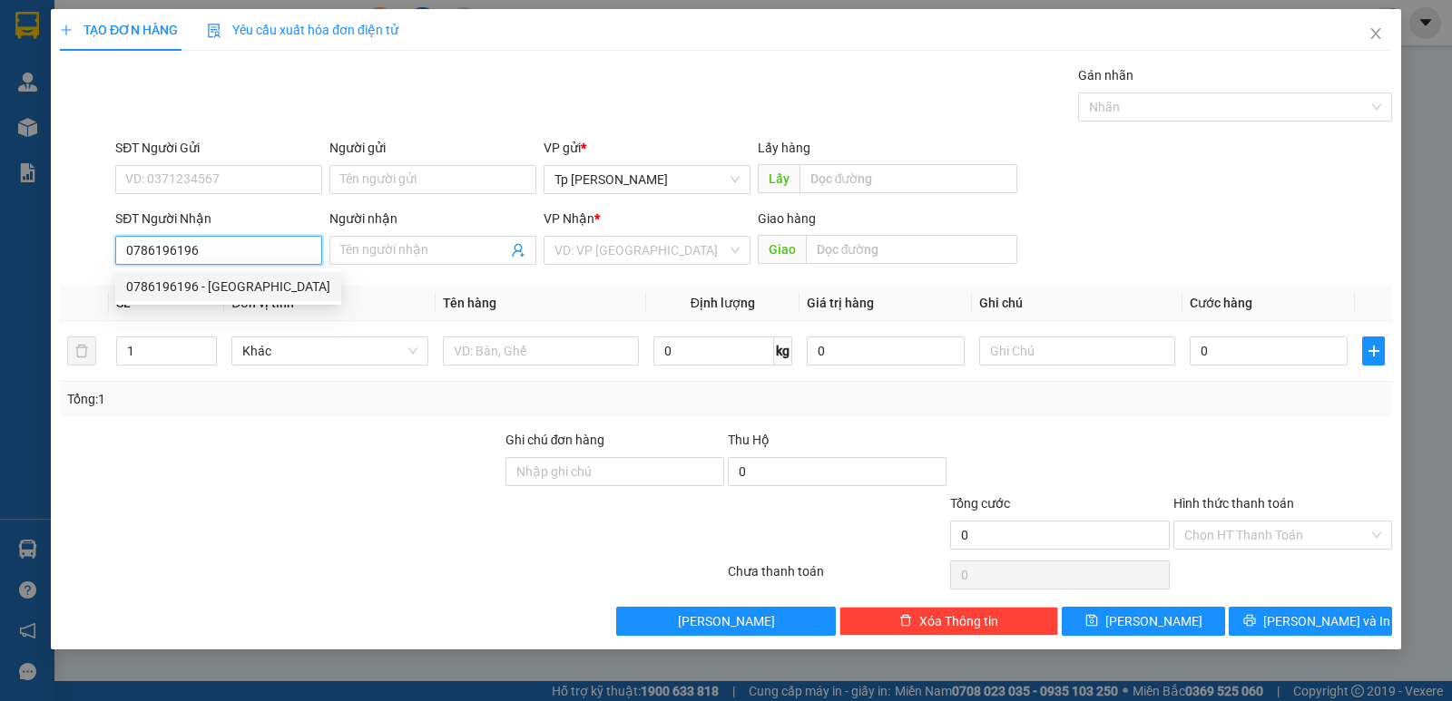
drag, startPoint x: 232, startPoint y: 289, endPoint x: 263, endPoint y: 264, distance: 39.4
click at [234, 283] on div "0786196196 - [GEOGRAPHIC_DATA]" at bounding box center [228, 287] width 204 height 20
type input "Thùy"
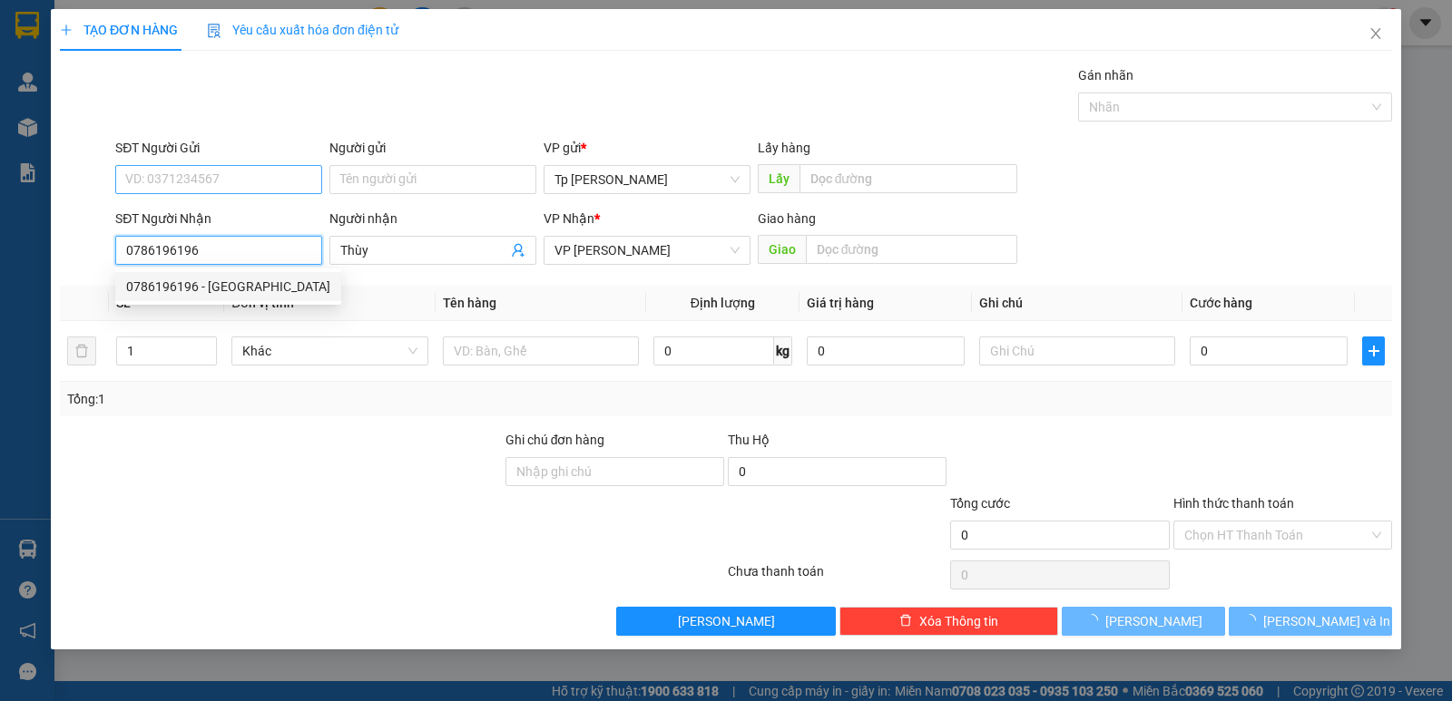
type input "0786196196"
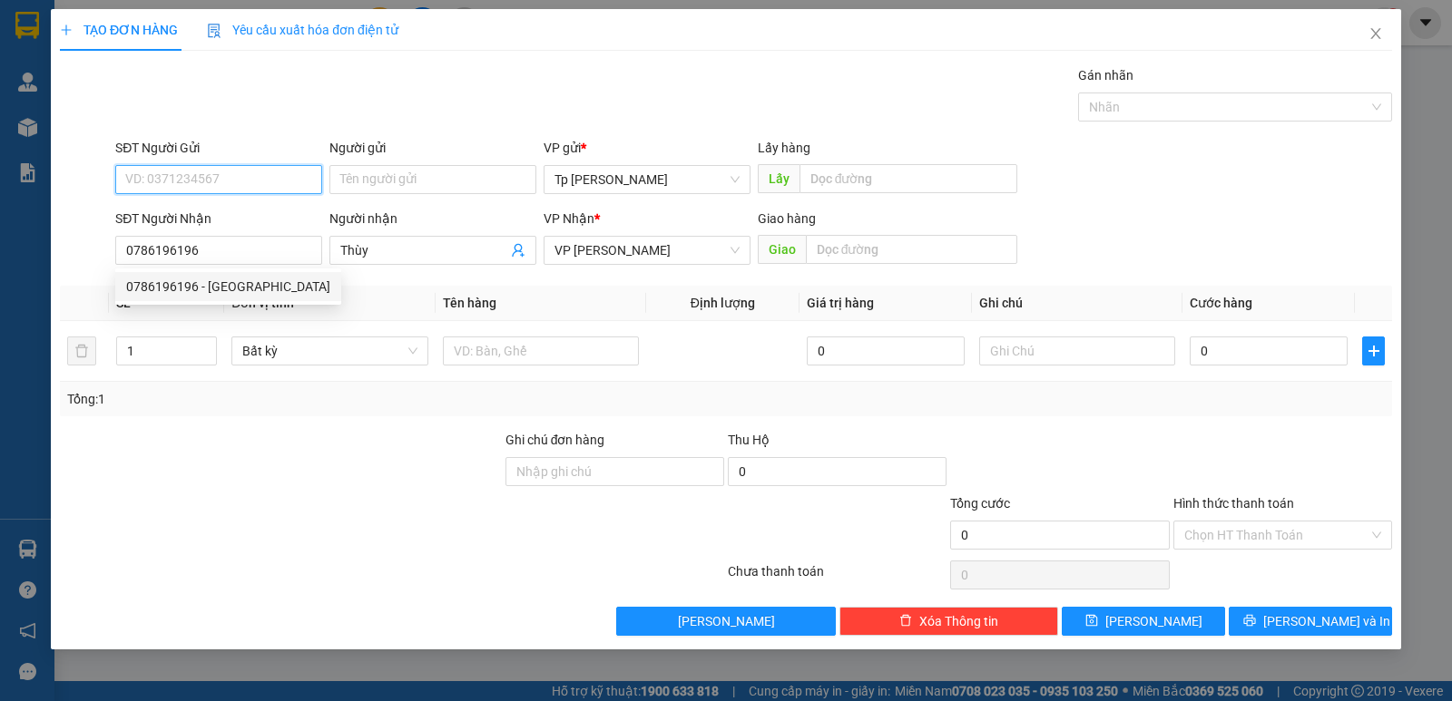
click at [252, 192] on input "SĐT Người Gửi" at bounding box center [218, 179] width 207 height 29
click at [243, 212] on div "0933005662 - Tâm" at bounding box center [218, 216] width 185 height 20
type input "0933005662"
type input "Tâm"
drag, startPoint x: 267, startPoint y: 182, endPoint x: 0, endPoint y: 169, distance: 267.1
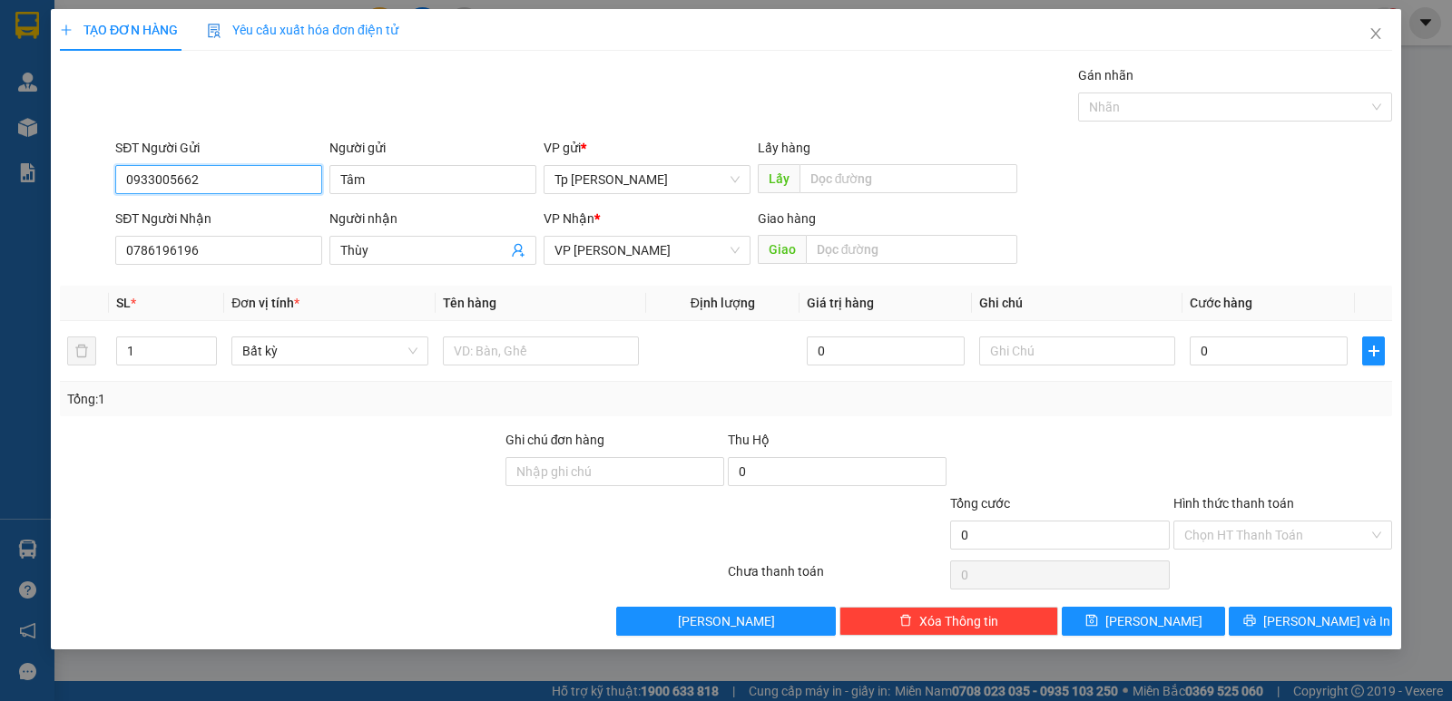
click at [0, 169] on div "TẠO ĐƠN HÀNG Yêu cầu xuất hóa đơn điện tử Transit Pickup Surcharge Ids Transit …" at bounding box center [726, 350] width 1452 height 701
click at [257, 232] on div "0797368168 - 0933005662 tâm" at bounding box center [218, 244] width 207 height 29
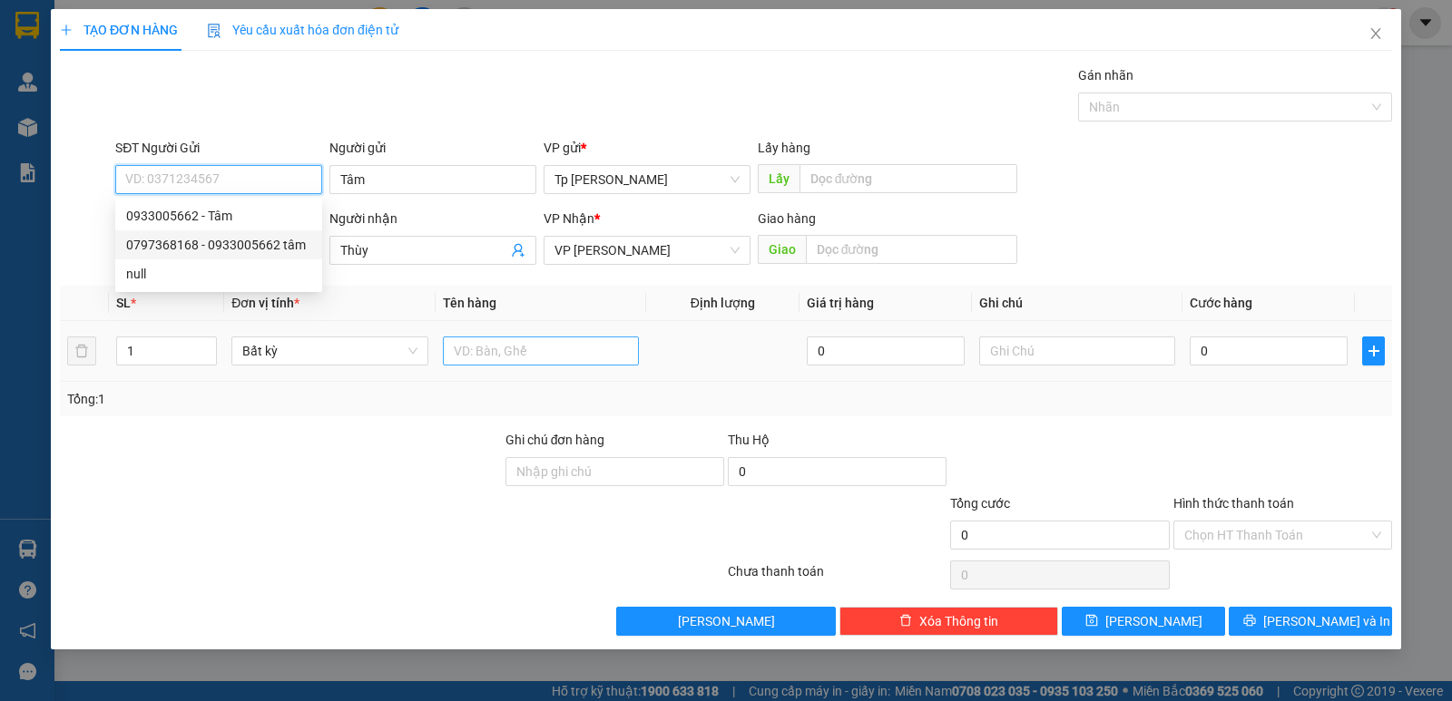
type input "0797368168"
type input "0933005662 tâm"
type input "0797368168"
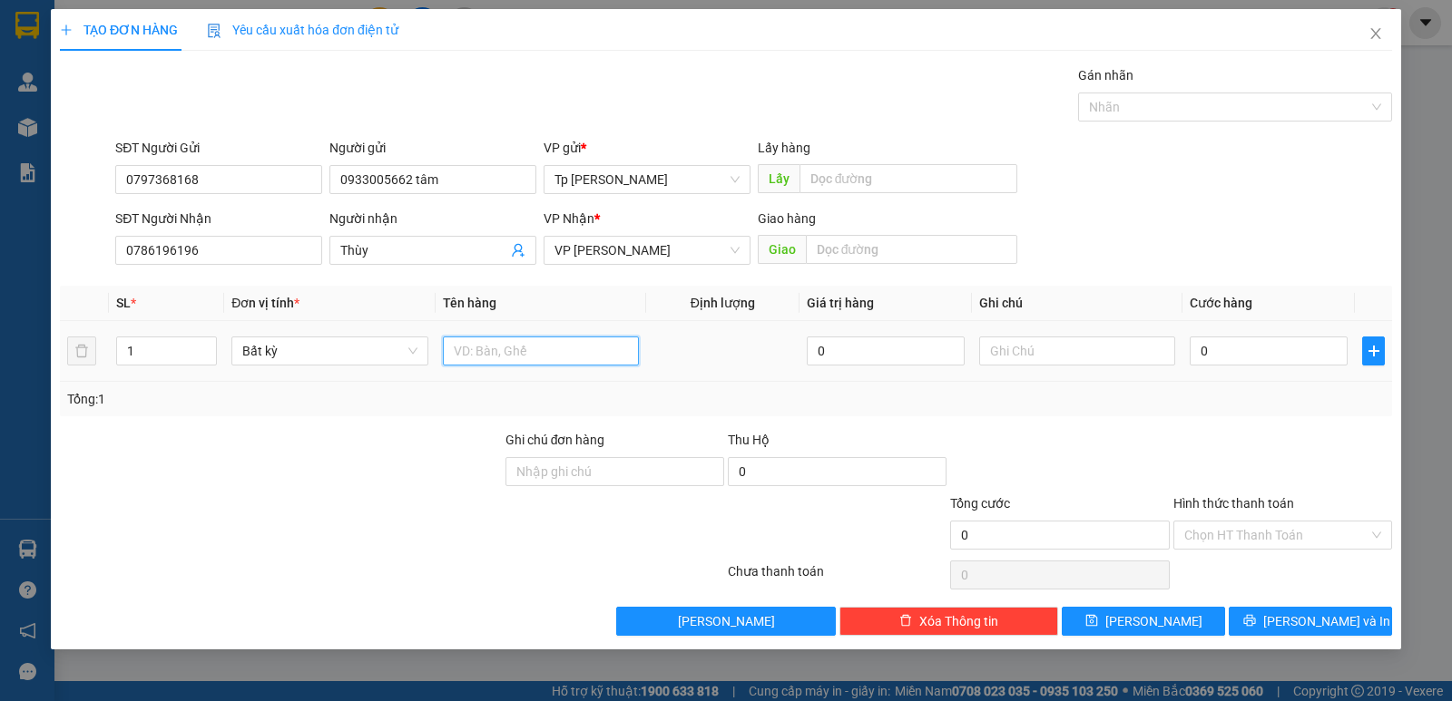
click at [577, 349] on input "text" at bounding box center [541, 351] width 196 height 29
type input "1T xám _ xanh _ mì"
click at [1235, 361] on input "0" at bounding box center [1268, 351] width 158 height 29
type input "3"
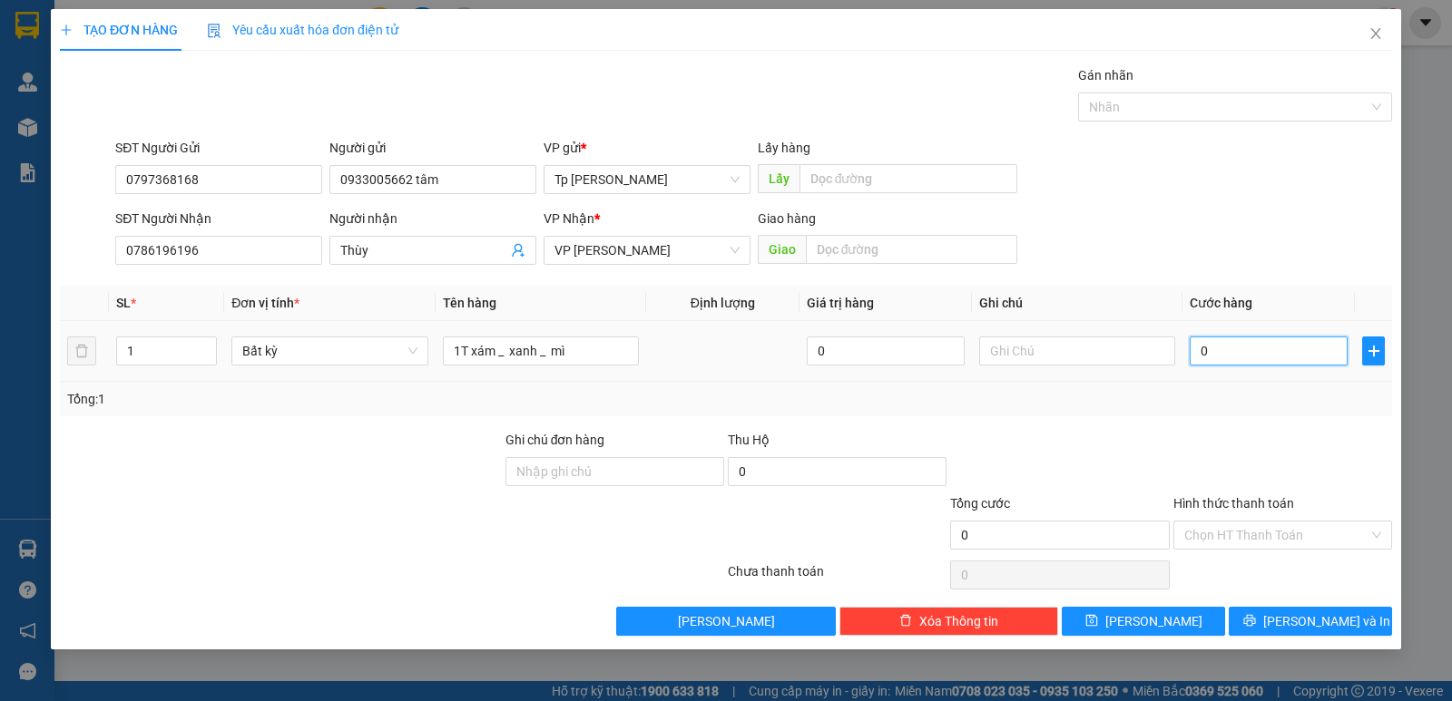
type input "3"
type input "30"
type input "30.000"
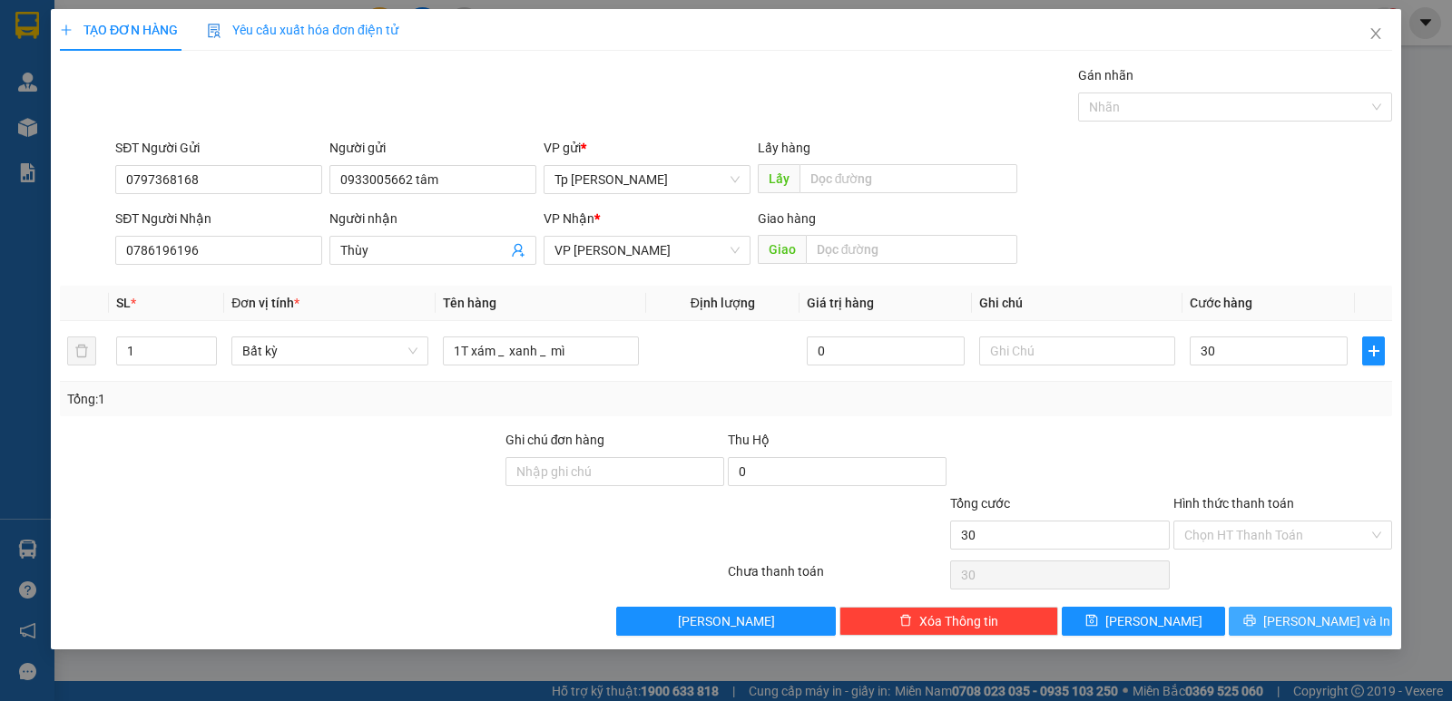
type input "30.000"
click at [1256, 618] on button "[PERSON_NAME] và In" at bounding box center [1309, 621] width 163 height 29
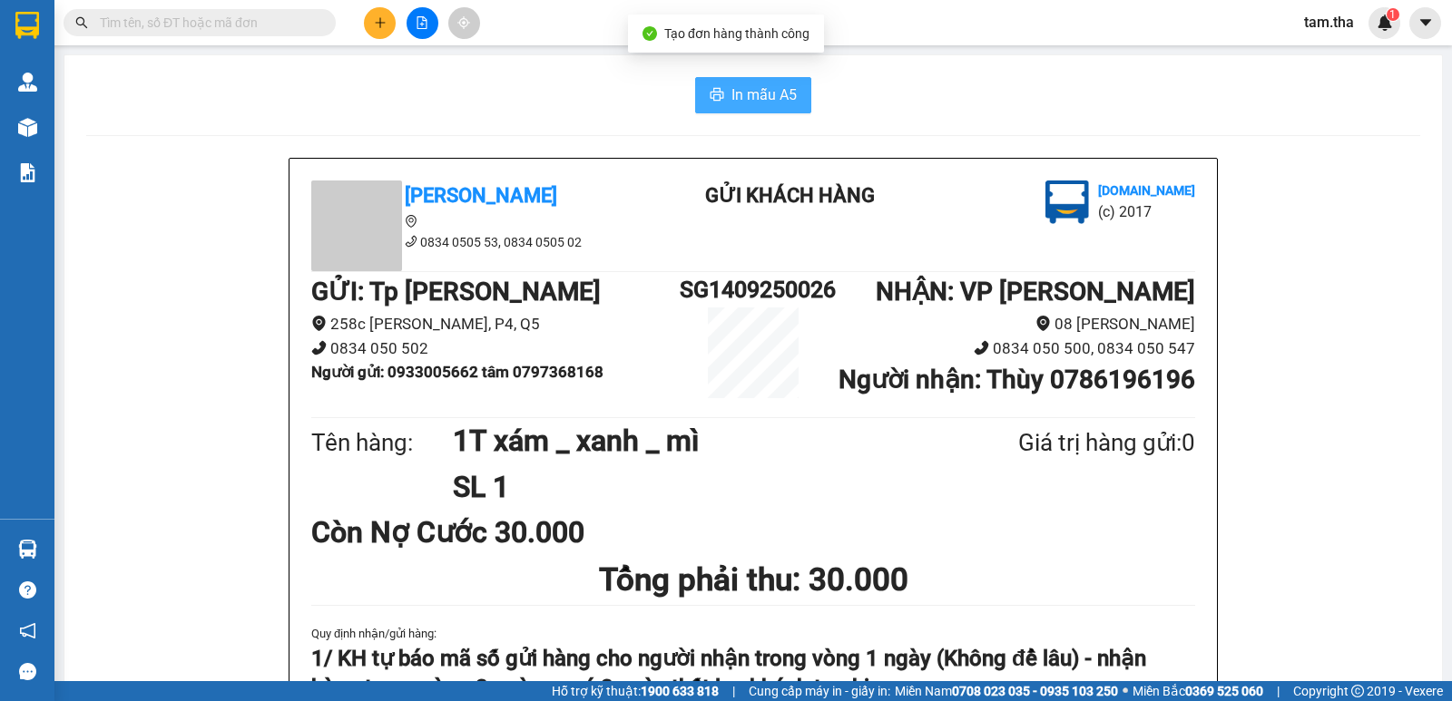
click at [719, 93] on button "In mẫu A5" at bounding box center [753, 95] width 116 height 36
click at [374, 18] on icon "plus" at bounding box center [380, 22] width 13 height 13
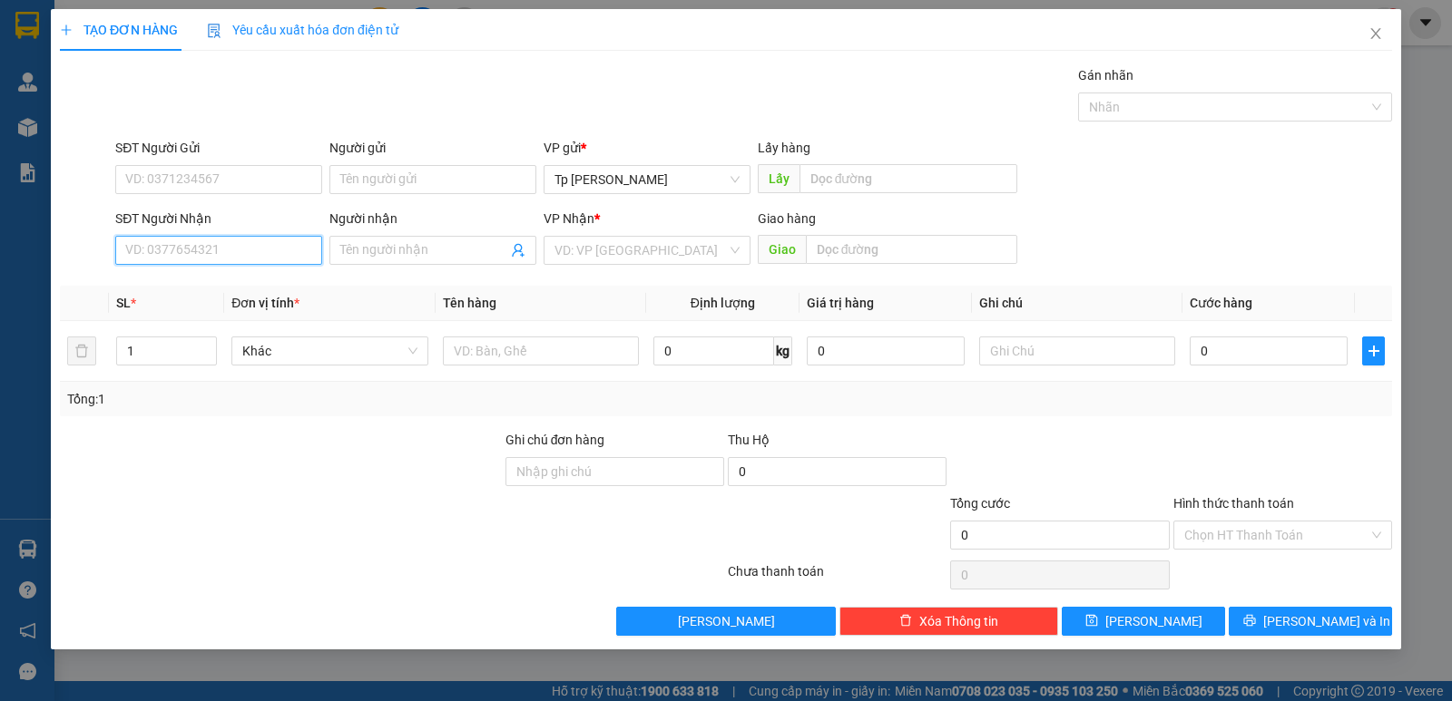
click at [234, 237] on input "SĐT Người Nhận" at bounding box center [218, 250] width 207 height 29
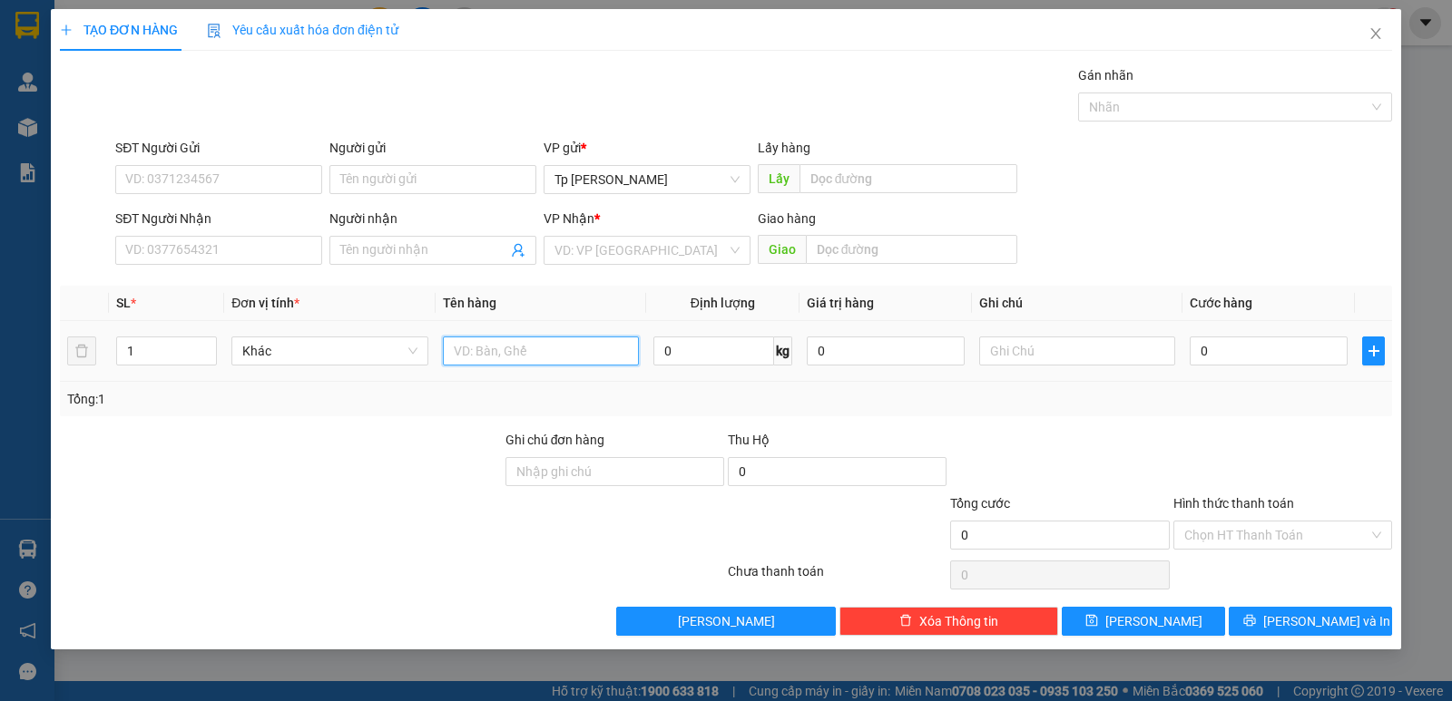
click at [593, 349] on input "text" at bounding box center [541, 351] width 196 height 29
type input "1T xám _ gia dụng"
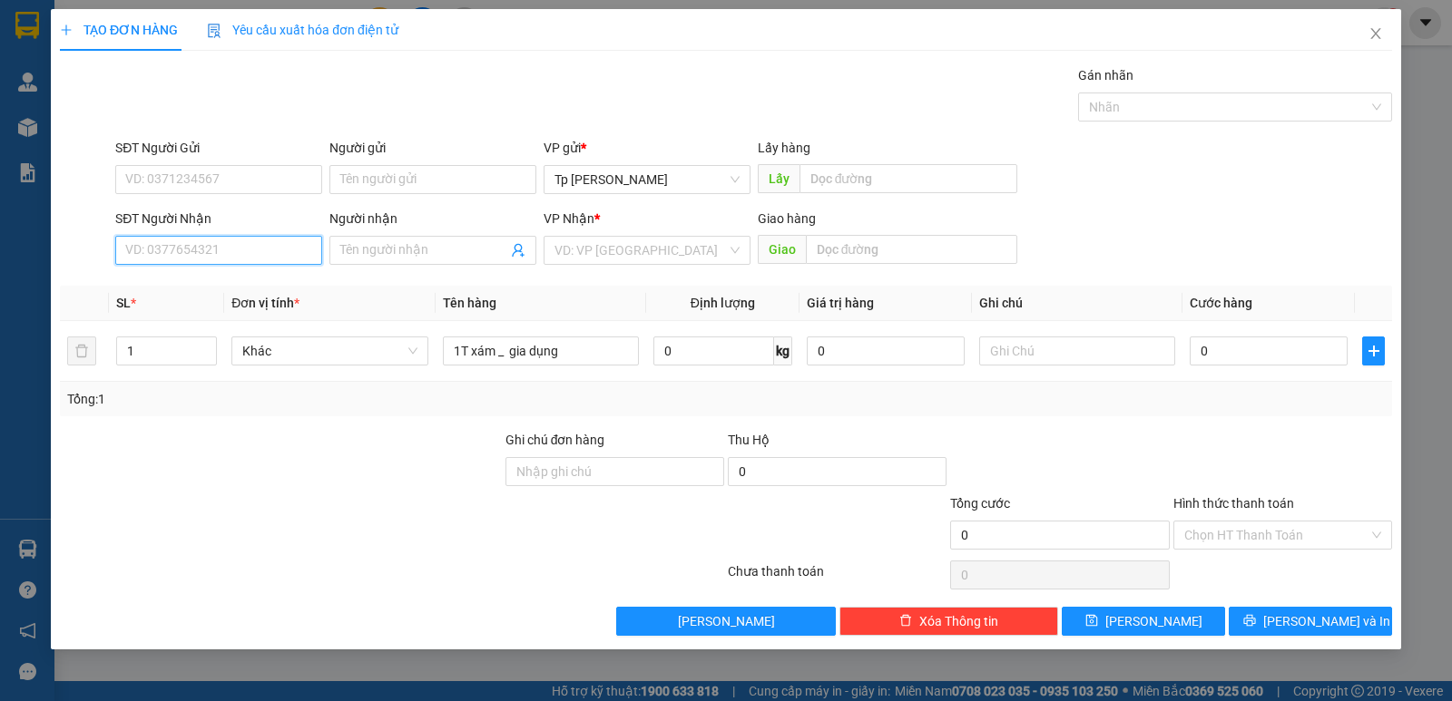
click at [181, 242] on input "SĐT Người Nhận" at bounding box center [218, 250] width 207 height 29
type input "0854358680"
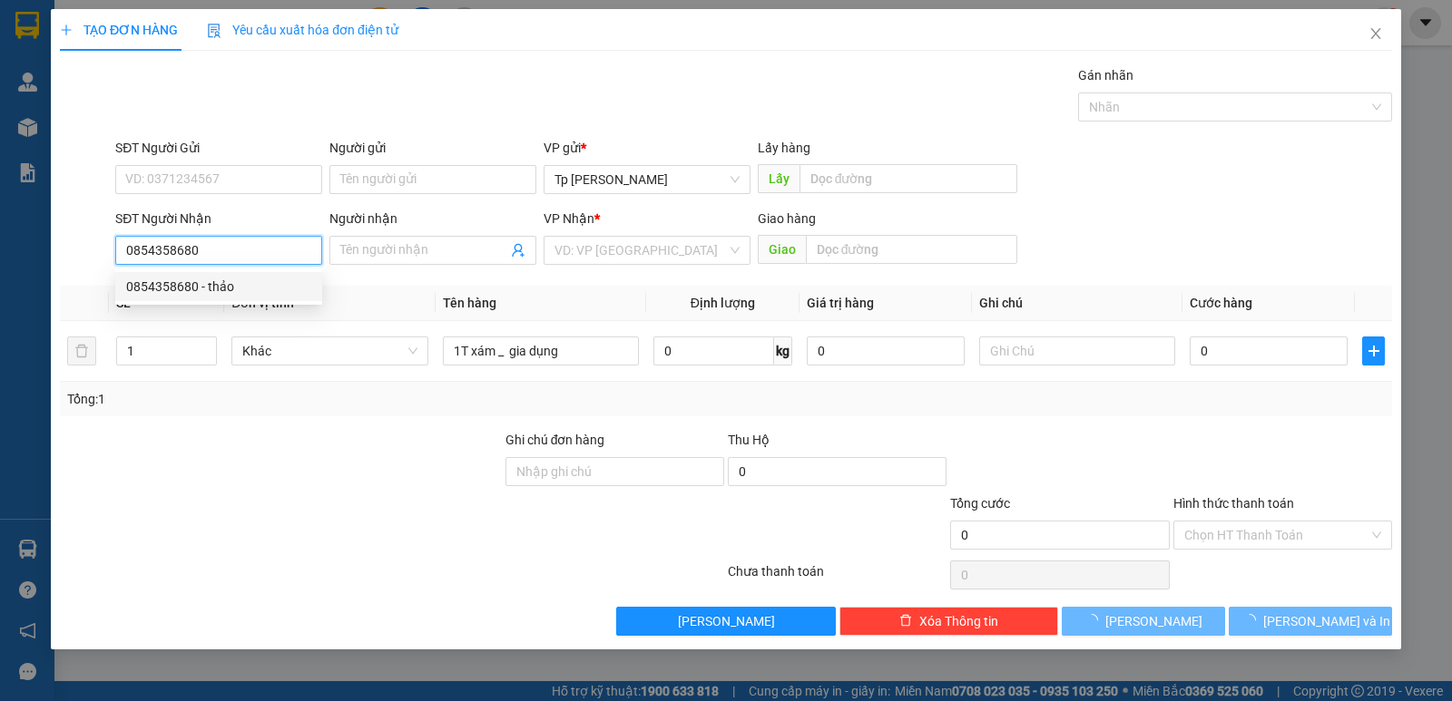
drag, startPoint x: 255, startPoint y: 283, endPoint x: 267, endPoint y: 247, distance: 38.2
click at [256, 281] on div "0854358680 - thảo" at bounding box center [218, 287] width 185 height 20
type input "thảo"
type input "0854358680"
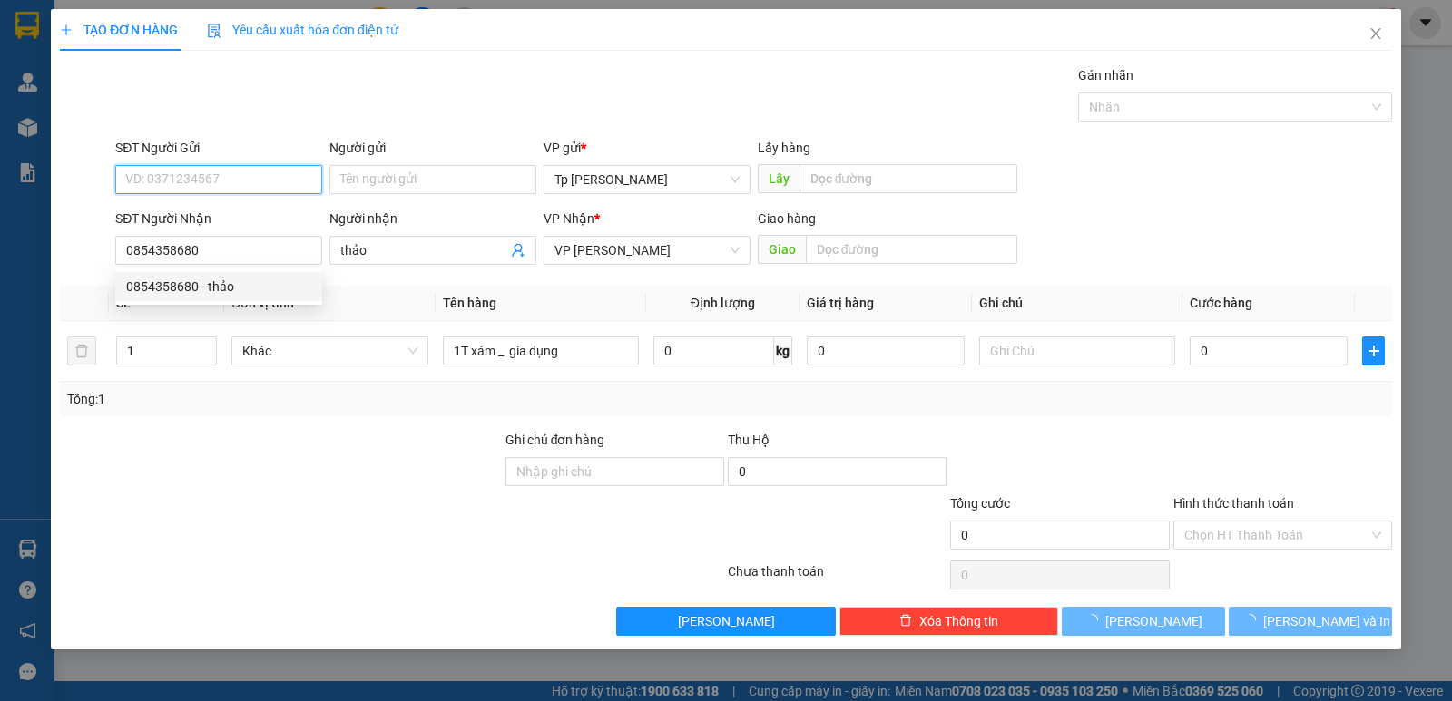
click at [271, 183] on input "SĐT Người Gửi" at bounding box center [218, 179] width 207 height 29
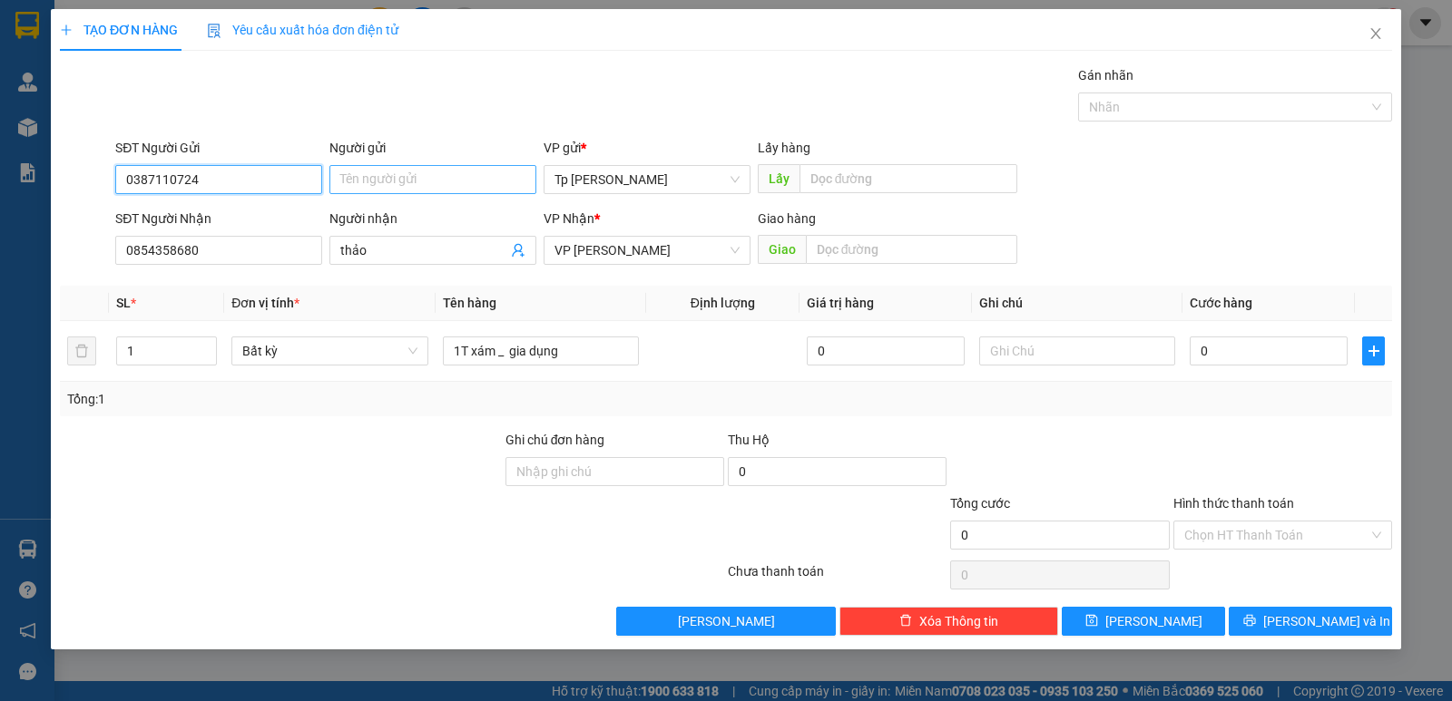
type input "0387110724"
click at [494, 175] on input "Người gửi" at bounding box center [432, 179] width 207 height 29
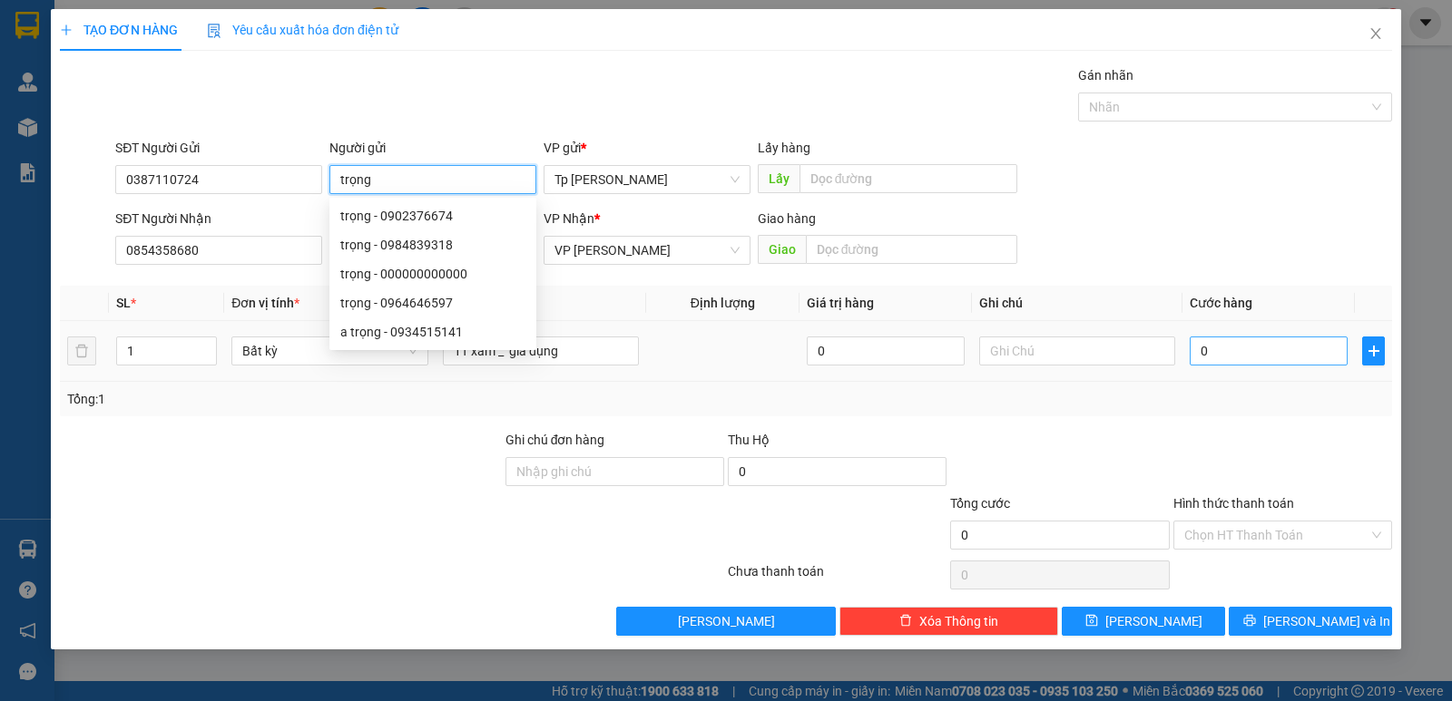
type input "trọng"
click at [1226, 344] on input "0" at bounding box center [1268, 351] width 158 height 29
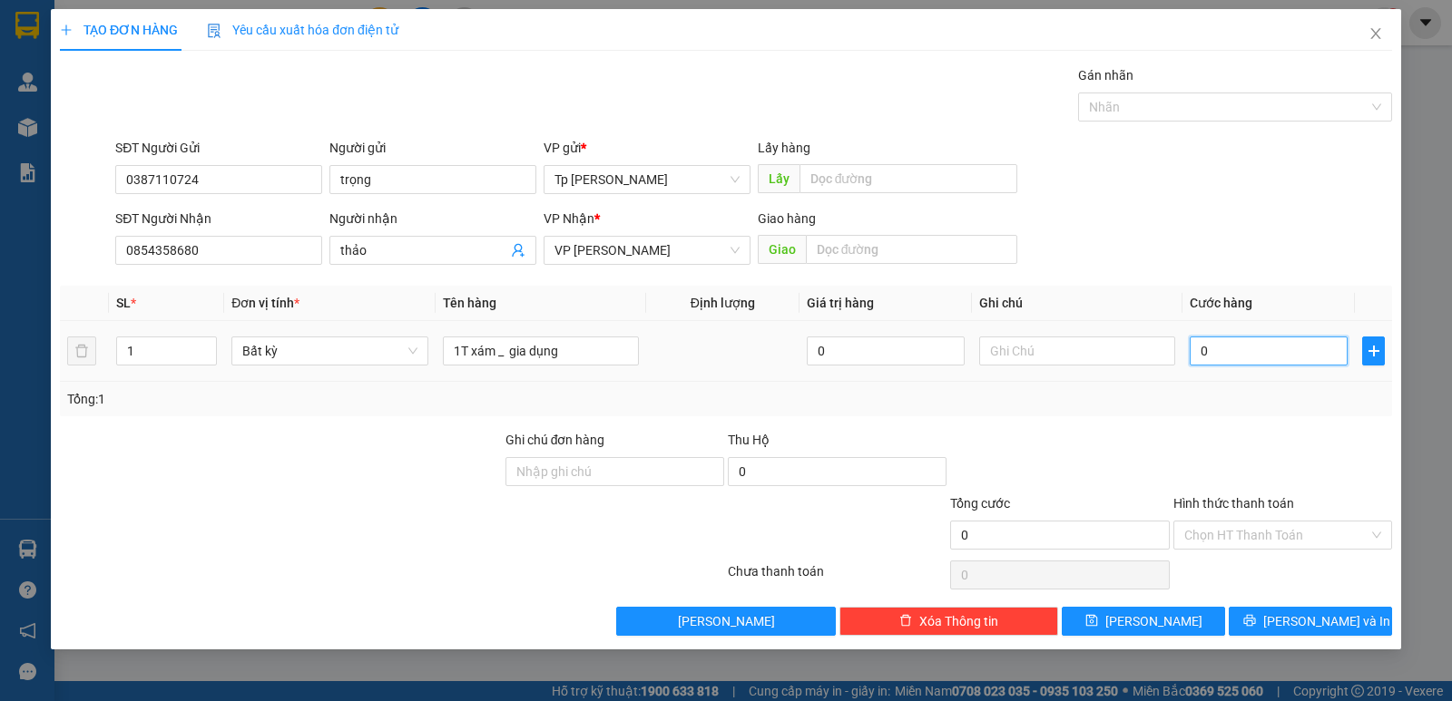
type input "6"
type input "60"
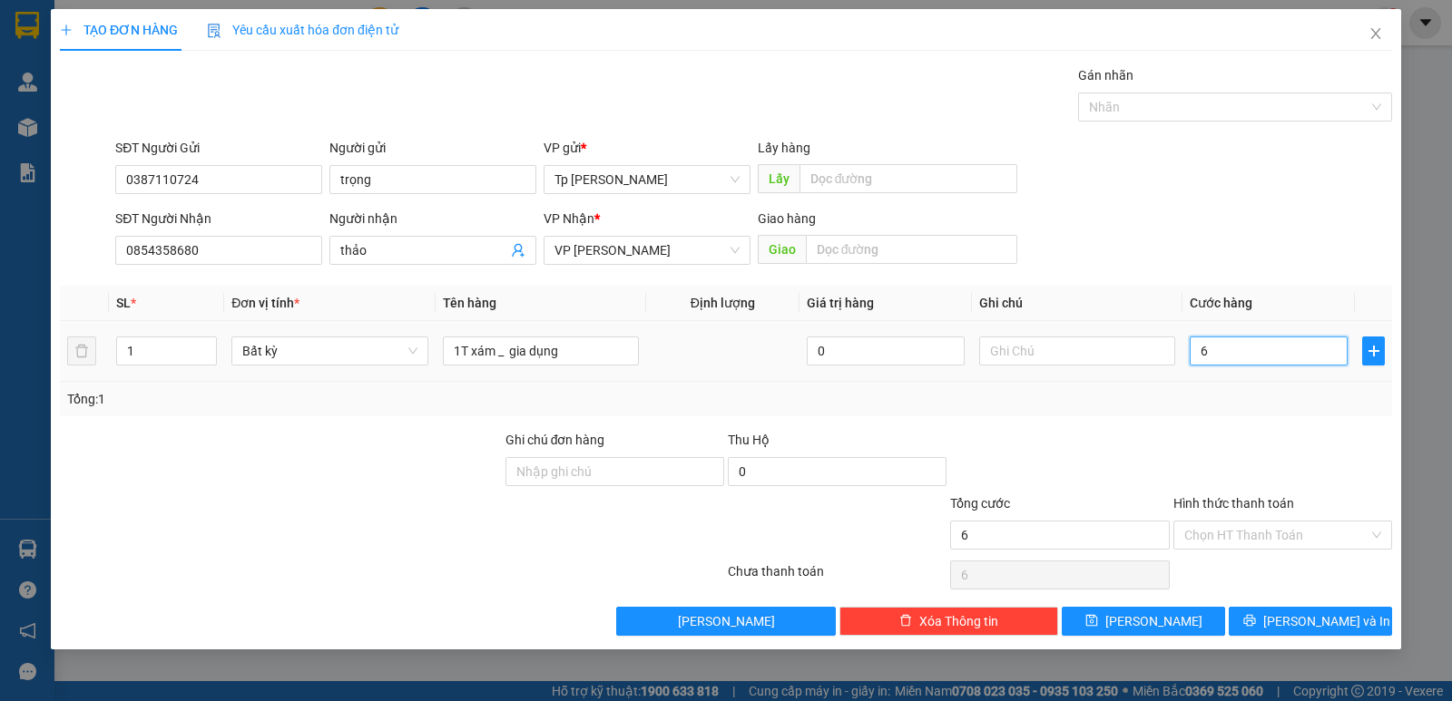
type input "60"
type input "60.000"
click at [1221, 414] on div "Tổng: 1" at bounding box center [726, 399] width 1332 height 34
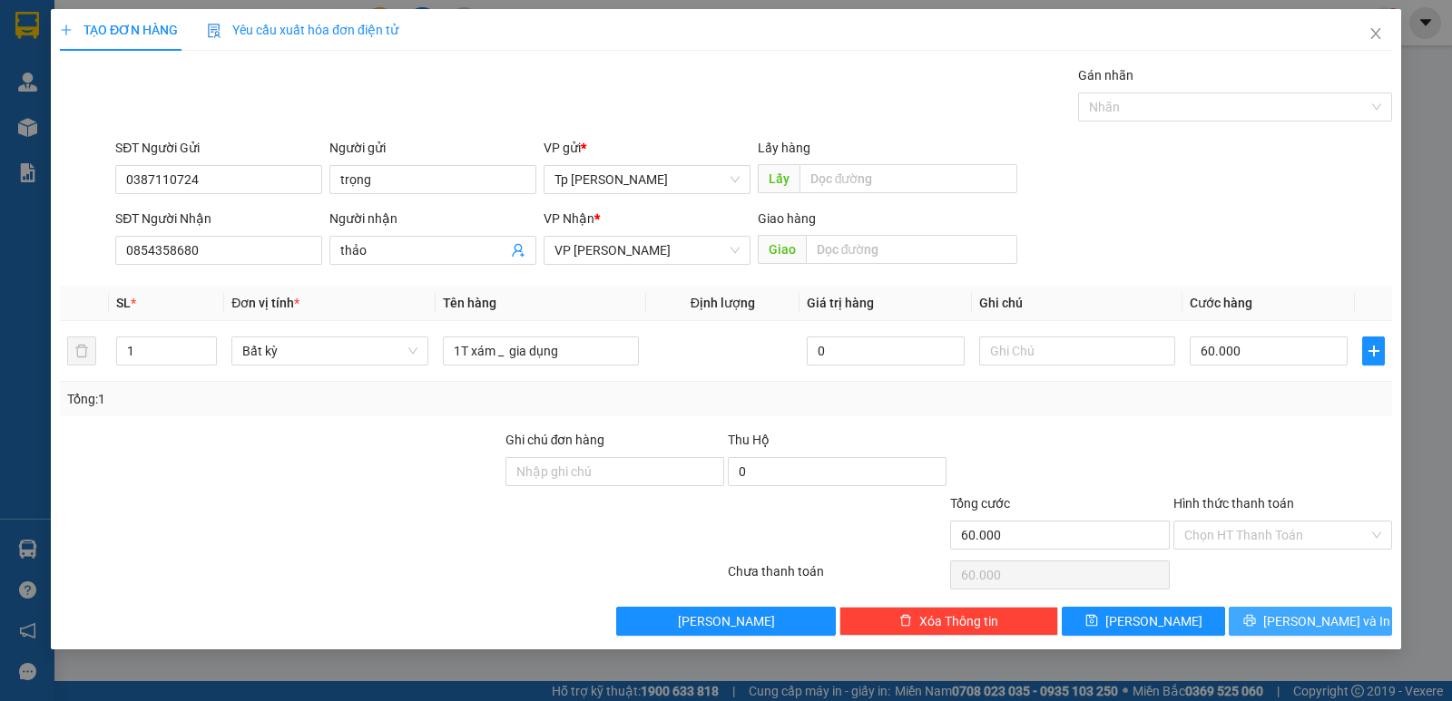
click at [1273, 618] on button "[PERSON_NAME] và In" at bounding box center [1309, 621] width 163 height 29
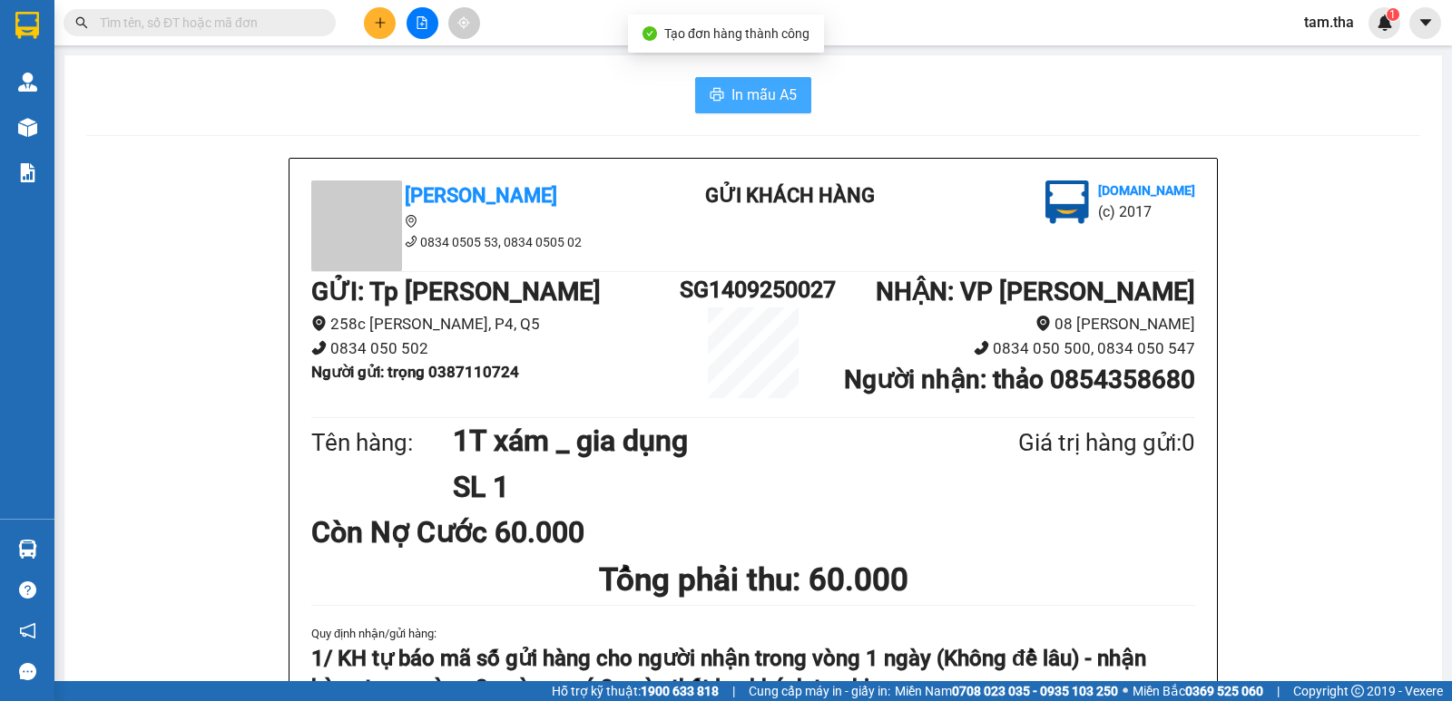
click at [767, 103] on span "In mẫu A5" at bounding box center [763, 94] width 65 height 23
click at [396, 22] on div at bounding box center [422, 23] width 136 height 32
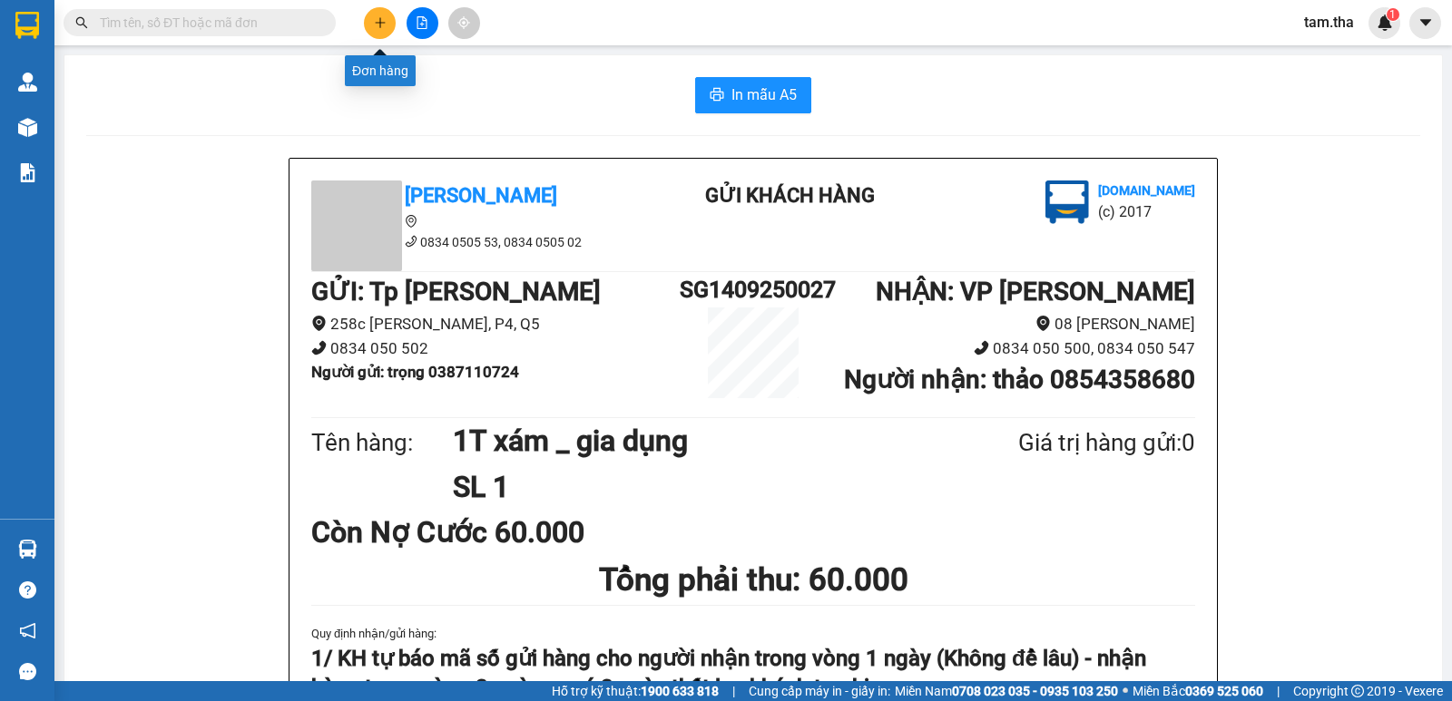
click at [389, 22] on button at bounding box center [380, 23] width 32 height 32
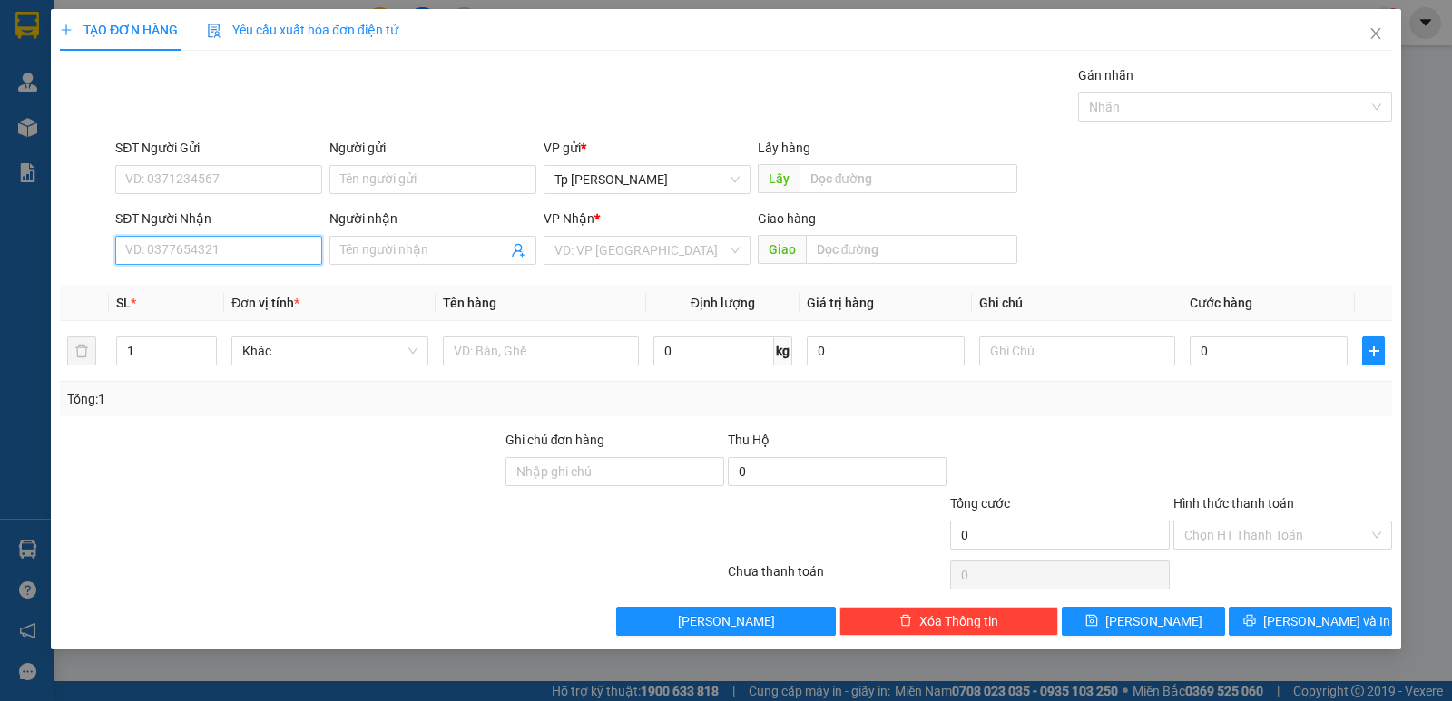
click at [269, 259] on input "SĐT Người Nhận" at bounding box center [218, 250] width 207 height 29
click at [259, 288] on div "0772645546 - Phượng Hồng" at bounding box center [218, 287] width 185 height 20
type input "0772645546"
type input "[PERSON_NAME]"
type input "0772645546"
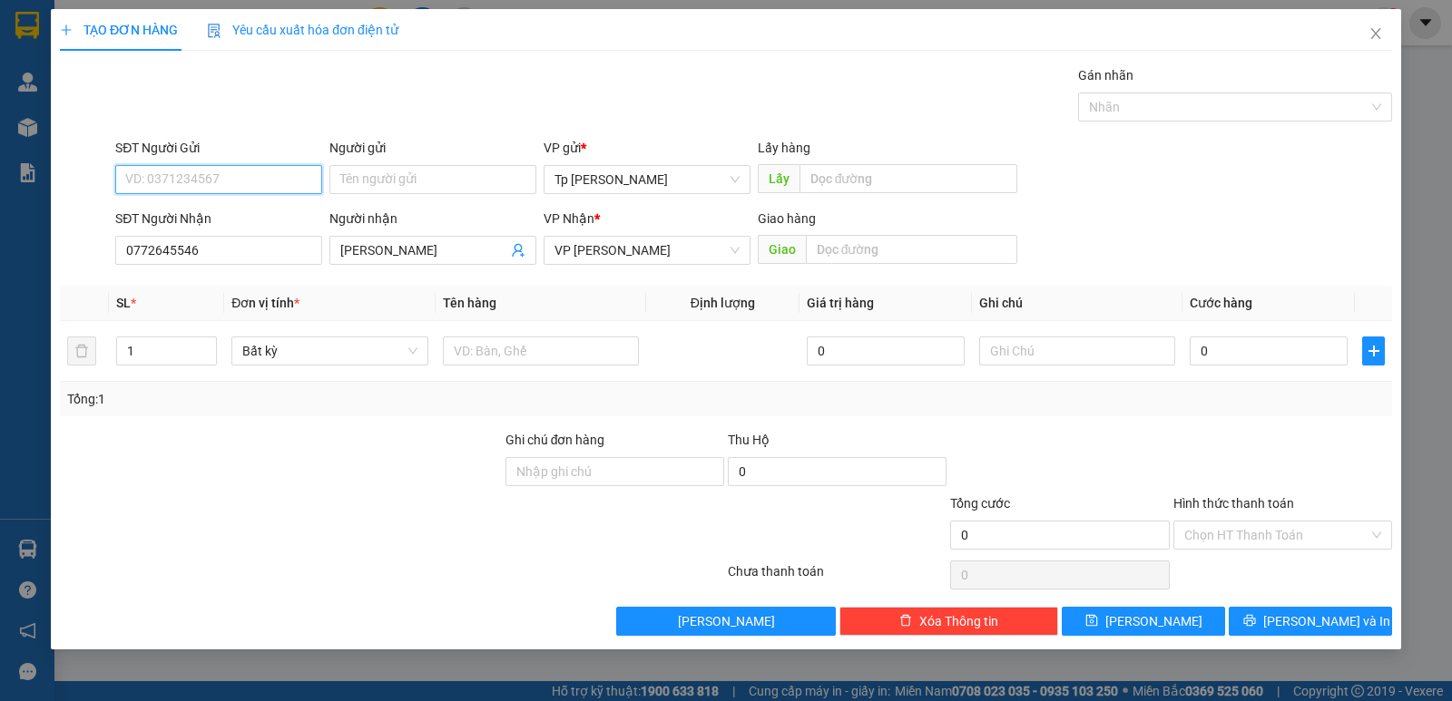
click at [256, 179] on input "SĐT Người Gửi" at bounding box center [218, 179] width 207 height 29
click at [264, 215] on div "0393341335 - [PERSON_NAME]" at bounding box center [218, 216] width 185 height 20
type input "0393341335"
type input "[PERSON_NAME]"
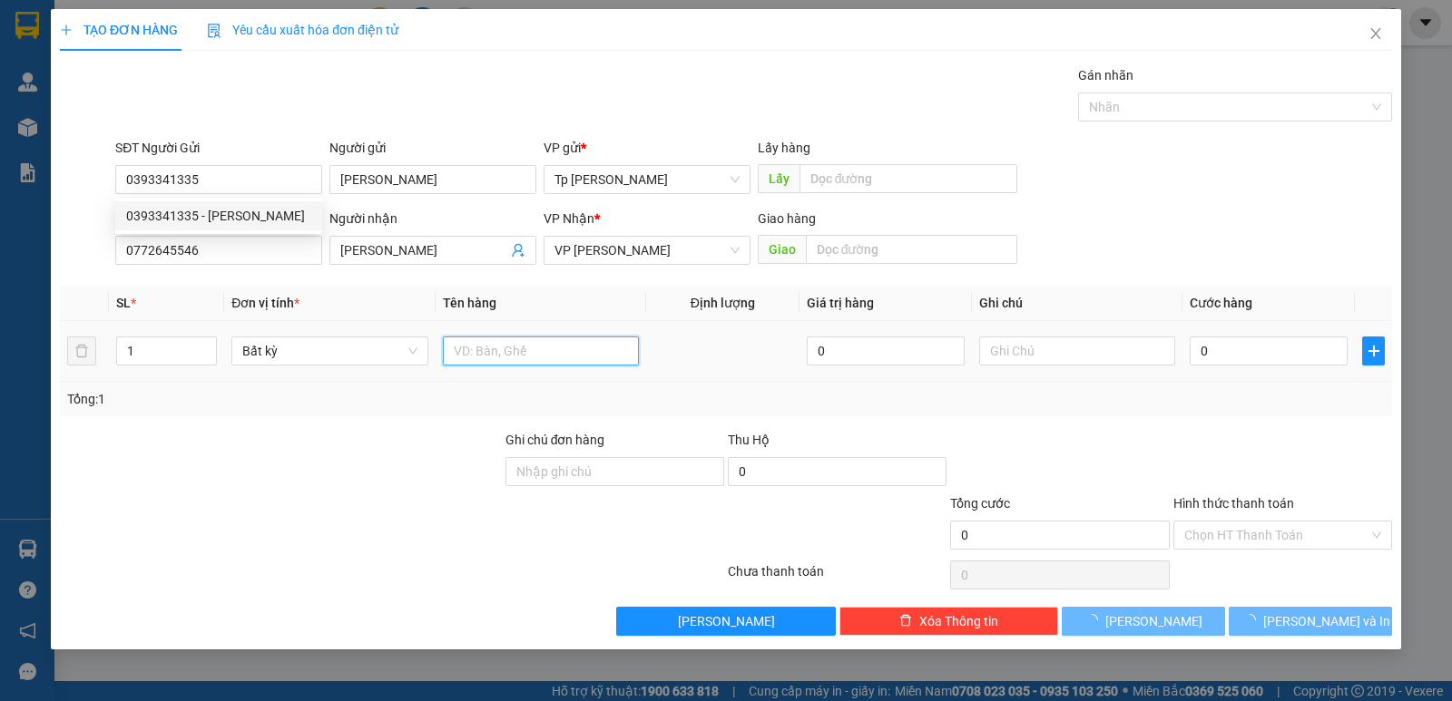
click at [565, 343] on input "text" at bounding box center [541, 351] width 196 height 29
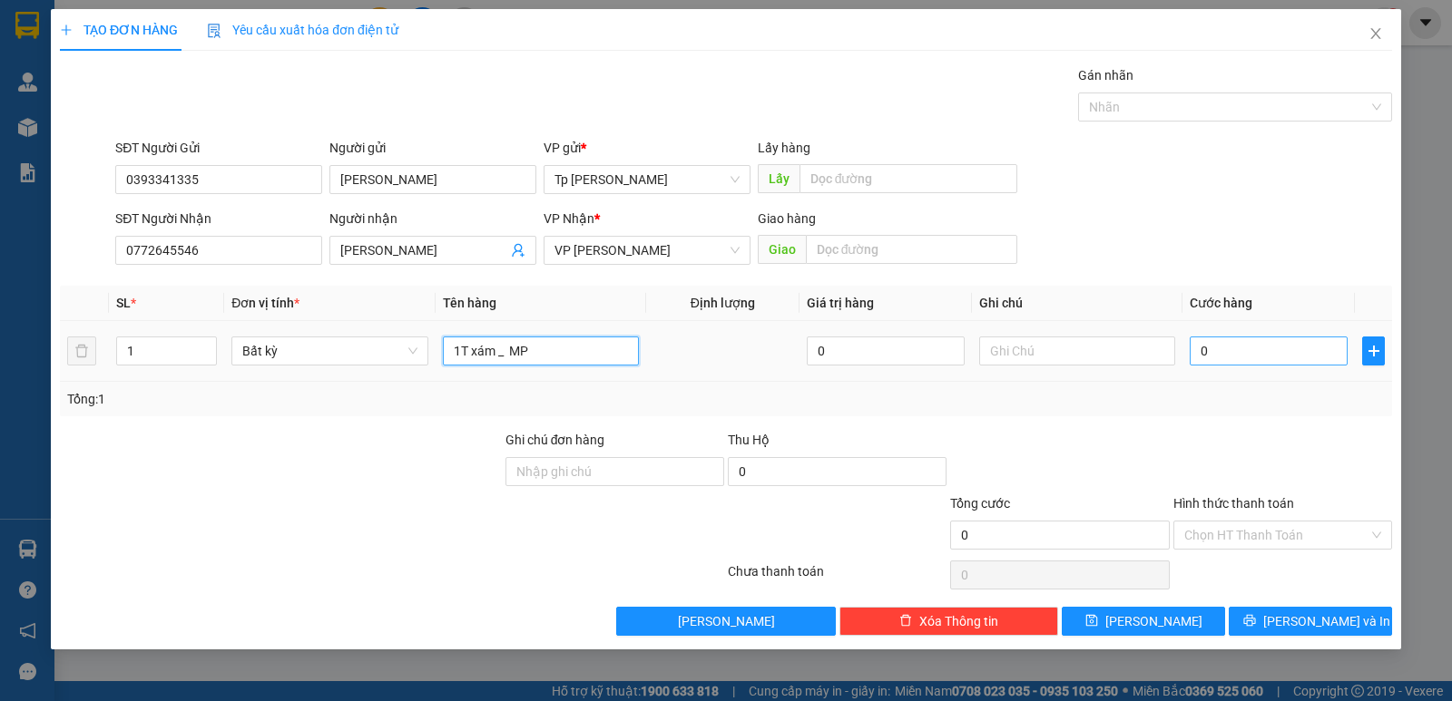
type input "1T xám _ MP"
click at [1289, 341] on input "0" at bounding box center [1268, 351] width 158 height 29
type input "3"
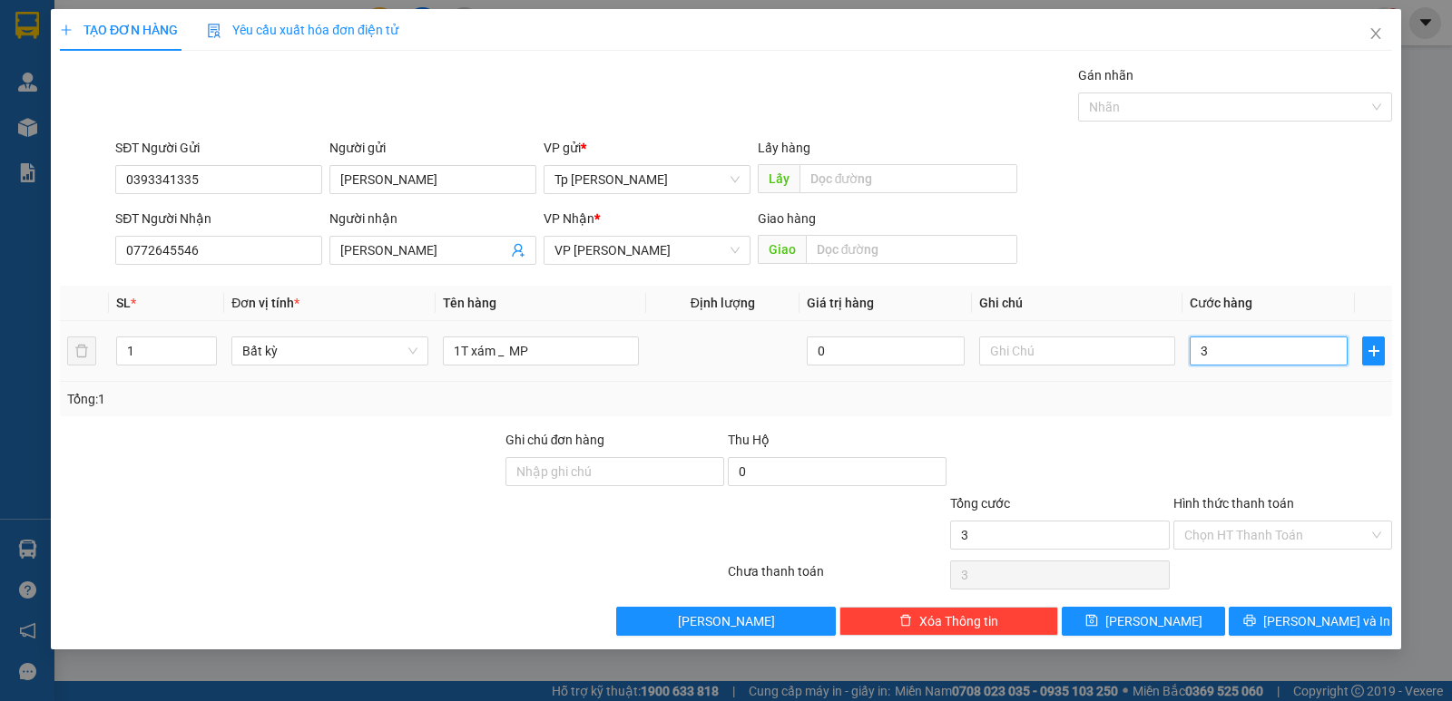
type input "30"
type input "30.000"
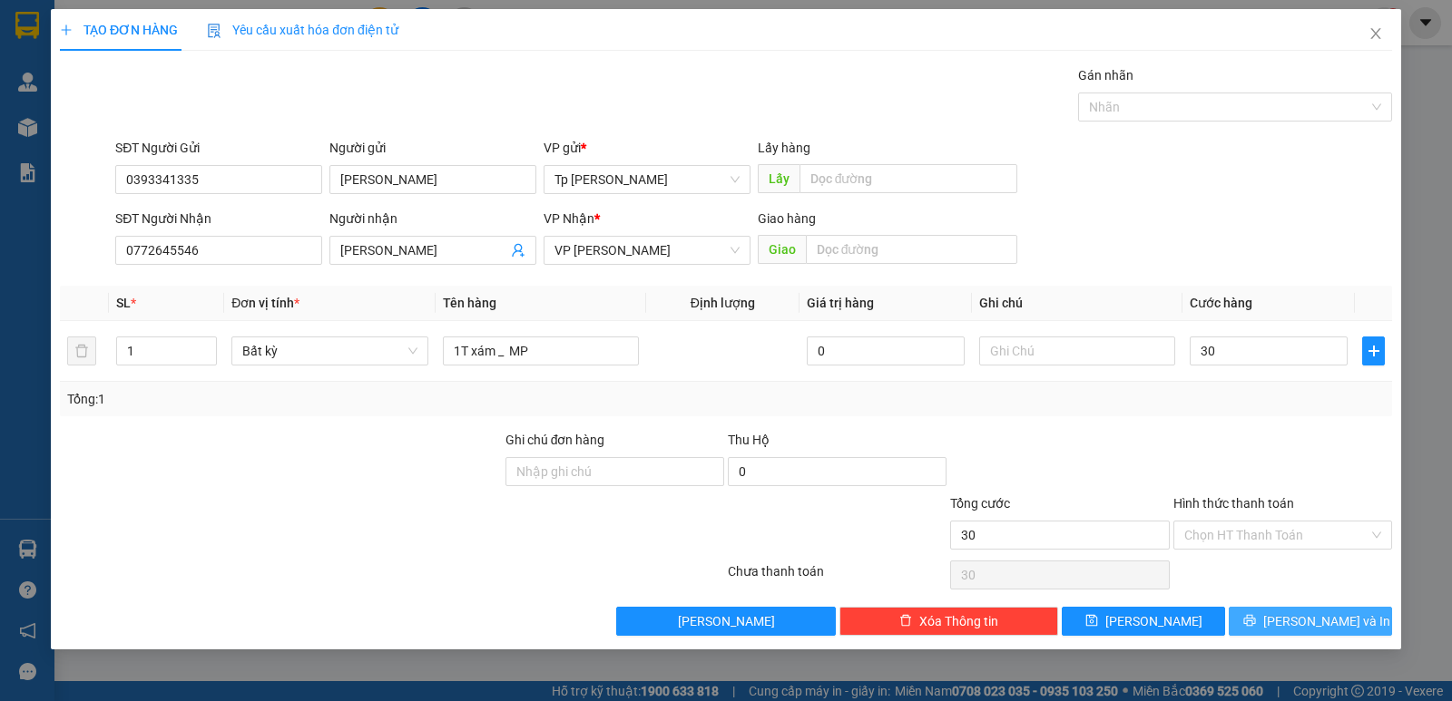
type input "30.000"
click at [1256, 615] on icon "printer" at bounding box center [1249, 620] width 13 height 13
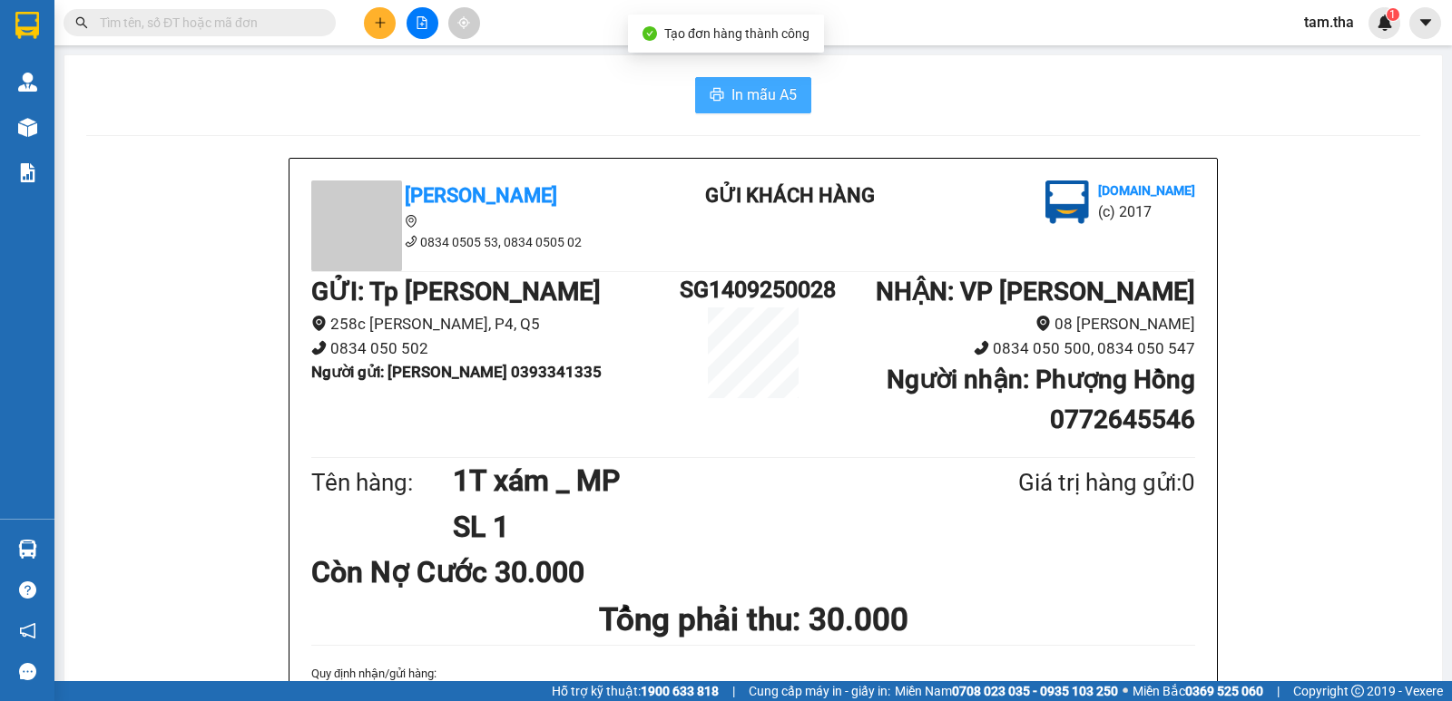
click at [754, 91] on span "In mẫu A5" at bounding box center [763, 94] width 65 height 23
